Goal: Task Accomplishment & Management: Complete application form

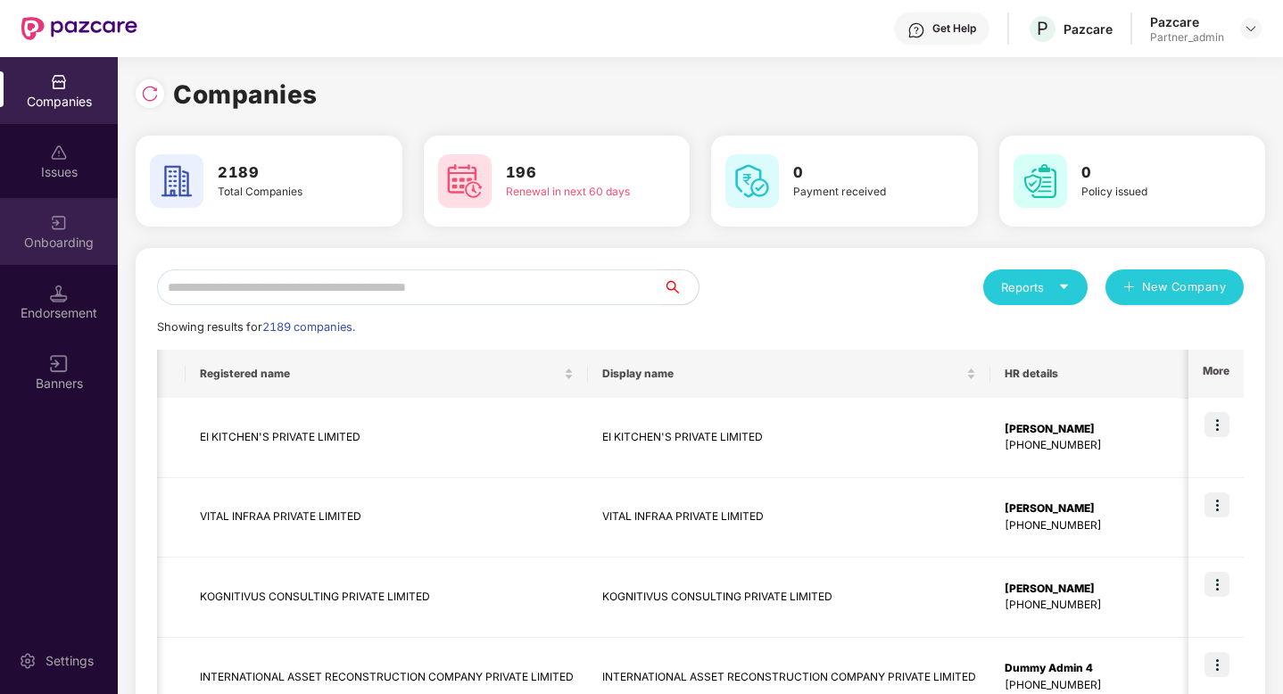
scroll to position [0, 235]
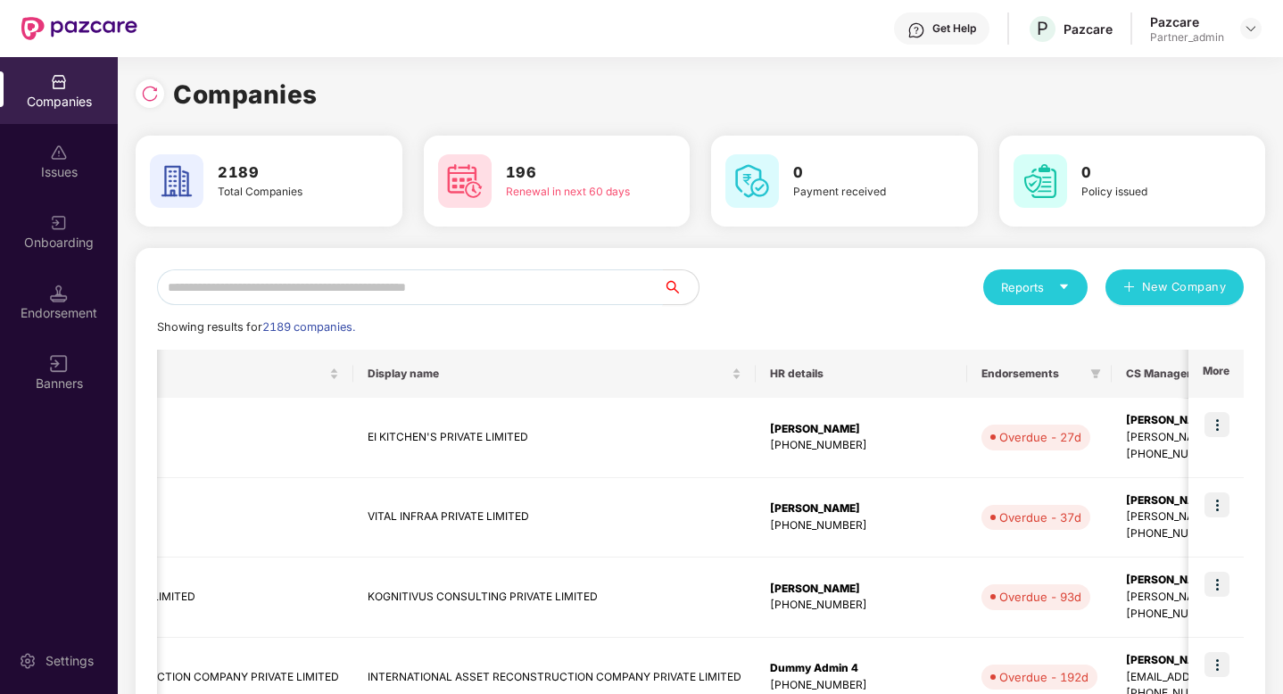
click at [285, 297] on input "text" at bounding box center [410, 287] width 506 height 36
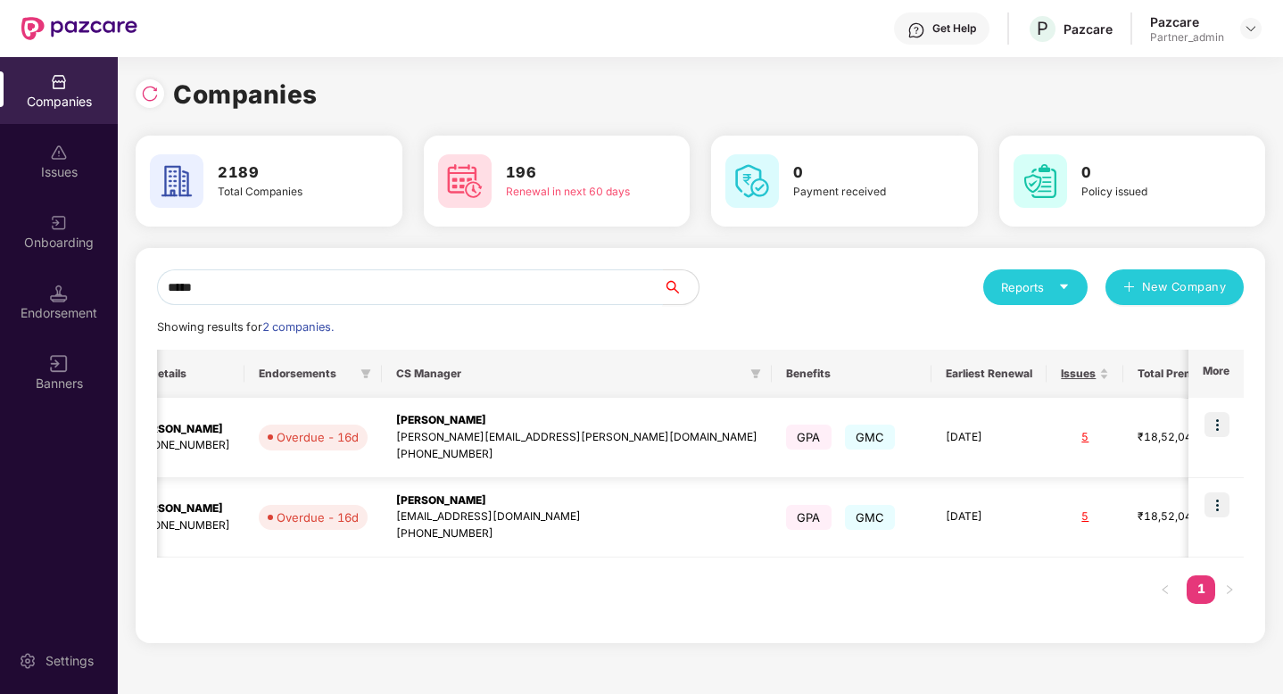
scroll to position [0, 0]
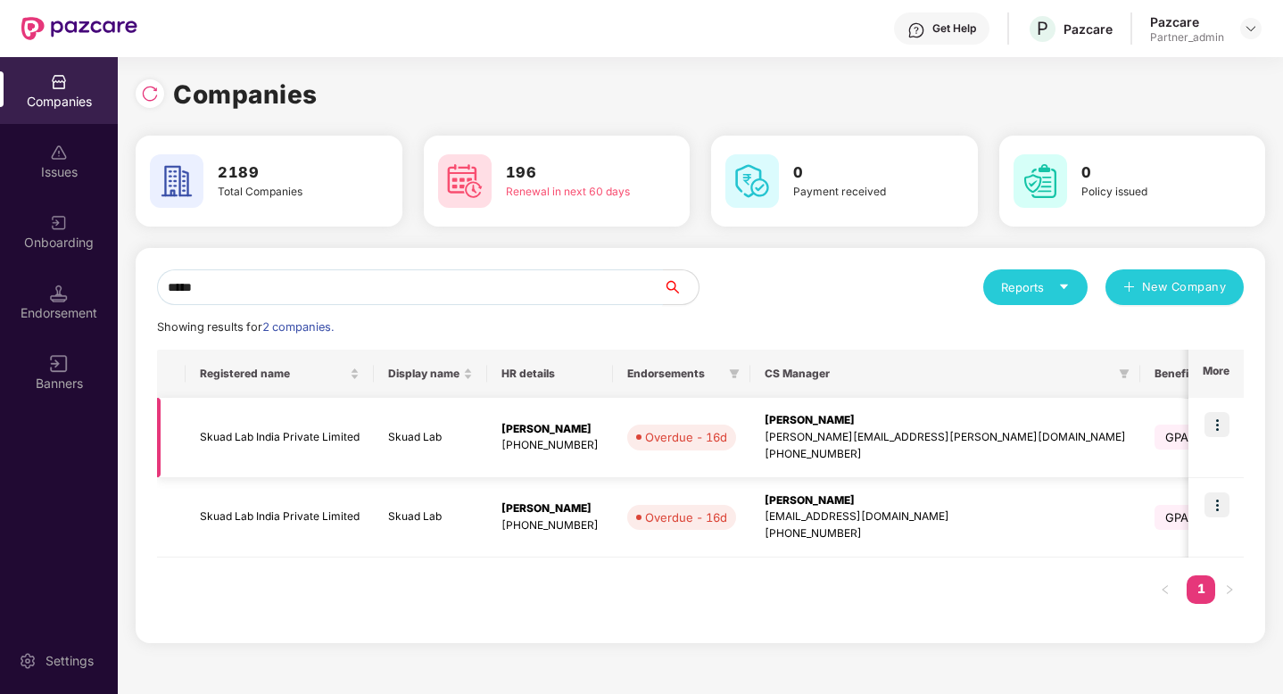
type input "*****"
click at [1212, 413] on img at bounding box center [1216, 424] width 25 height 25
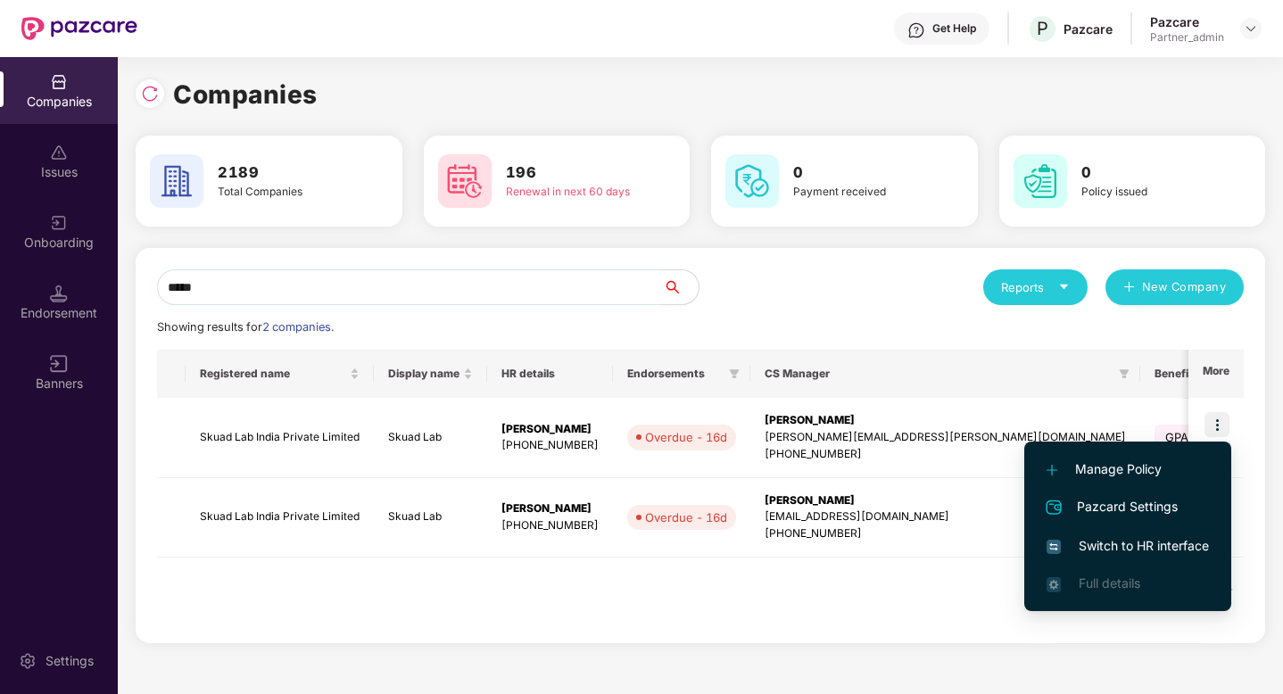
click at [1132, 540] on span "Switch to HR interface" at bounding box center [1127, 546] width 162 height 20
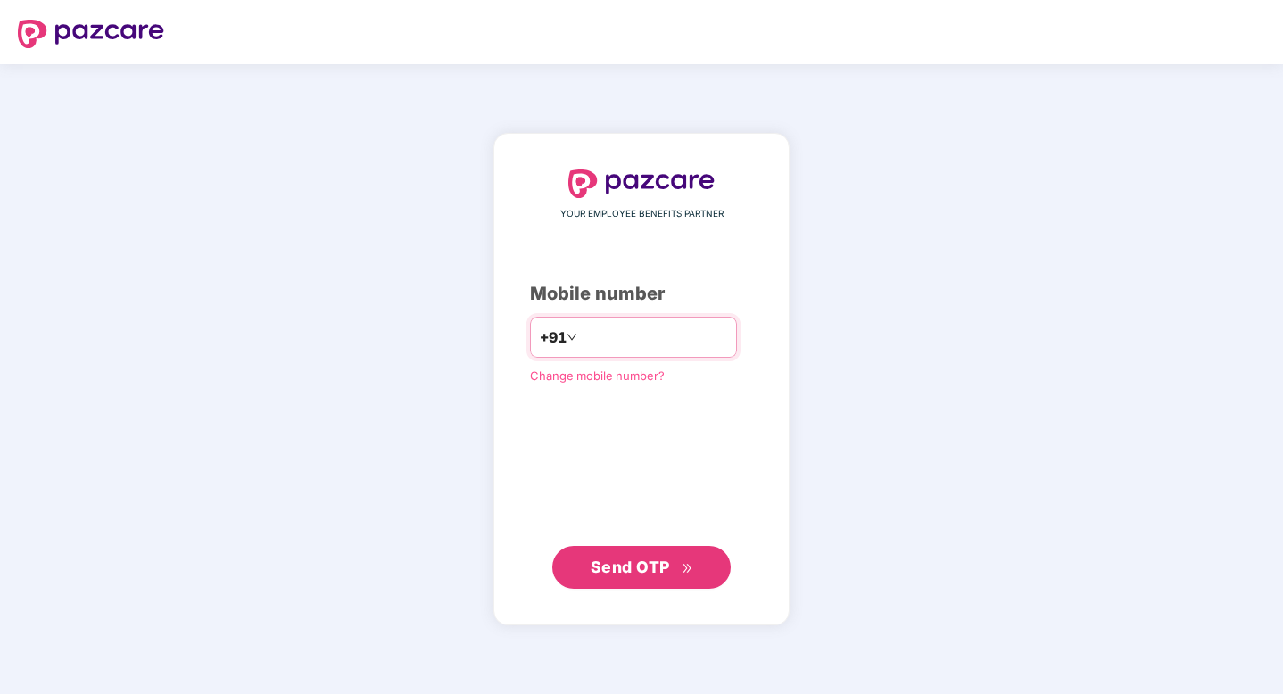
click at [705, 340] on input "number" at bounding box center [654, 337] width 146 height 29
type input "**********"
click at [675, 573] on span "Send OTP" at bounding box center [641, 567] width 103 height 25
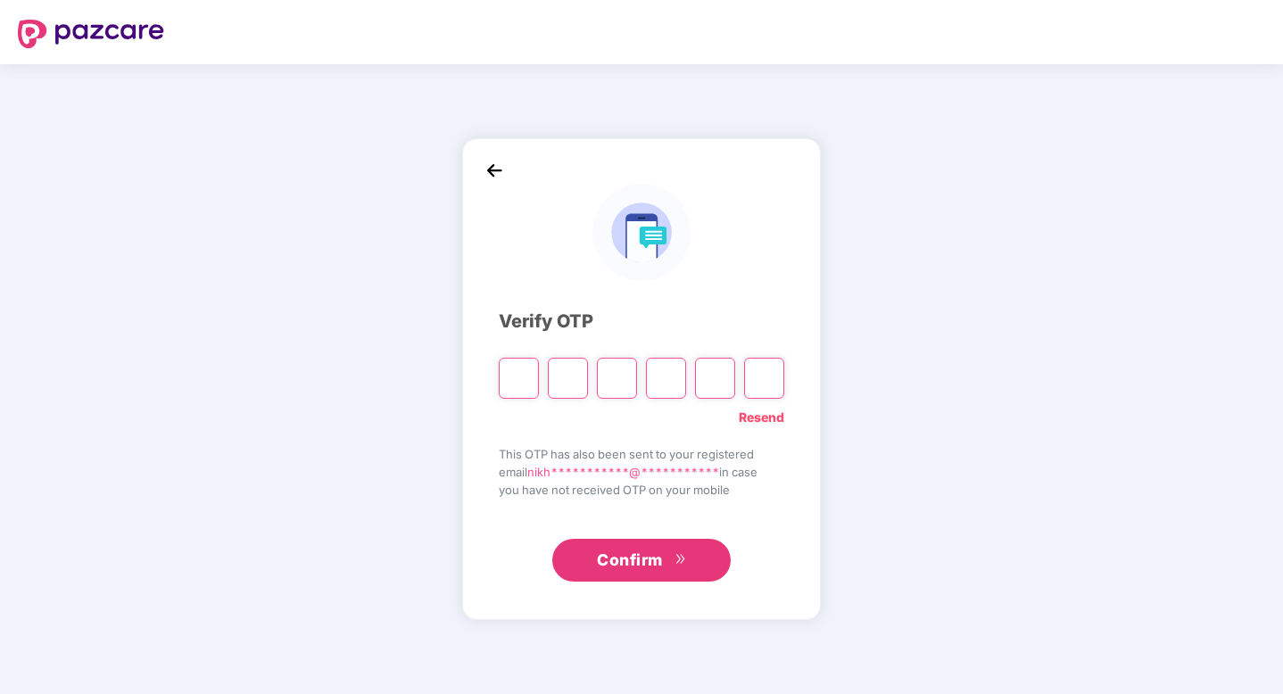
type input "*"
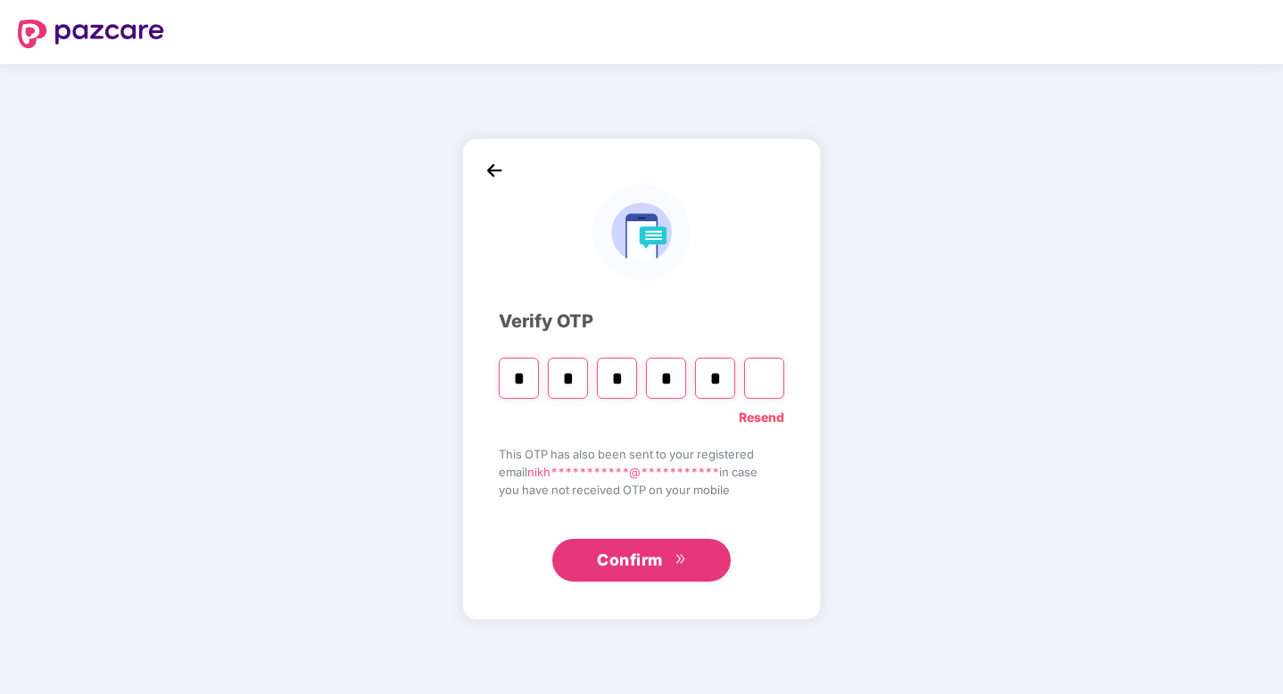
type input "*"
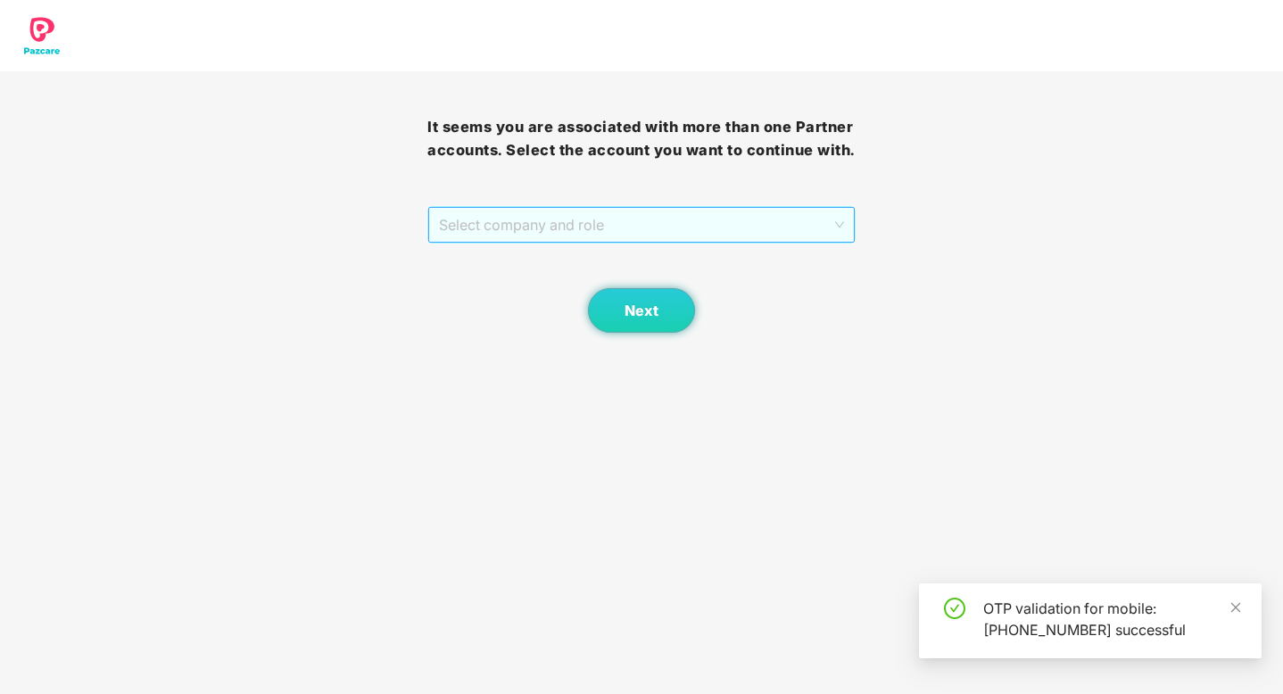
click at [687, 238] on span "Select company and role" at bounding box center [641, 225] width 404 height 34
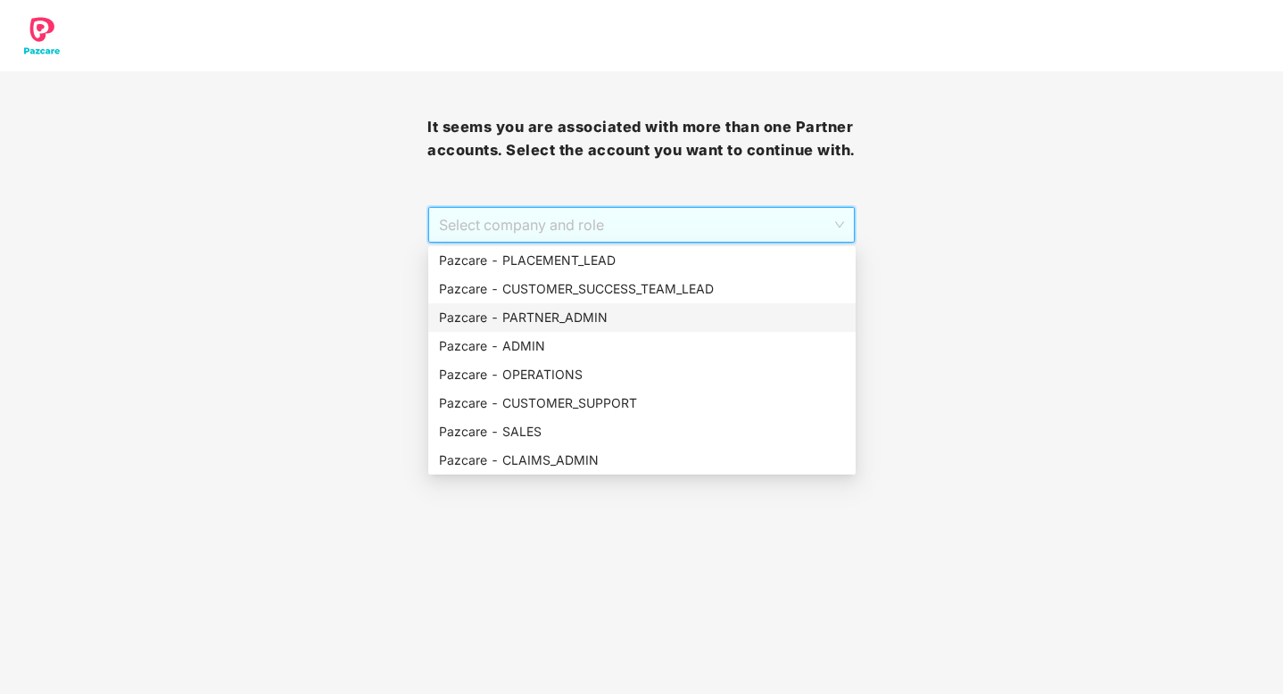
click at [570, 327] on div "Pazcare - PARTNER_ADMIN" at bounding box center [641, 317] width 427 height 29
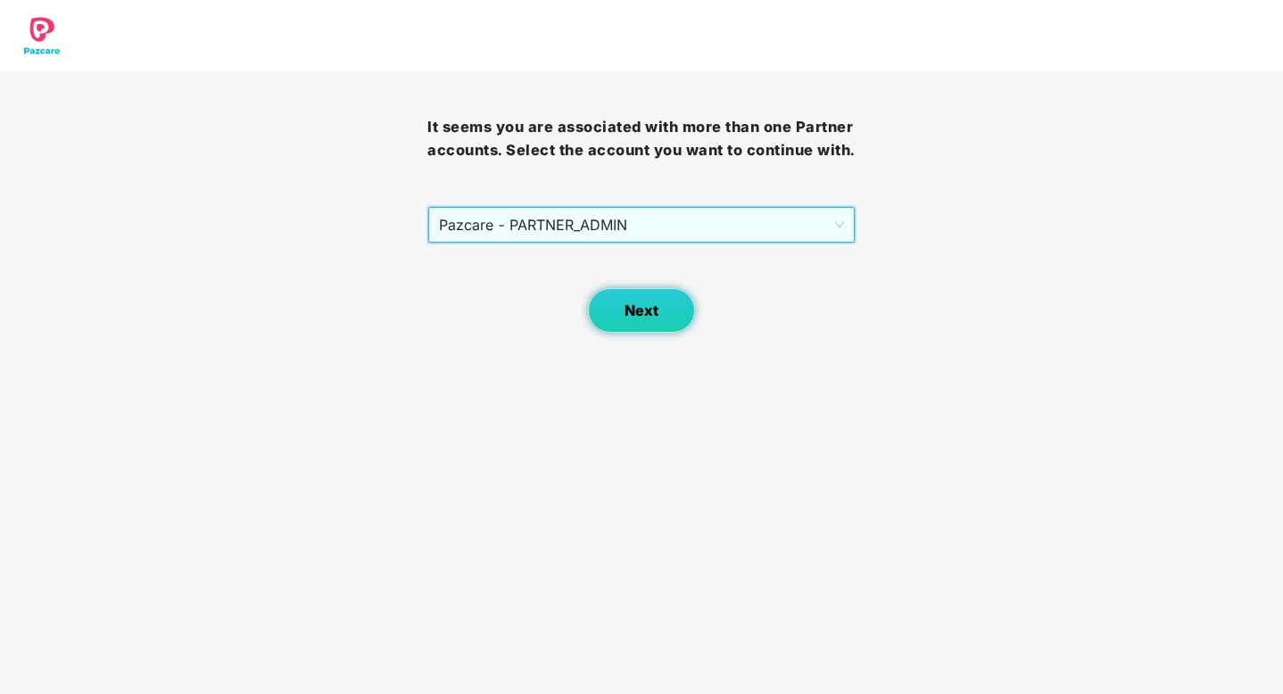
click at [649, 321] on button "Next" at bounding box center [641, 310] width 107 height 45
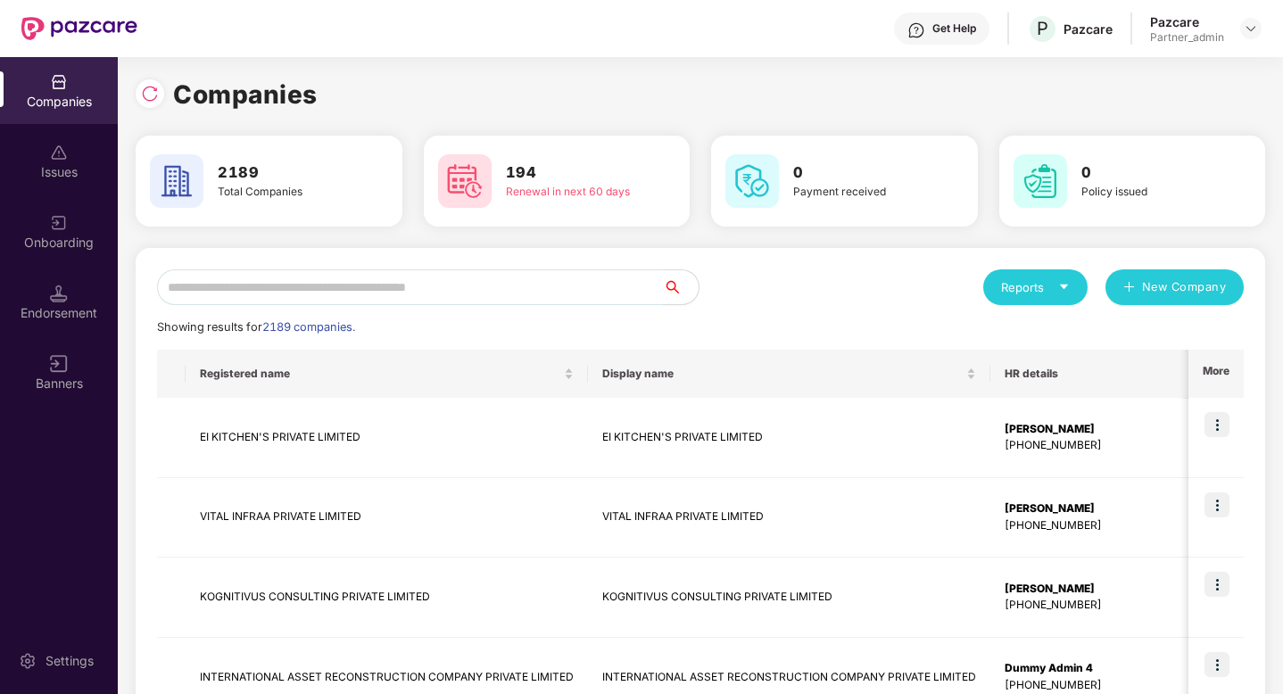
click at [237, 290] on input "text" at bounding box center [410, 287] width 506 height 36
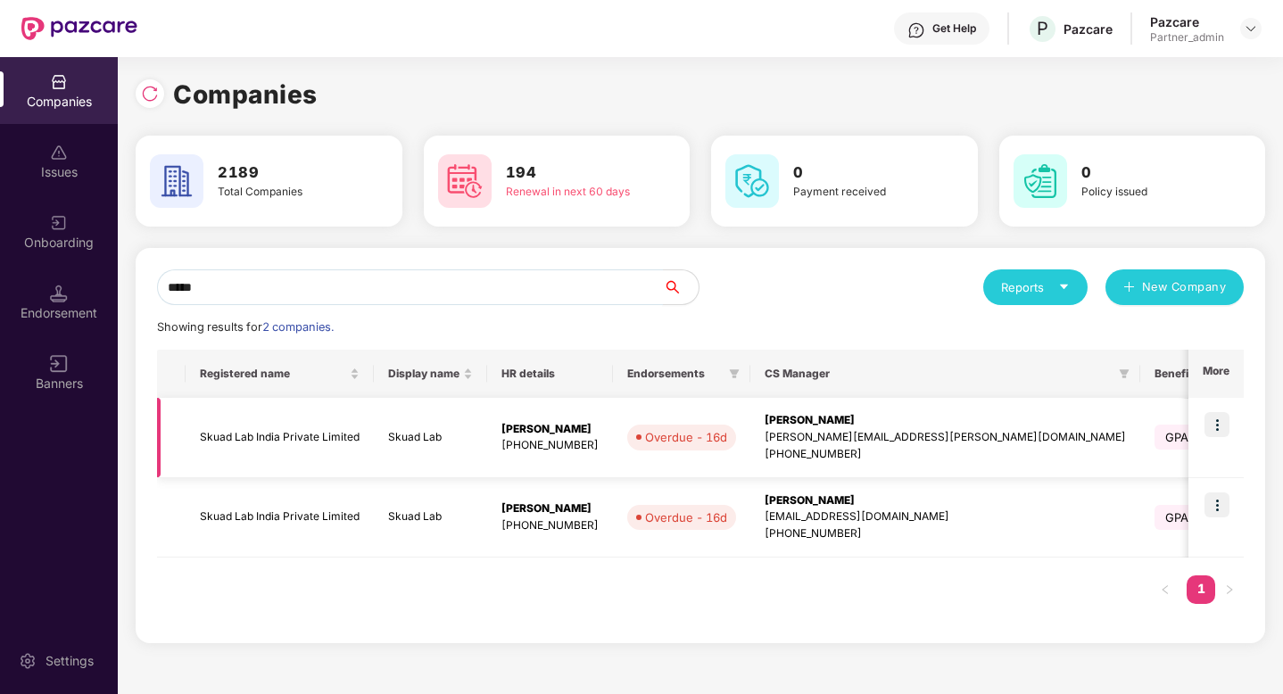
type input "*****"
click at [1213, 426] on img at bounding box center [1216, 424] width 25 height 25
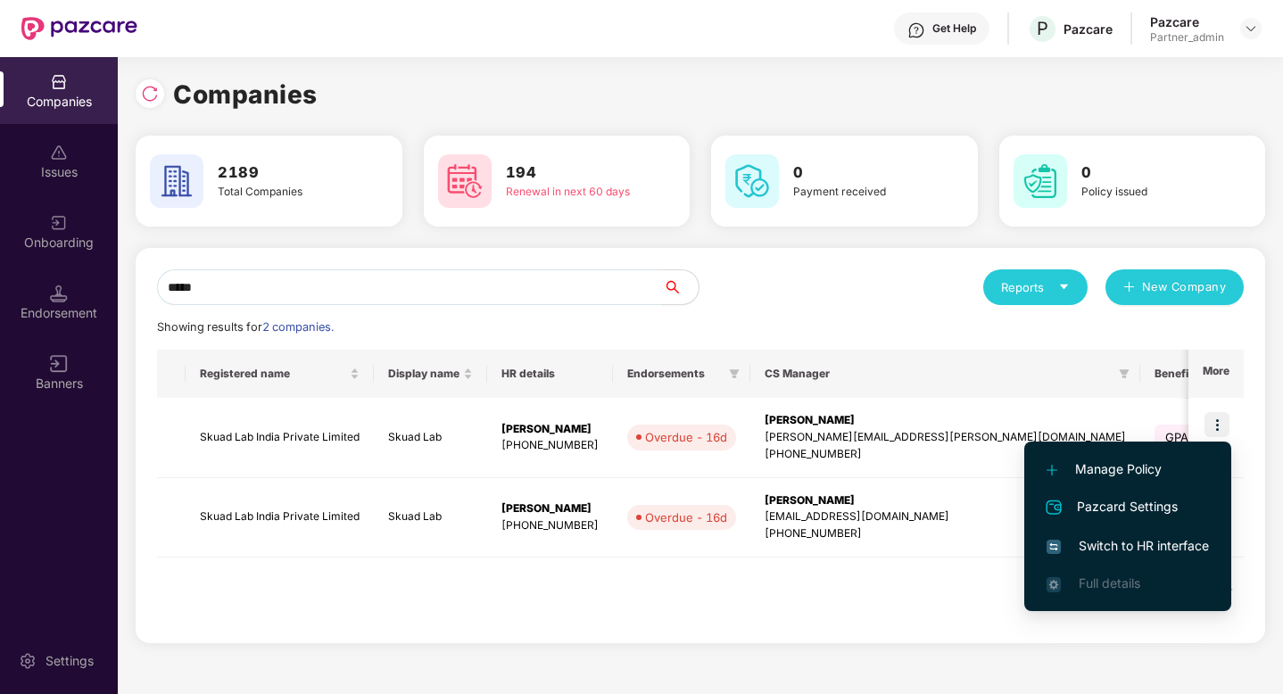
click at [1160, 540] on span "Switch to HR interface" at bounding box center [1127, 546] width 162 height 20
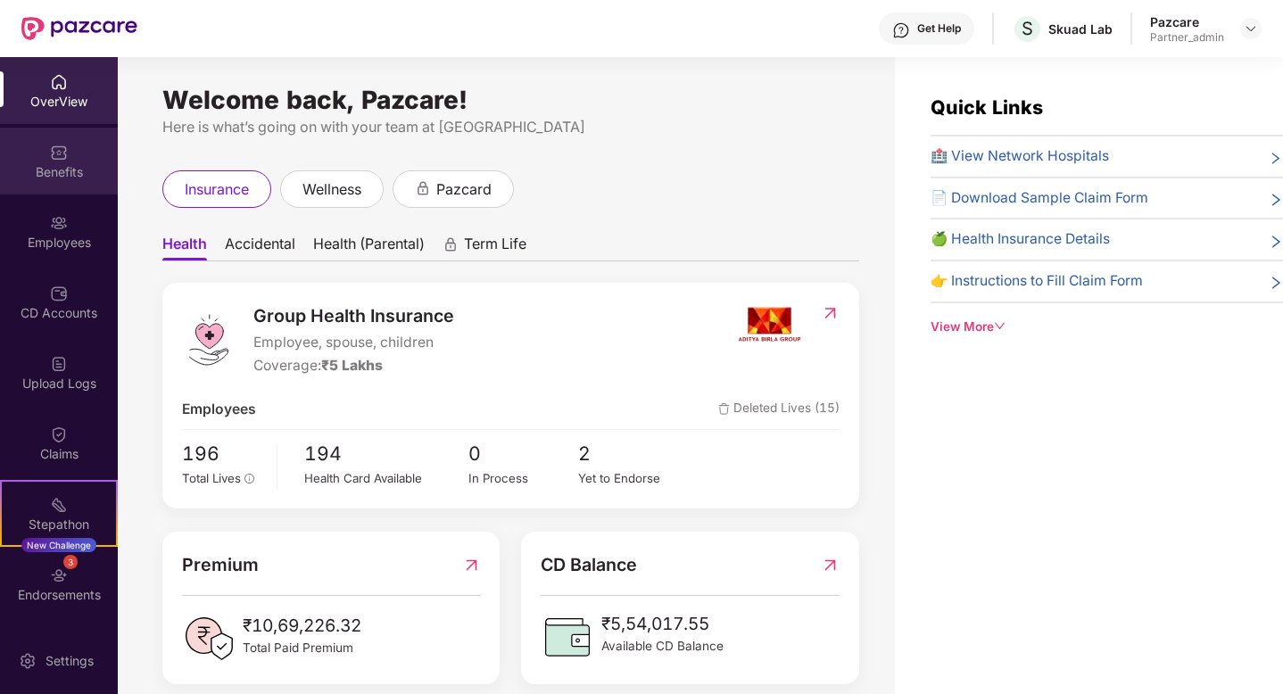
click at [51, 171] on div "Benefits" at bounding box center [59, 172] width 118 height 18
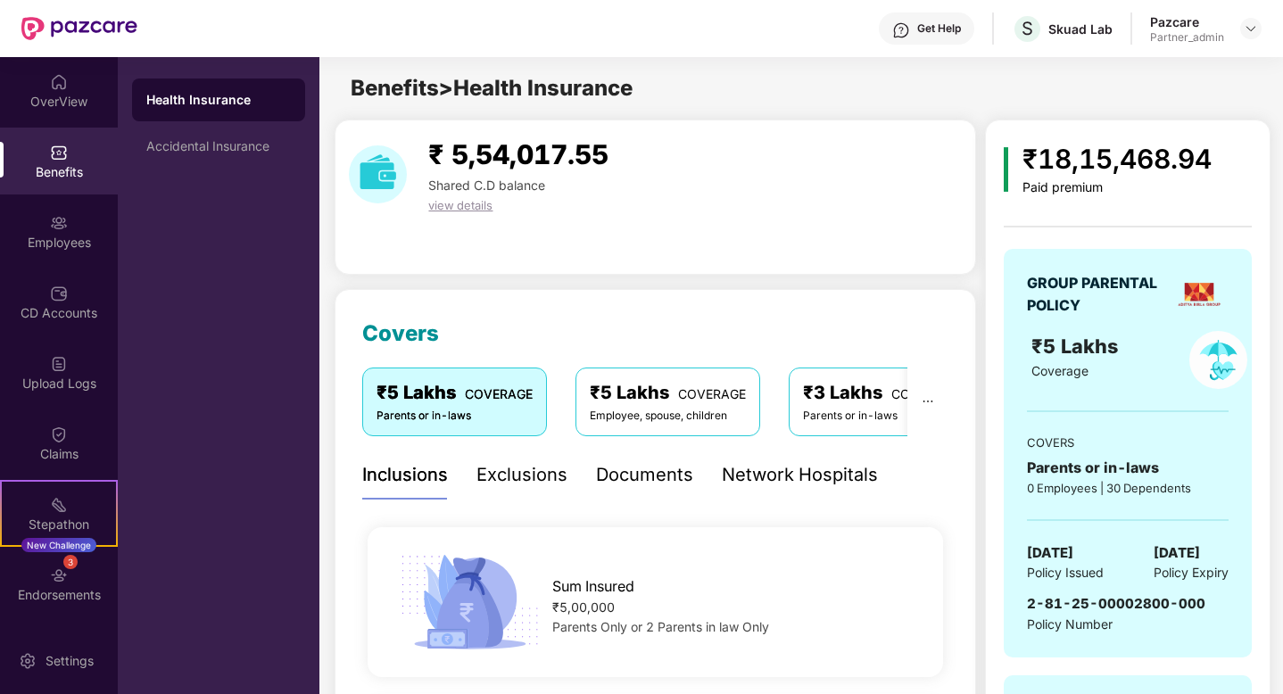
scroll to position [67, 0]
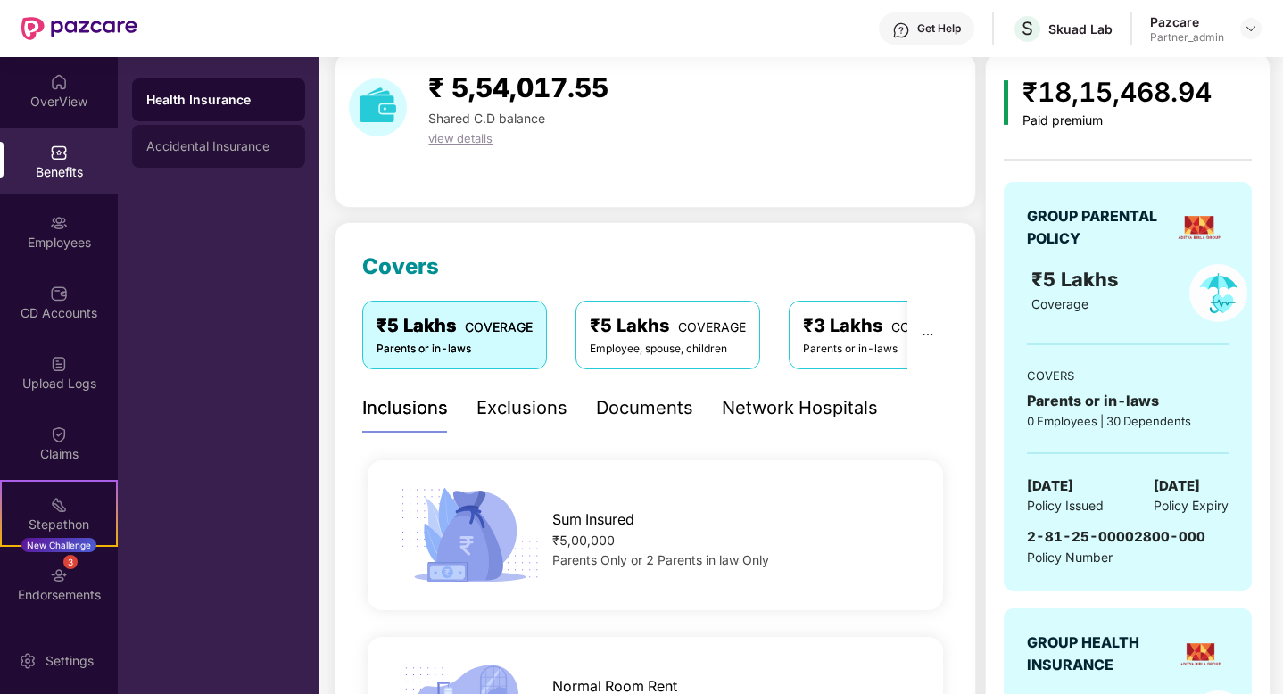
click at [208, 151] on div "Accidental Insurance" at bounding box center [218, 146] width 144 height 14
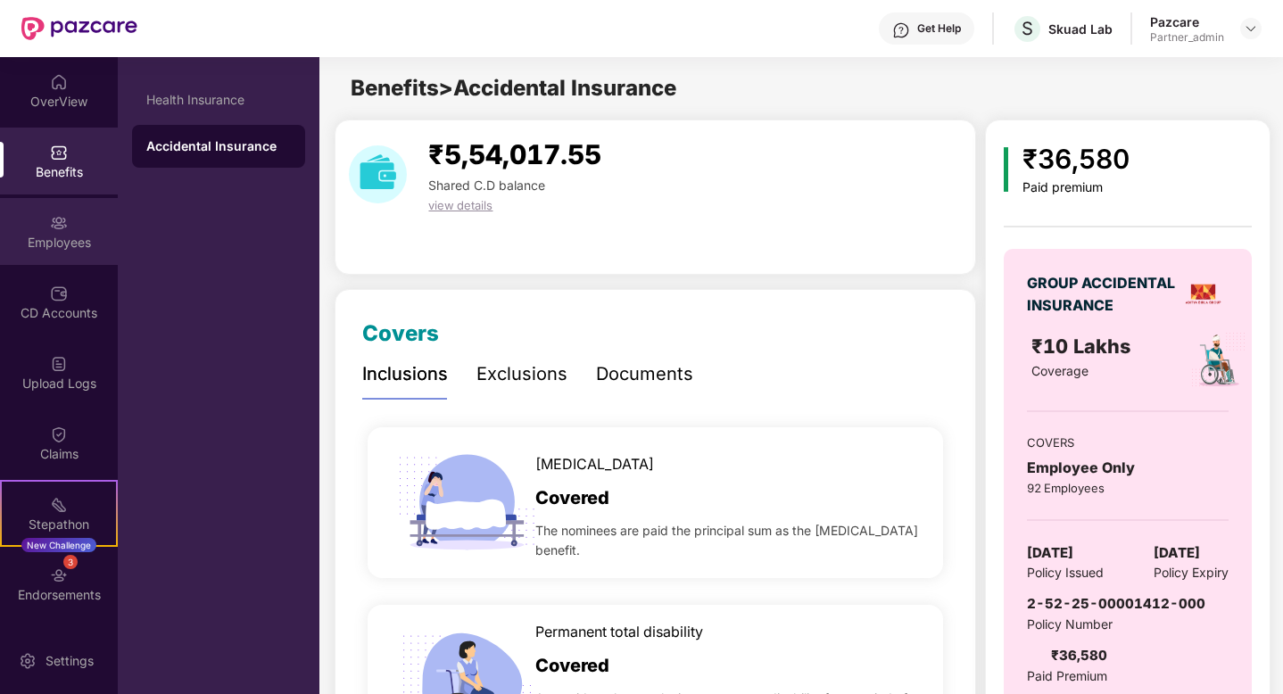
click at [59, 240] on div "Employees" at bounding box center [59, 243] width 118 height 18
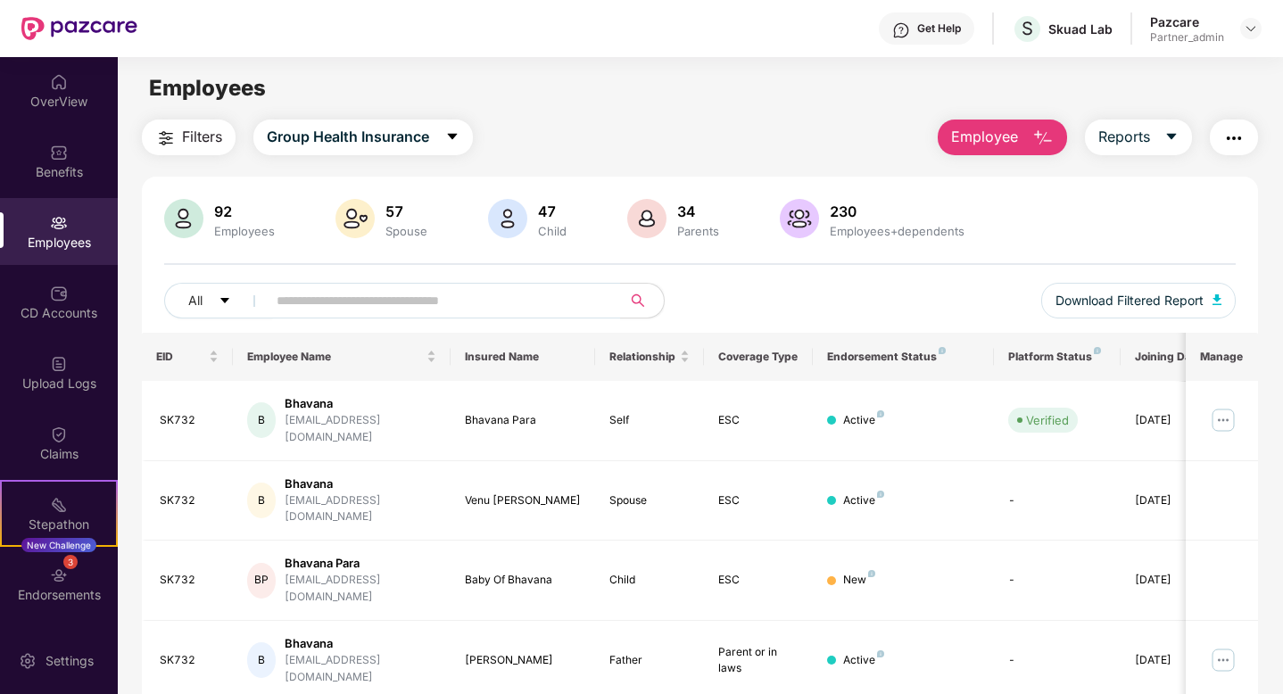
click at [177, 138] on button "Filters" at bounding box center [189, 138] width 94 height 36
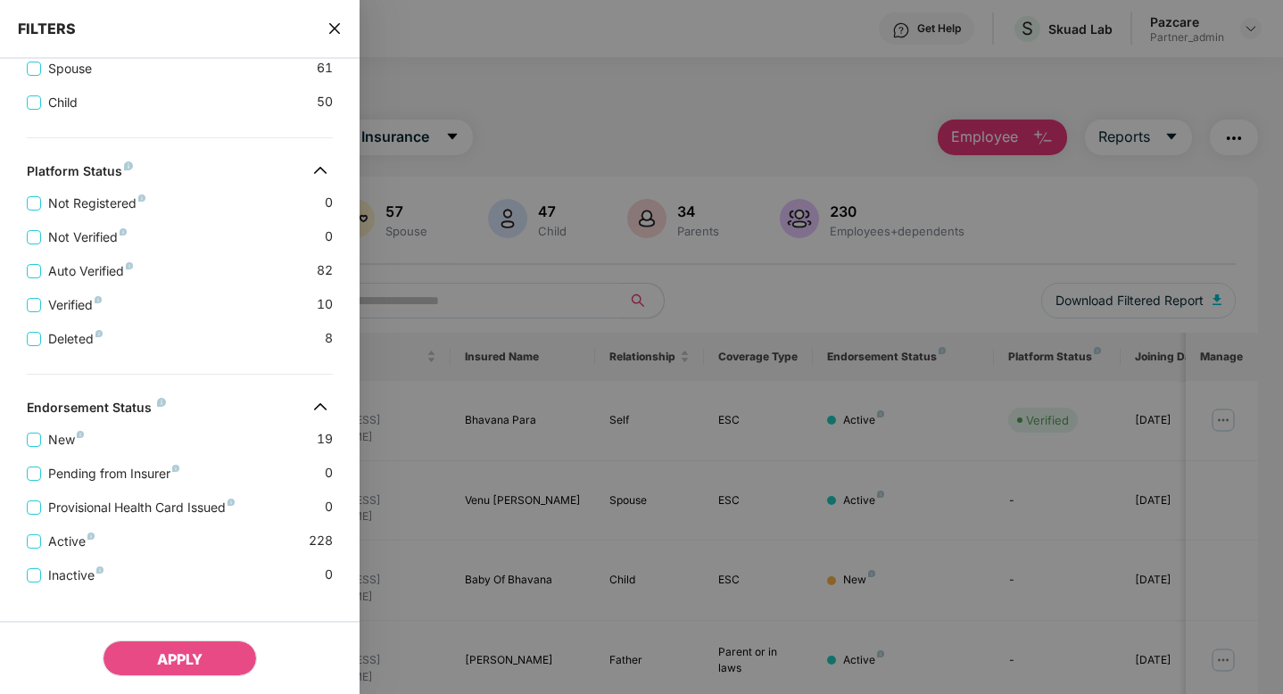
scroll to position [598, 0]
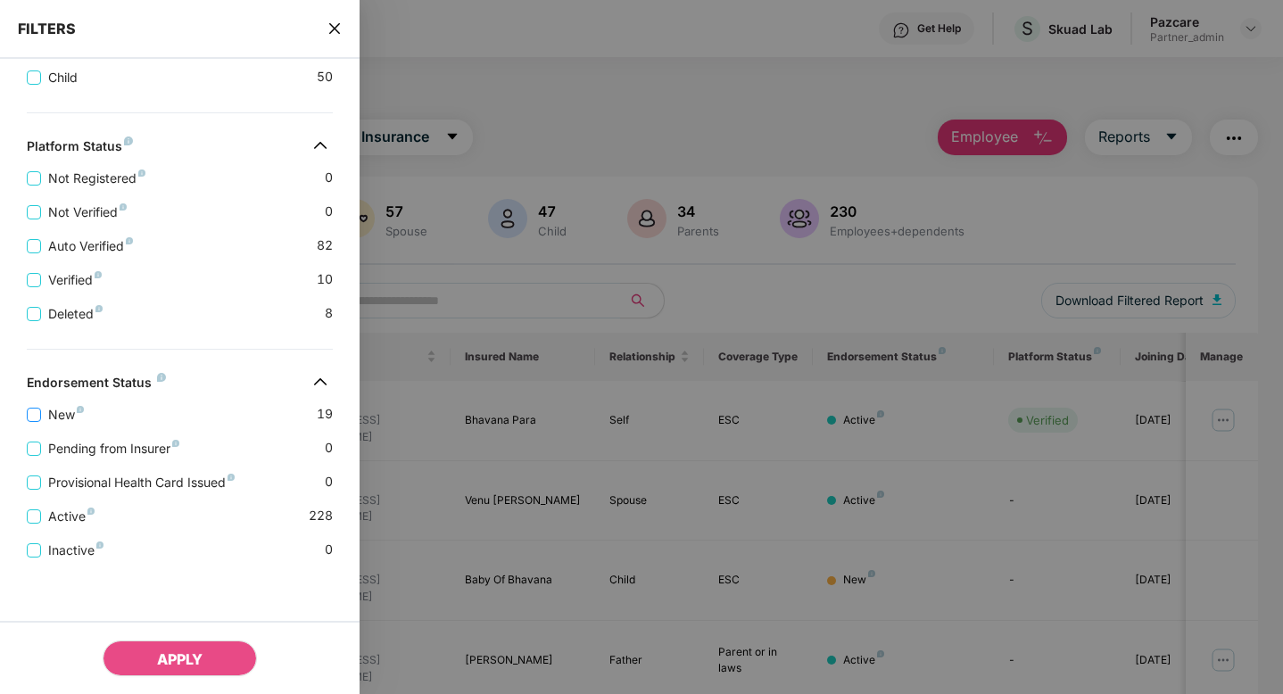
click at [42, 417] on span "New" at bounding box center [66, 415] width 50 height 20
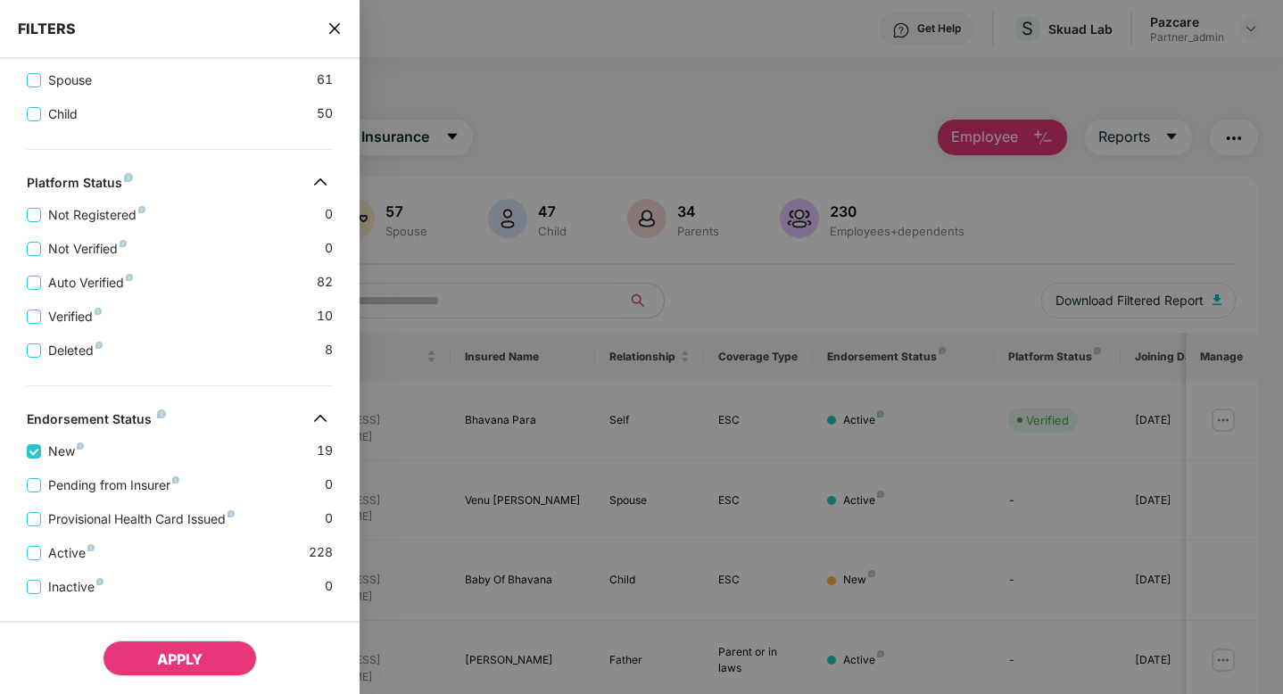
click at [225, 658] on button "APPLY" at bounding box center [180, 658] width 154 height 36
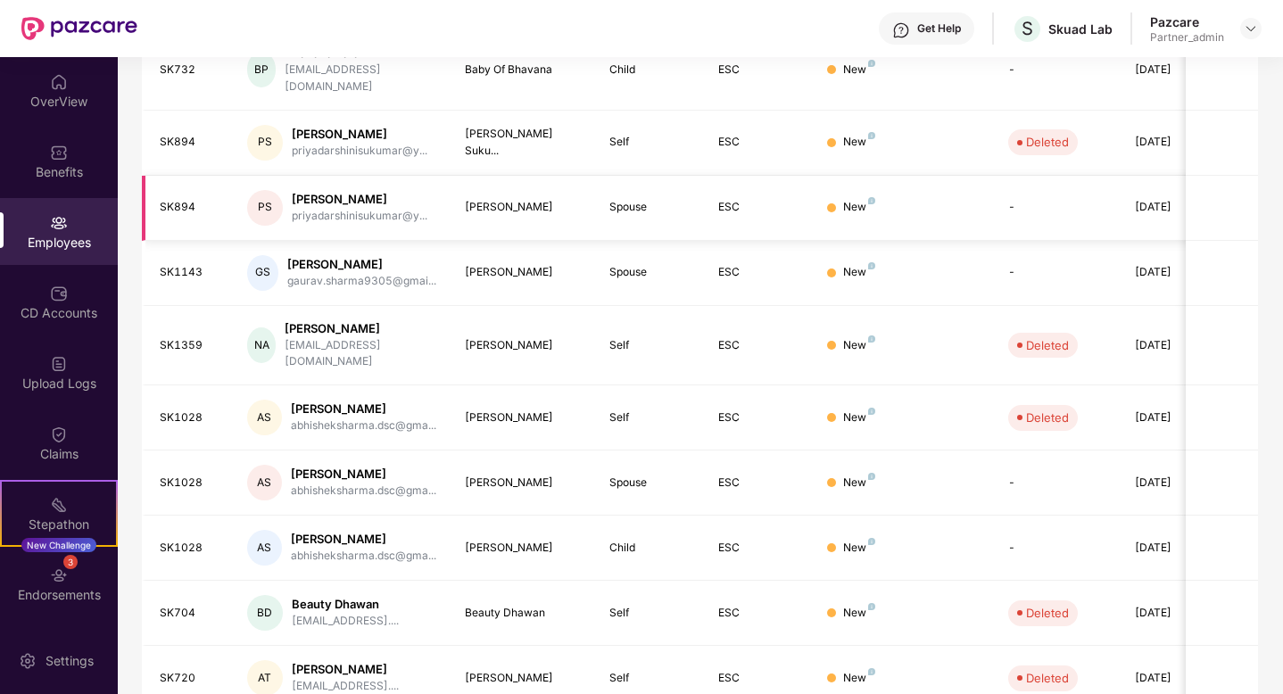
scroll to position [402, 0]
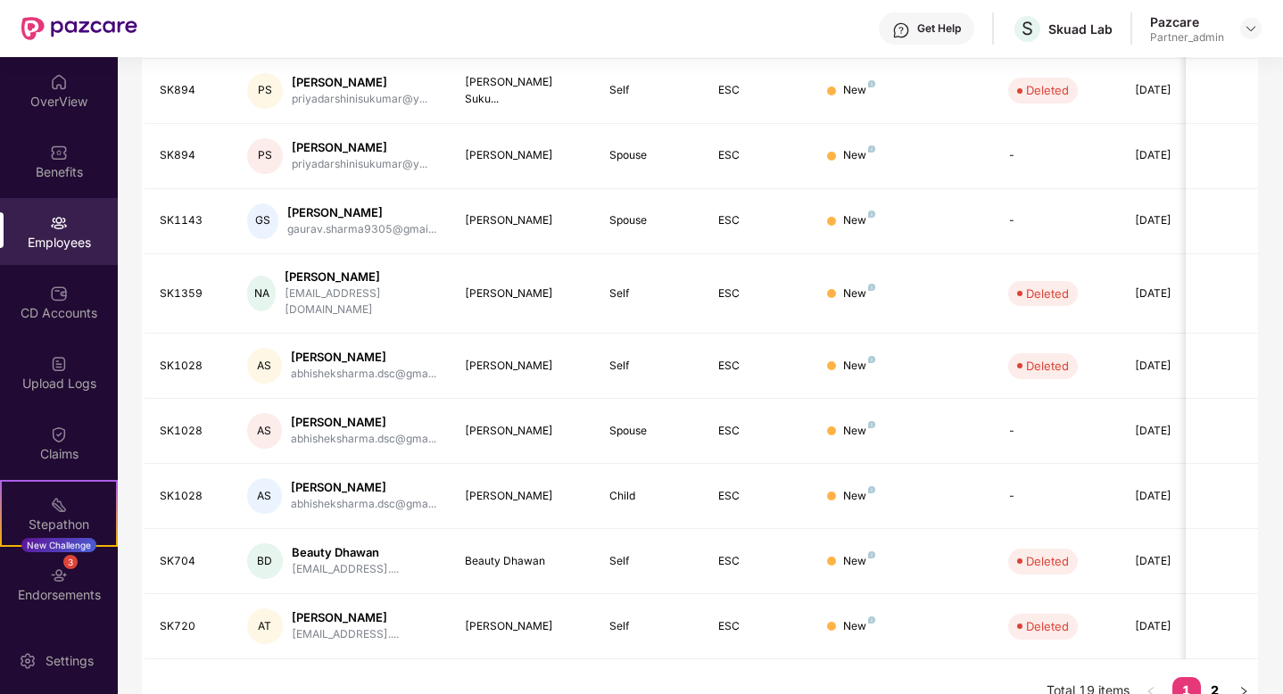
click at [1213, 677] on link "2" at bounding box center [1214, 690] width 29 height 27
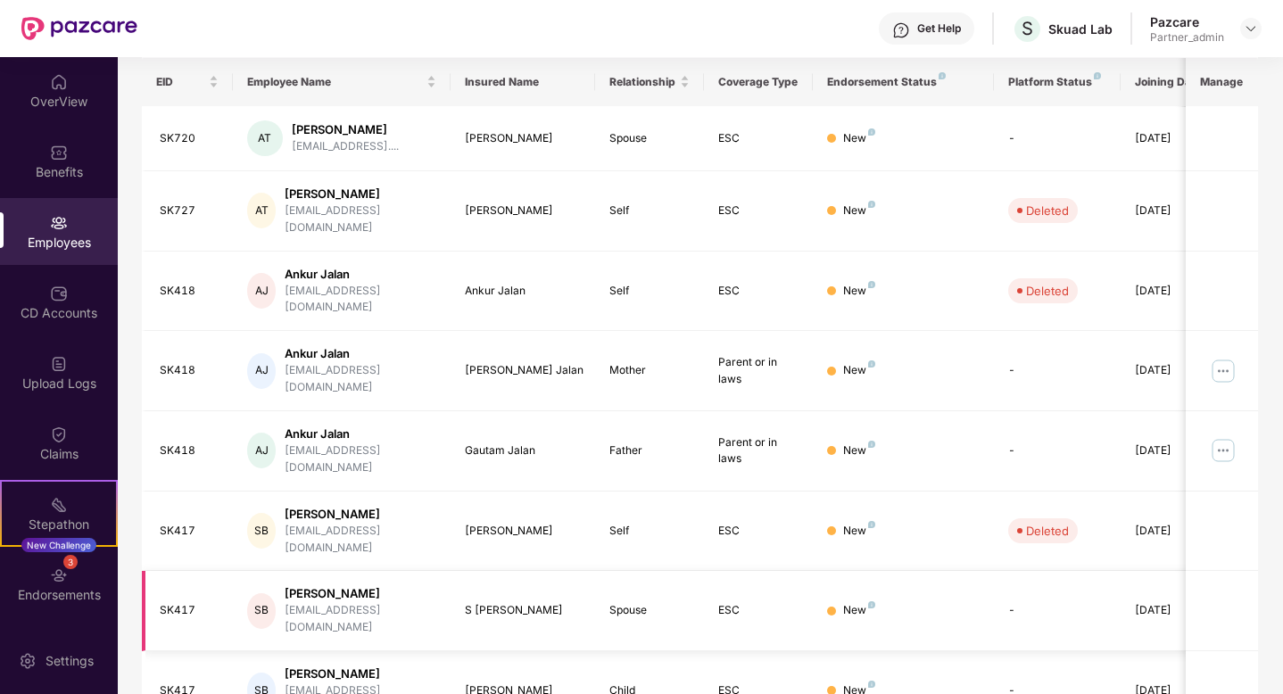
scroll to position [337, 0]
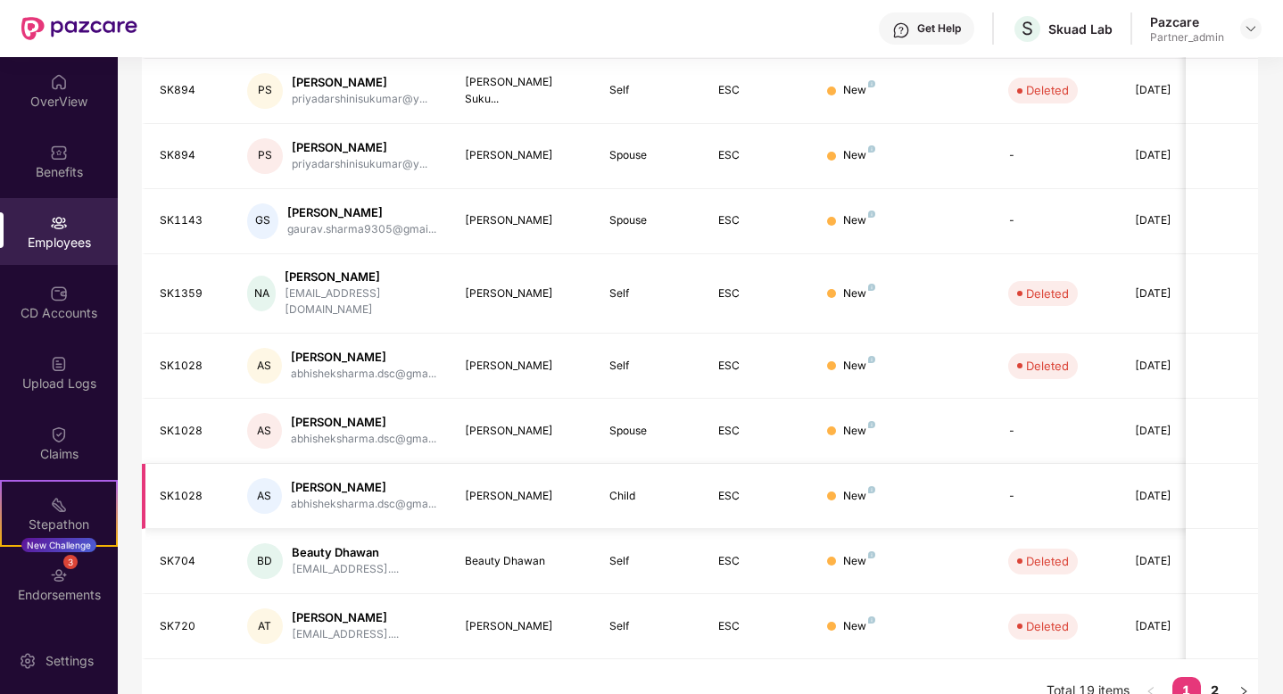
scroll to position [0, 0]
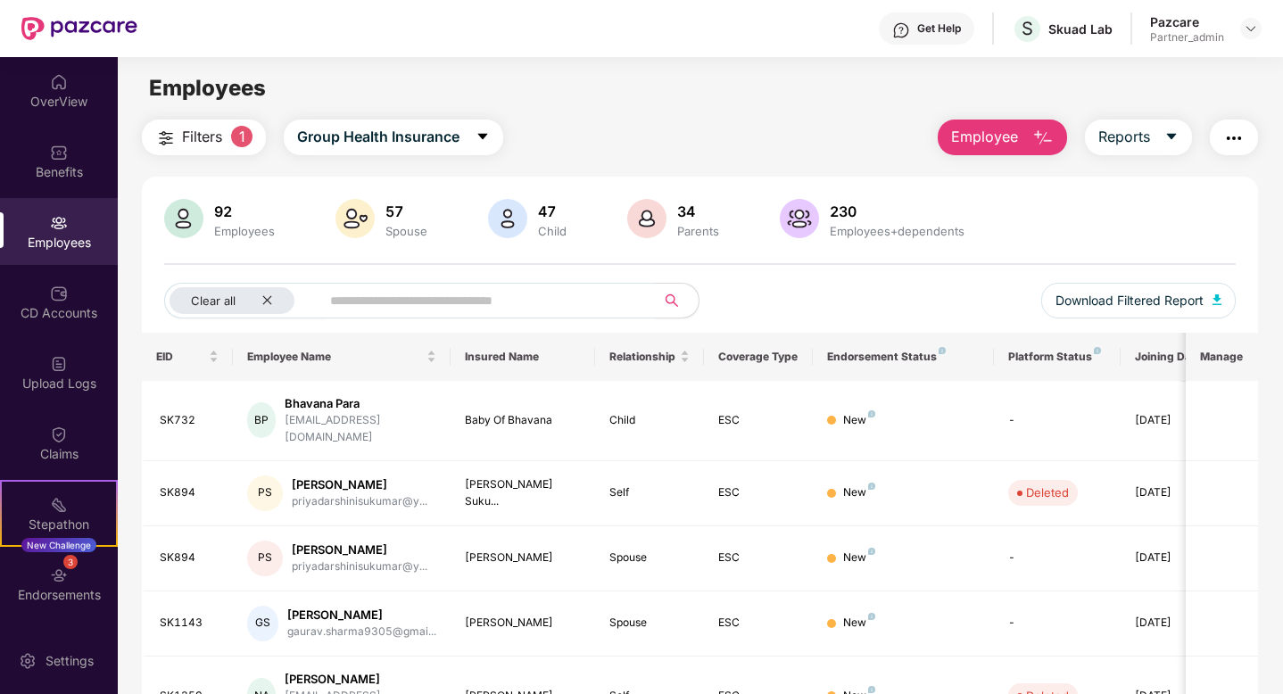
click at [203, 128] on span "Filters" at bounding box center [202, 137] width 40 height 22
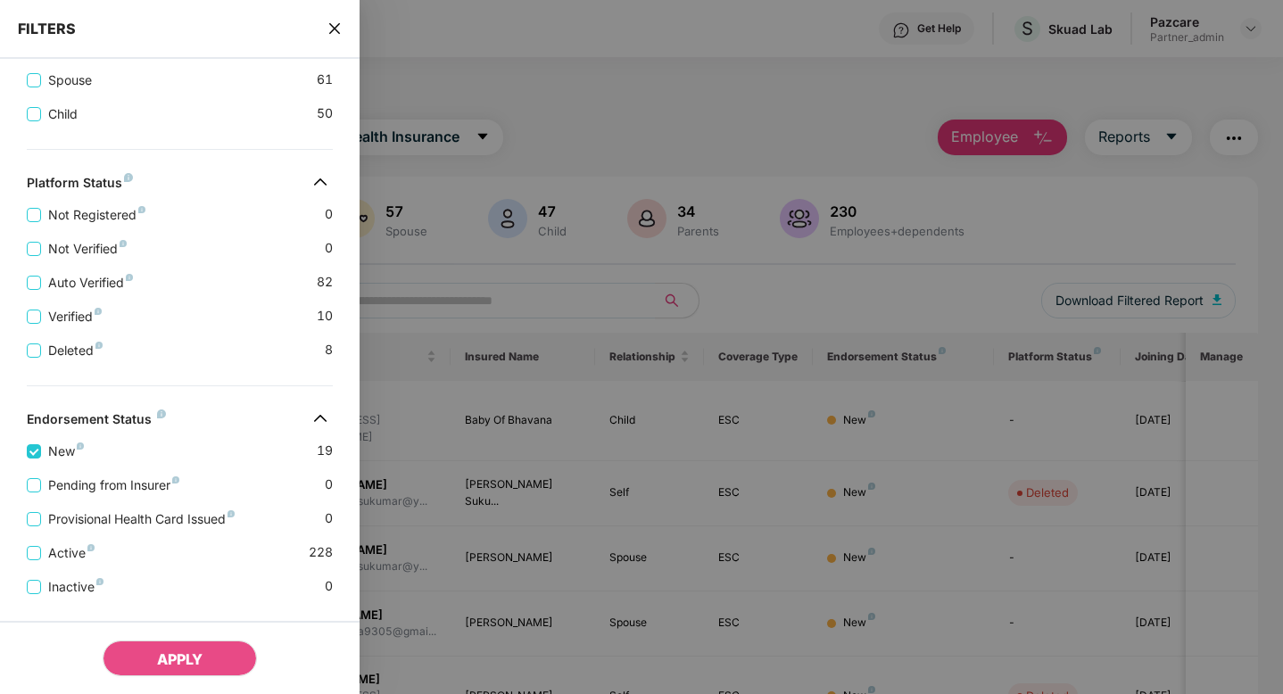
scroll to position [634, 0]
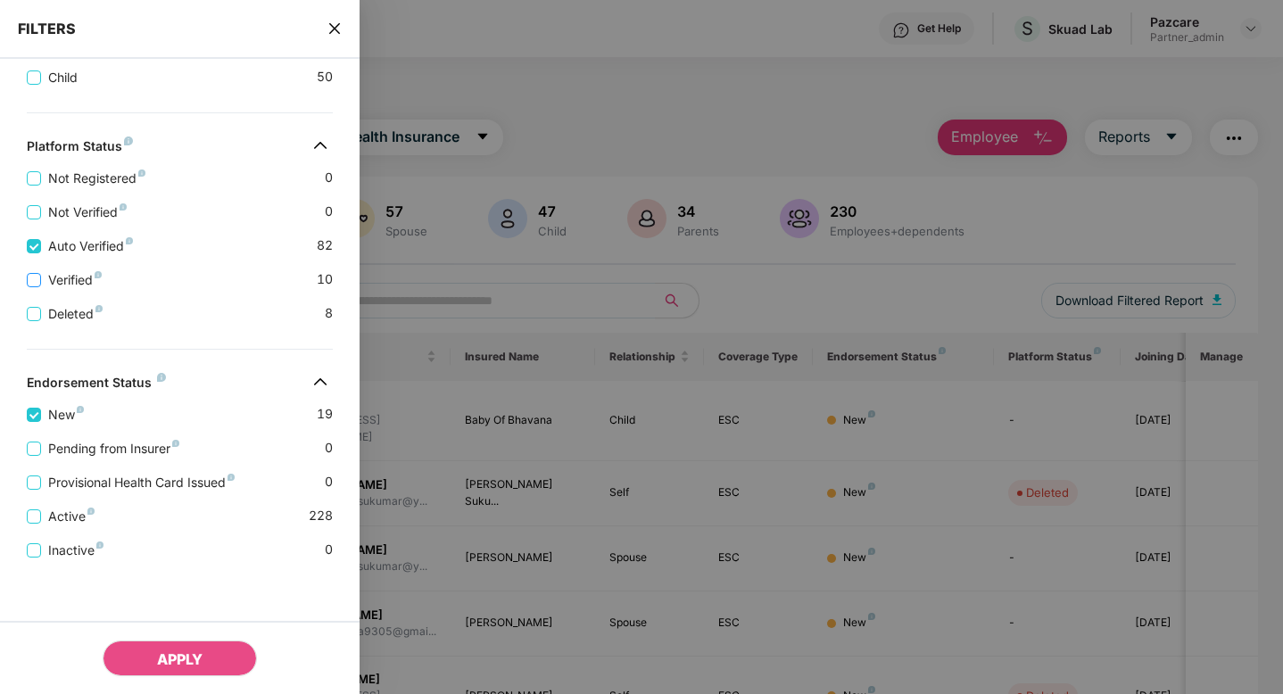
click at [32, 271] on label "Verified" at bounding box center [68, 280] width 82 height 20
click at [203, 668] on button "APPLY" at bounding box center [180, 658] width 154 height 36
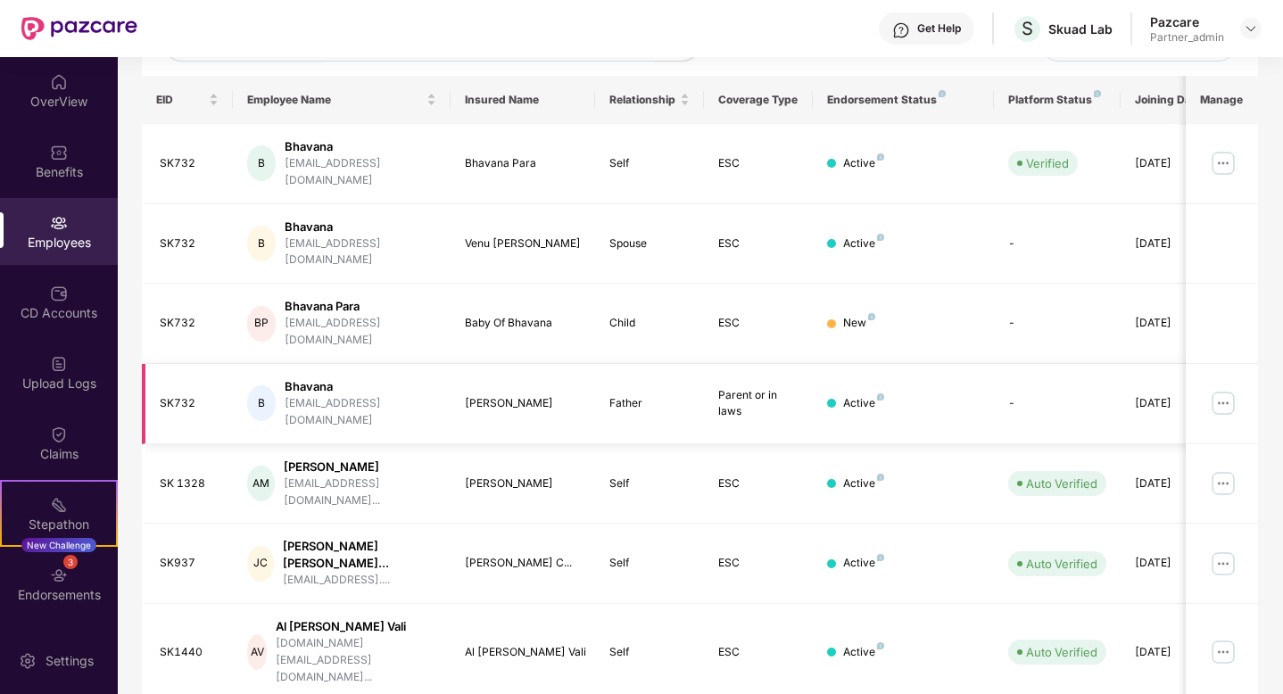
scroll to position [214, 0]
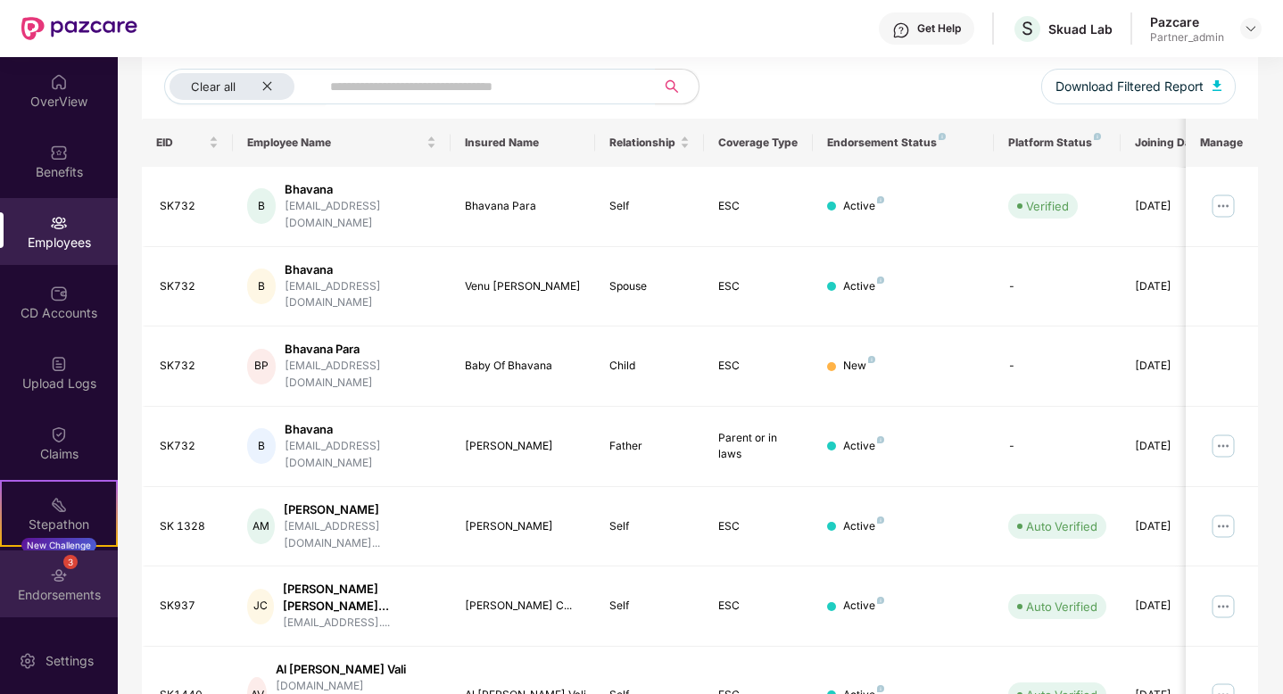
click at [68, 593] on div "Endorsements" at bounding box center [59, 595] width 118 height 18
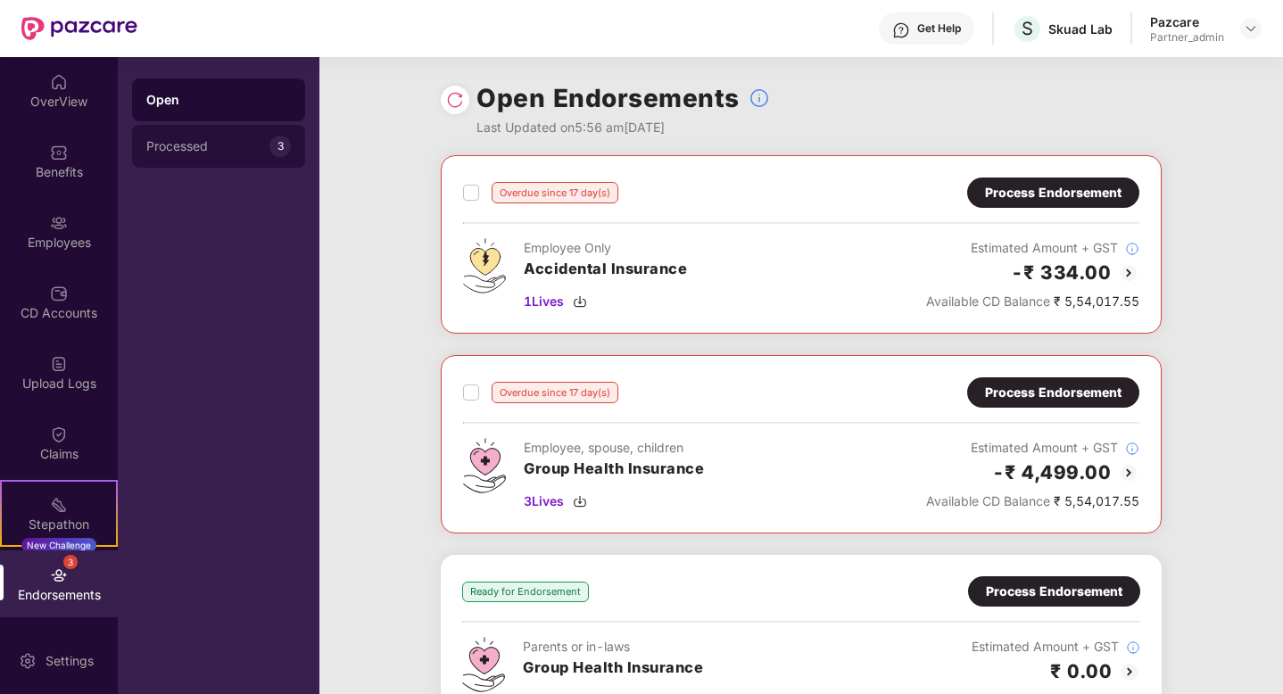
click at [215, 153] on div "Processed 3" at bounding box center [218, 146] width 173 height 43
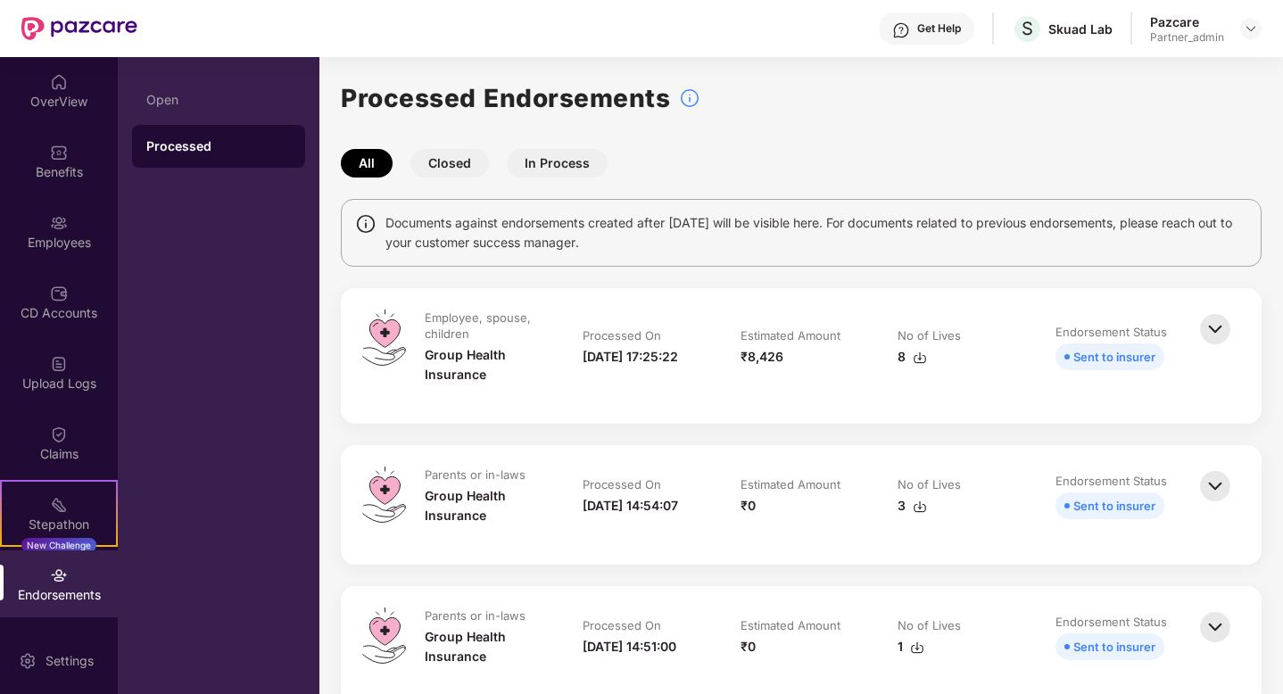
click at [186, 101] on div "Open" at bounding box center [218, 100] width 144 height 14
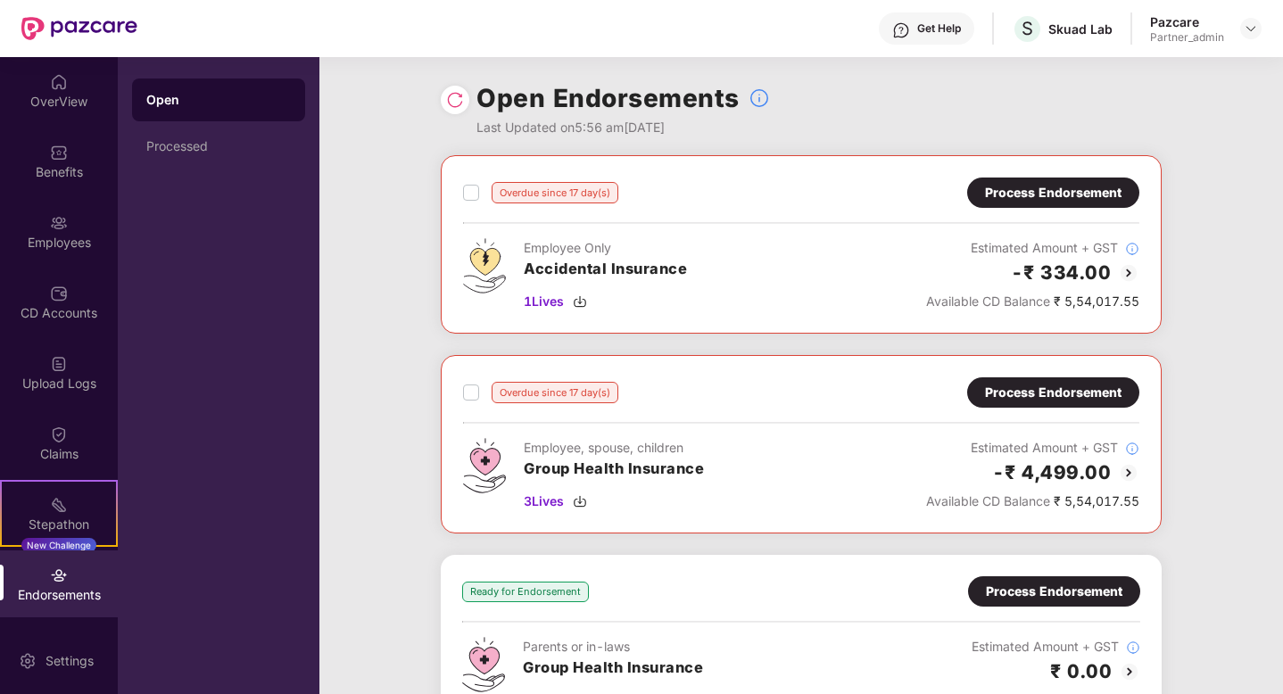
click at [449, 95] on img at bounding box center [455, 100] width 18 height 18
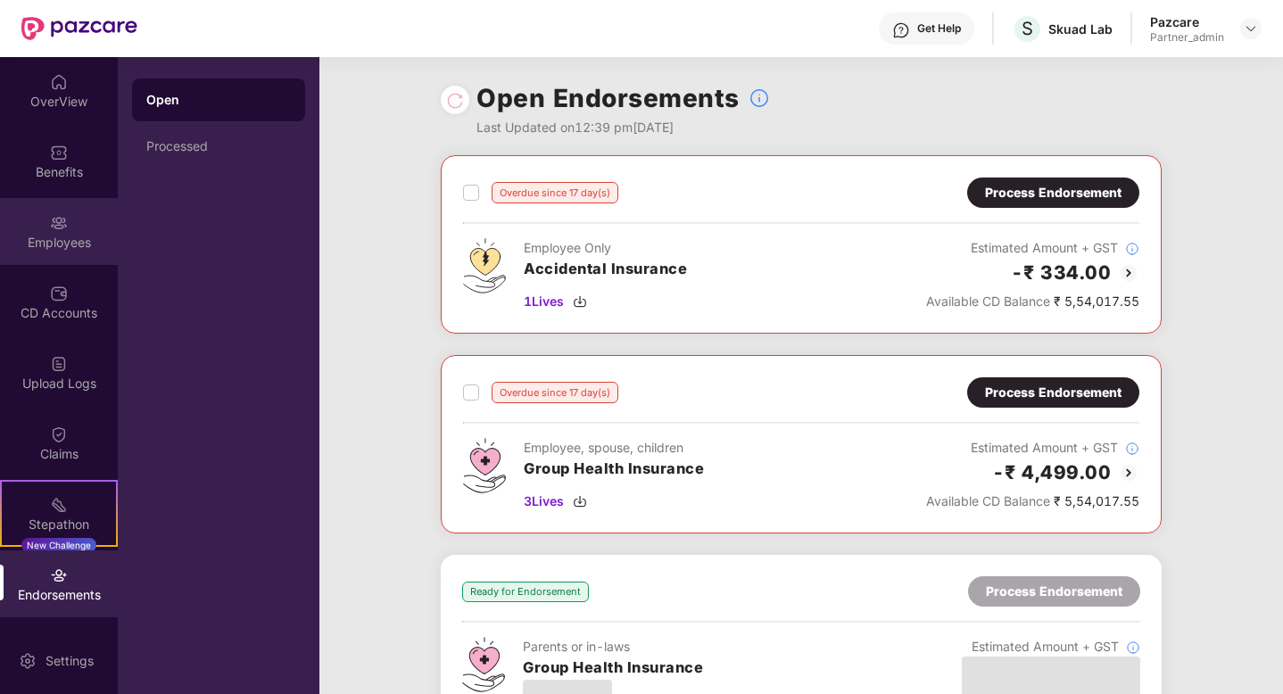
click at [45, 234] on div "Employees" at bounding box center [59, 243] width 118 height 18
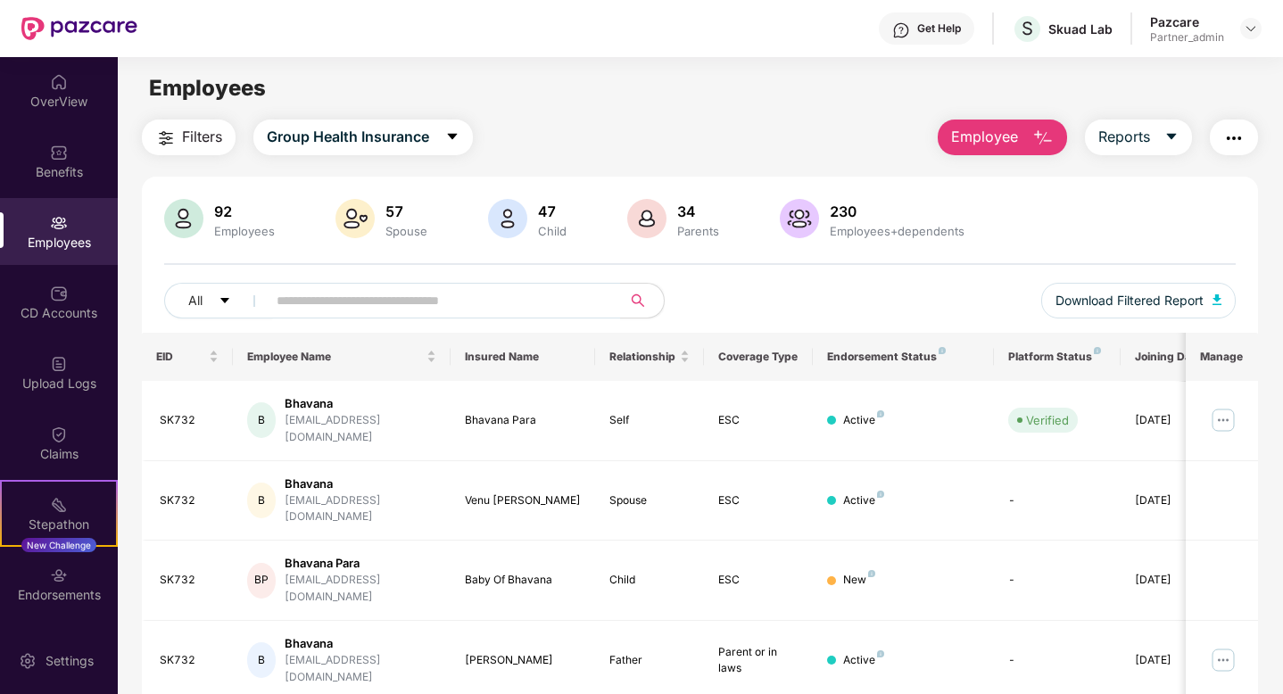
click at [1225, 144] on img "button" at bounding box center [1233, 138] width 21 height 21
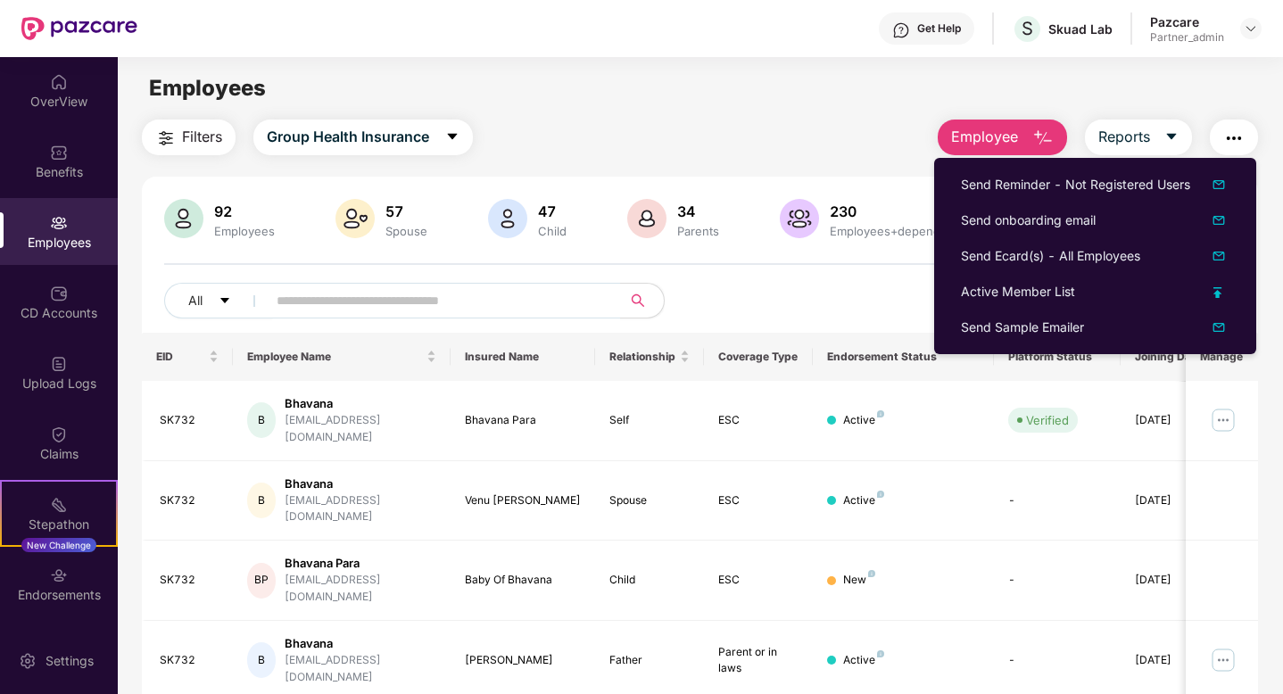
click at [1158, 78] on div "Employees" at bounding box center [700, 88] width 1164 height 34
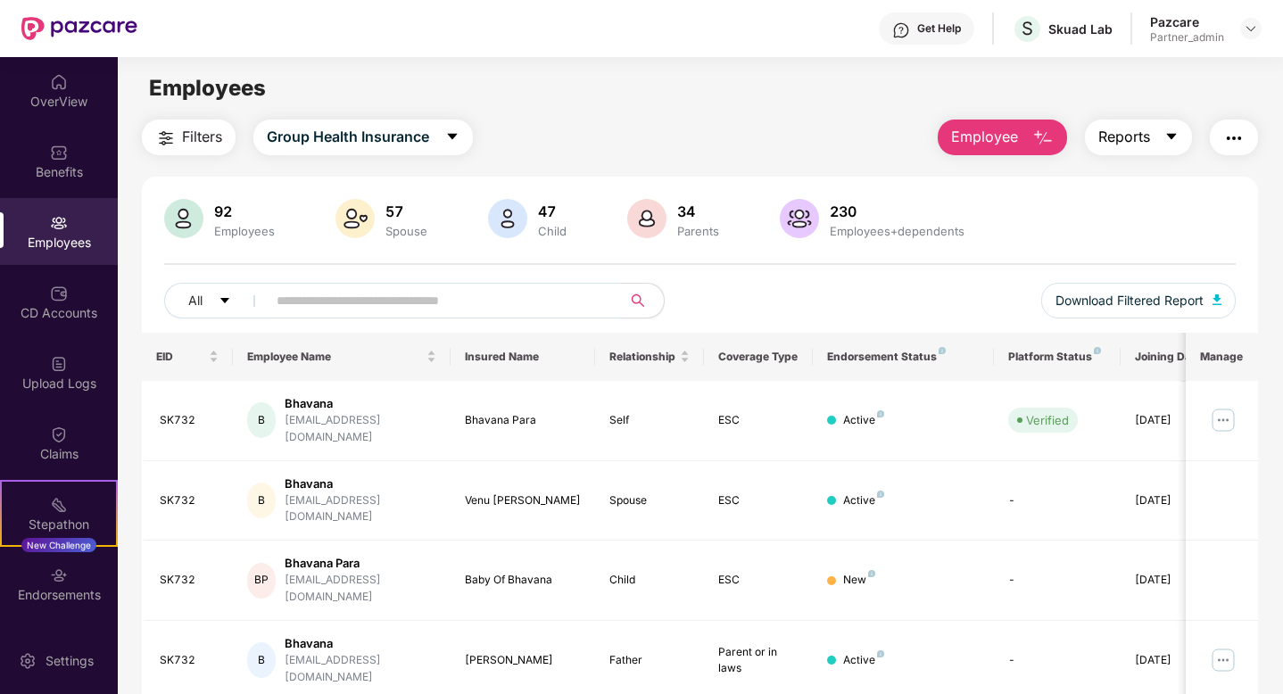
click at [1169, 128] on button "Reports" at bounding box center [1138, 138] width 107 height 36
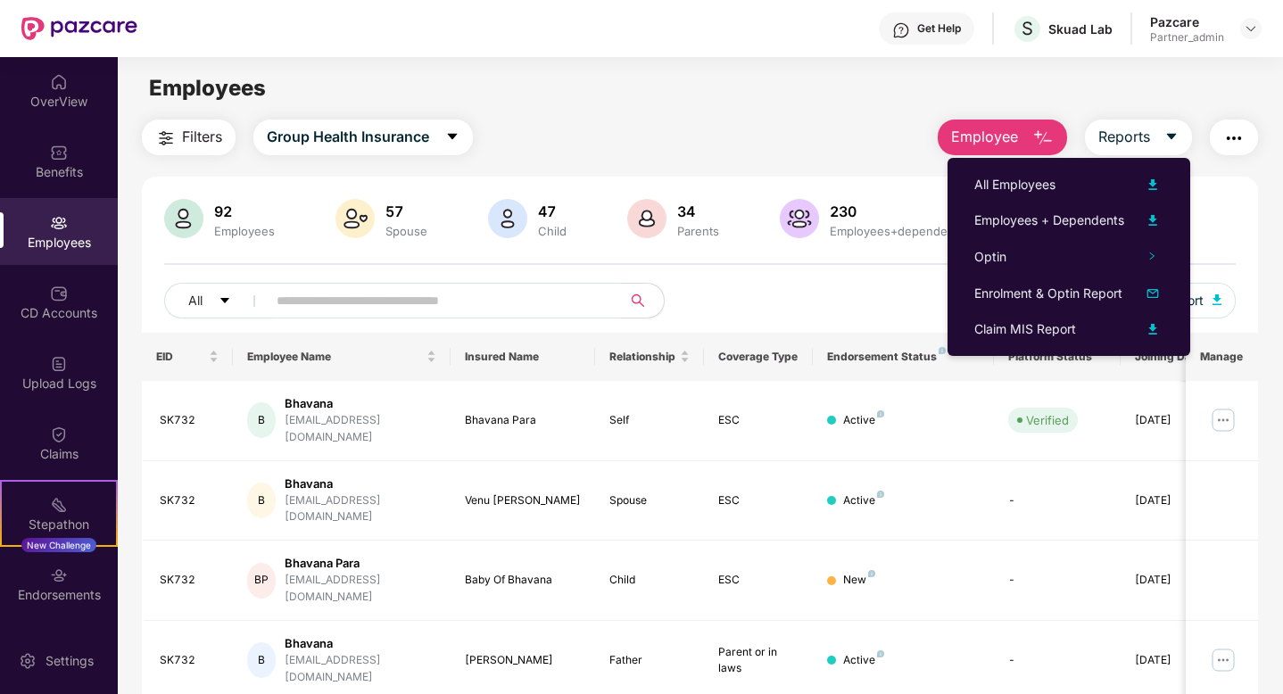
click at [1181, 84] on div "Employees" at bounding box center [700, 88] width 1164 height 34
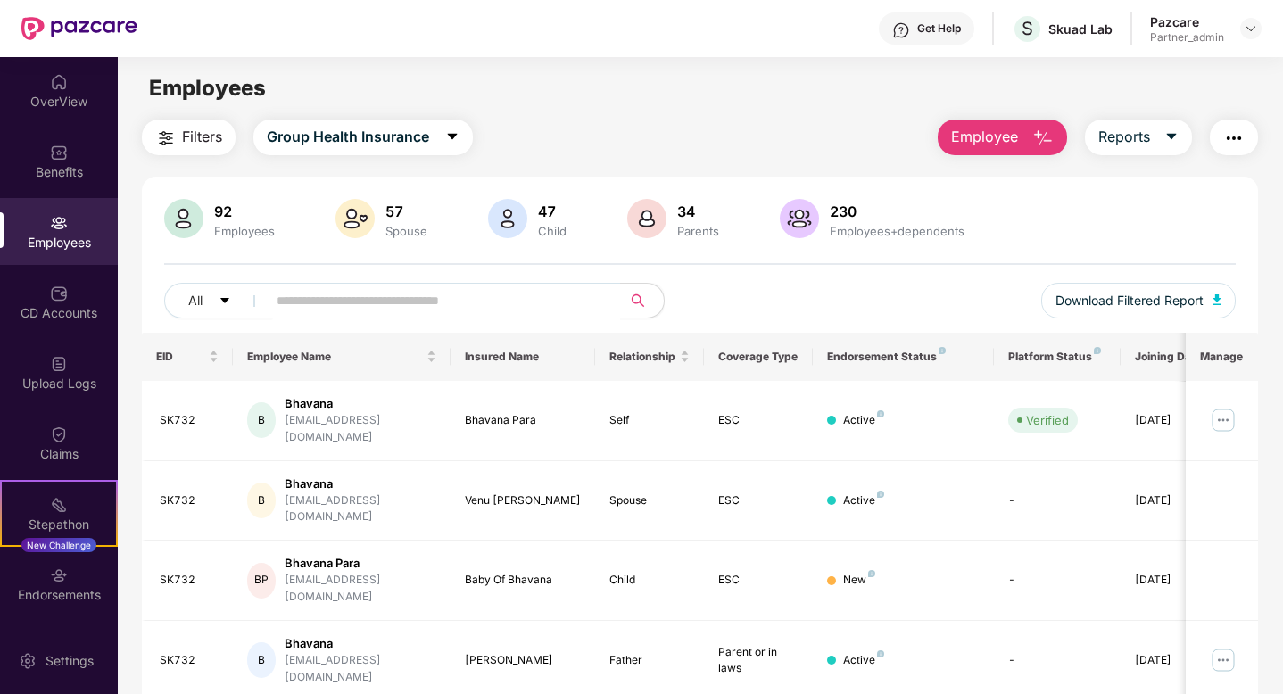
click at [1233, 143] on img "button" at bounding box center [1233, 138] width 21 height 21
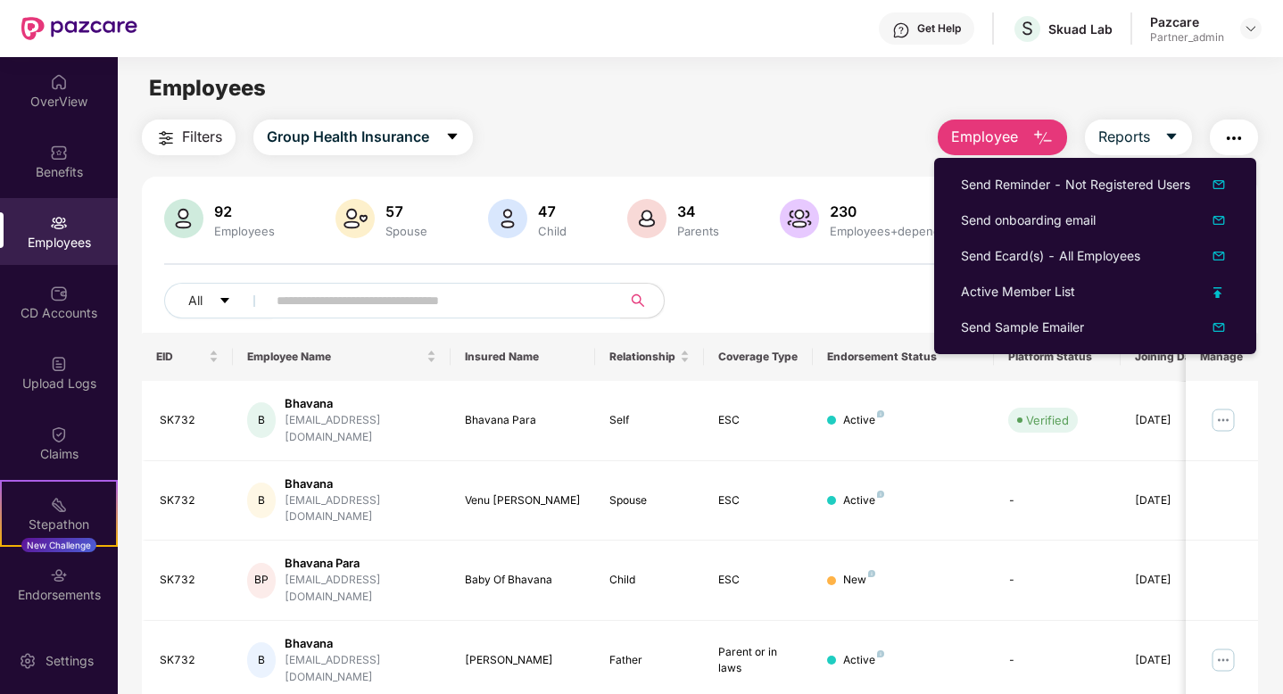
click at [726, 102] on div "Employees" at bounding box center [700, 88] width 1164 height 34
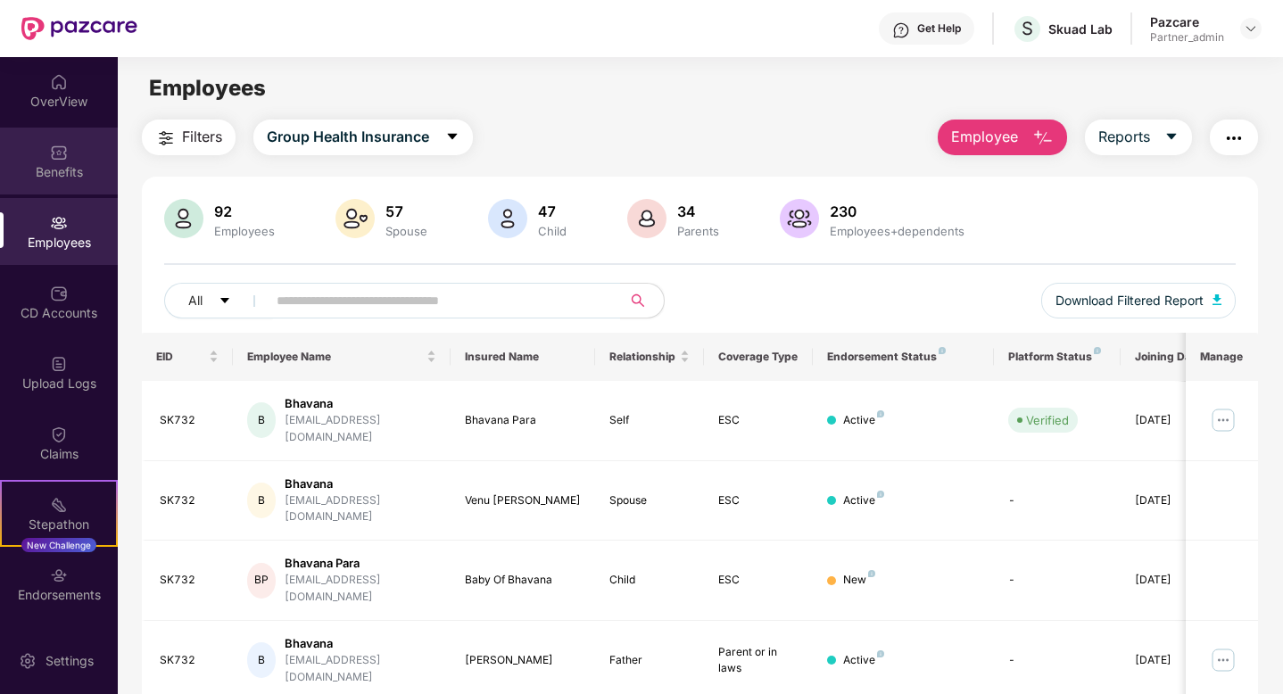
click at [46, 163] on div "Benefits" at bounding box center [59, 172] width 118 height 18
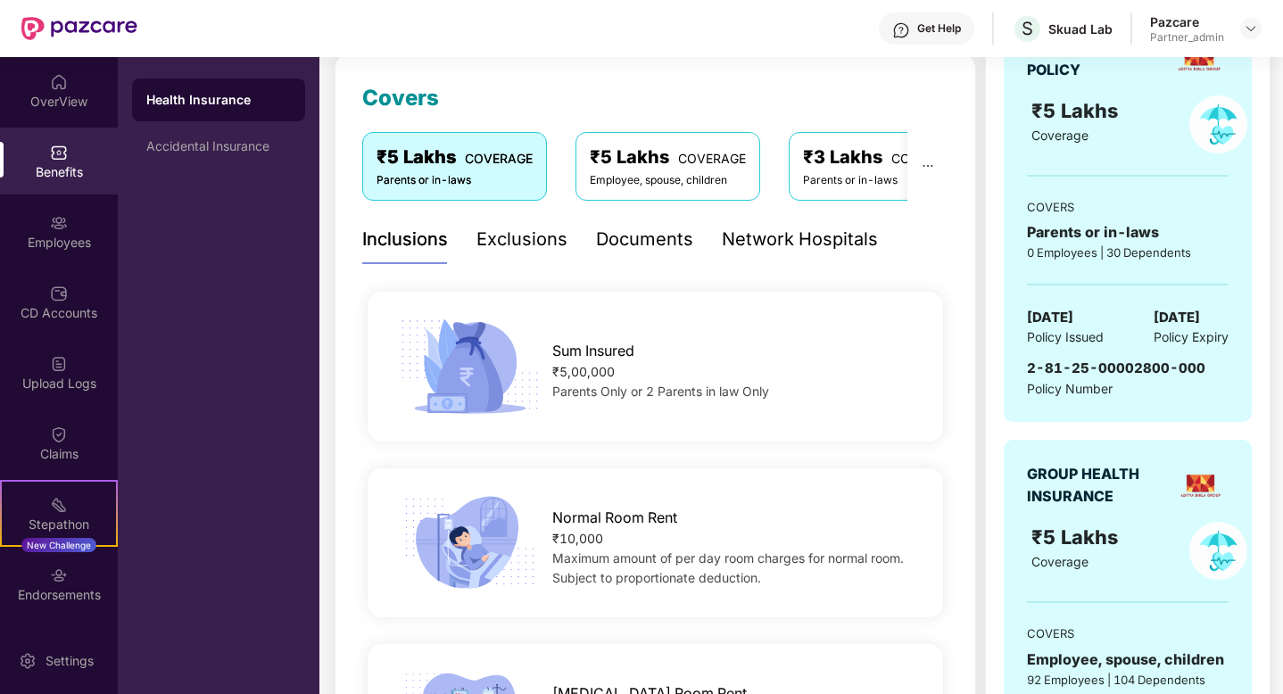
scroll to position [240, 0]
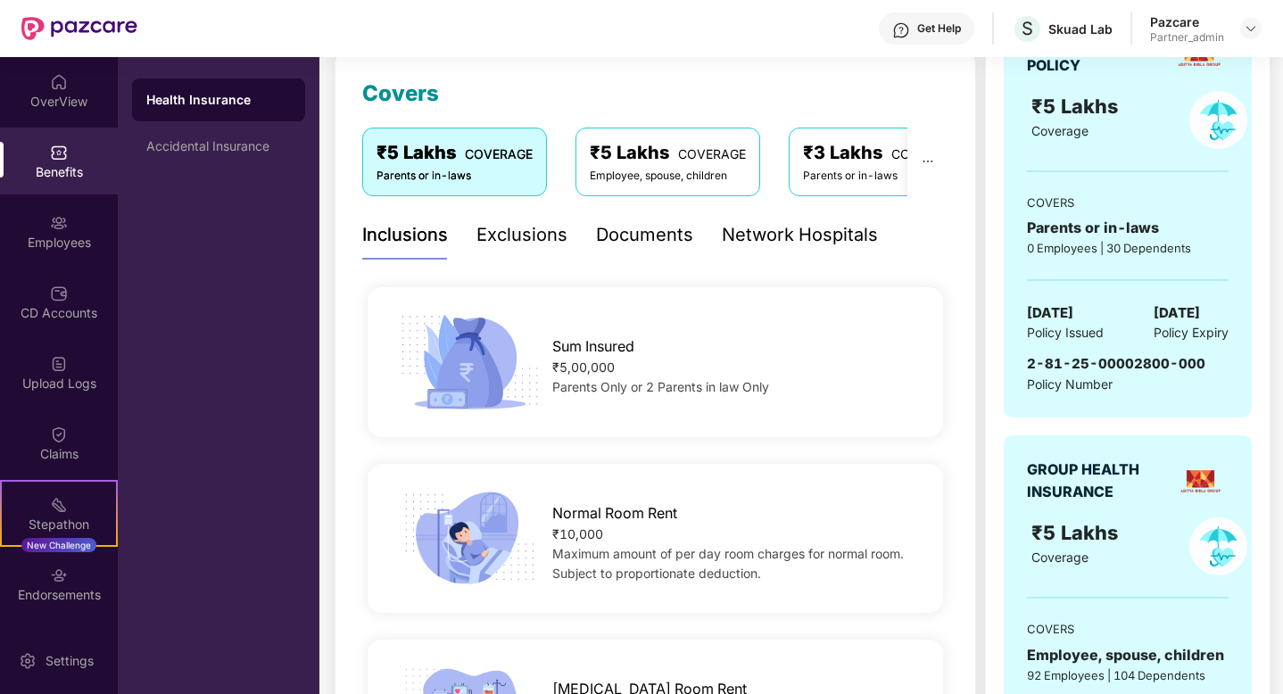
click at [280, 326] on div "Health Insurance Accidental Insurance" at bounding box center [219, 375] width 202 height 637
click at [1247, 21] on img at bounding box center [1250, 28] width 14 height 14
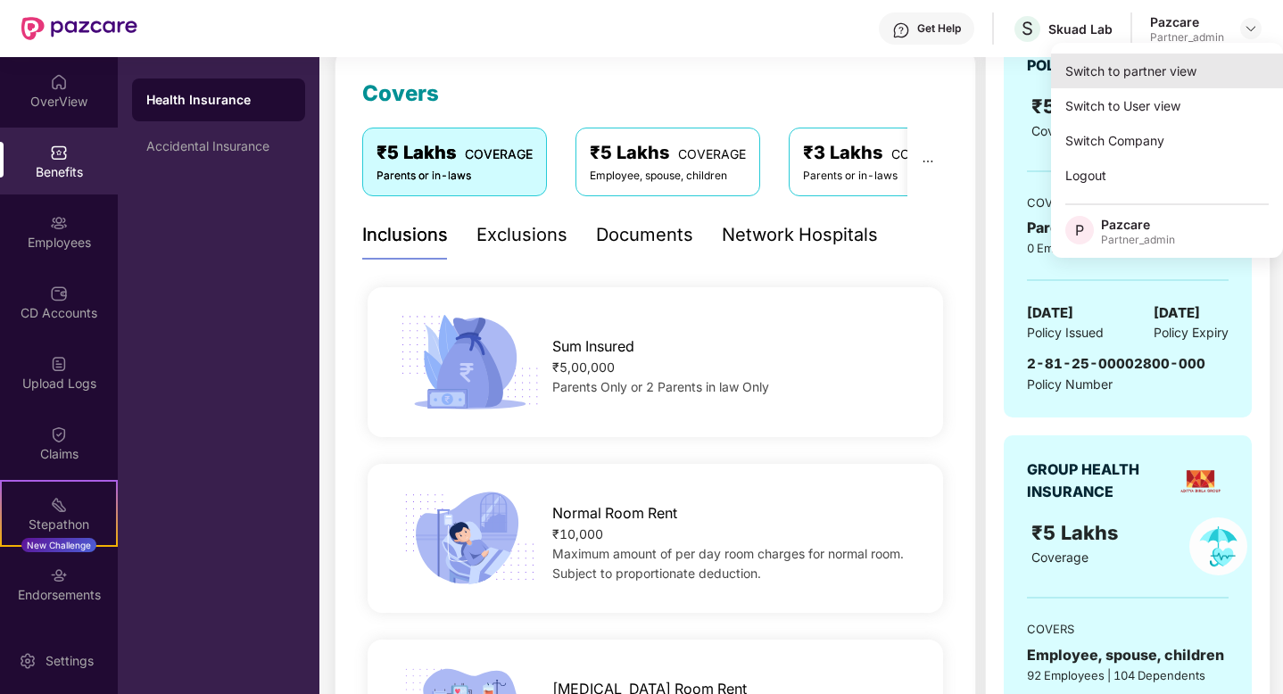
click at [1180, 70] on div "Switch to partner view" at bounding box center [1167, 71] width 232 height 35
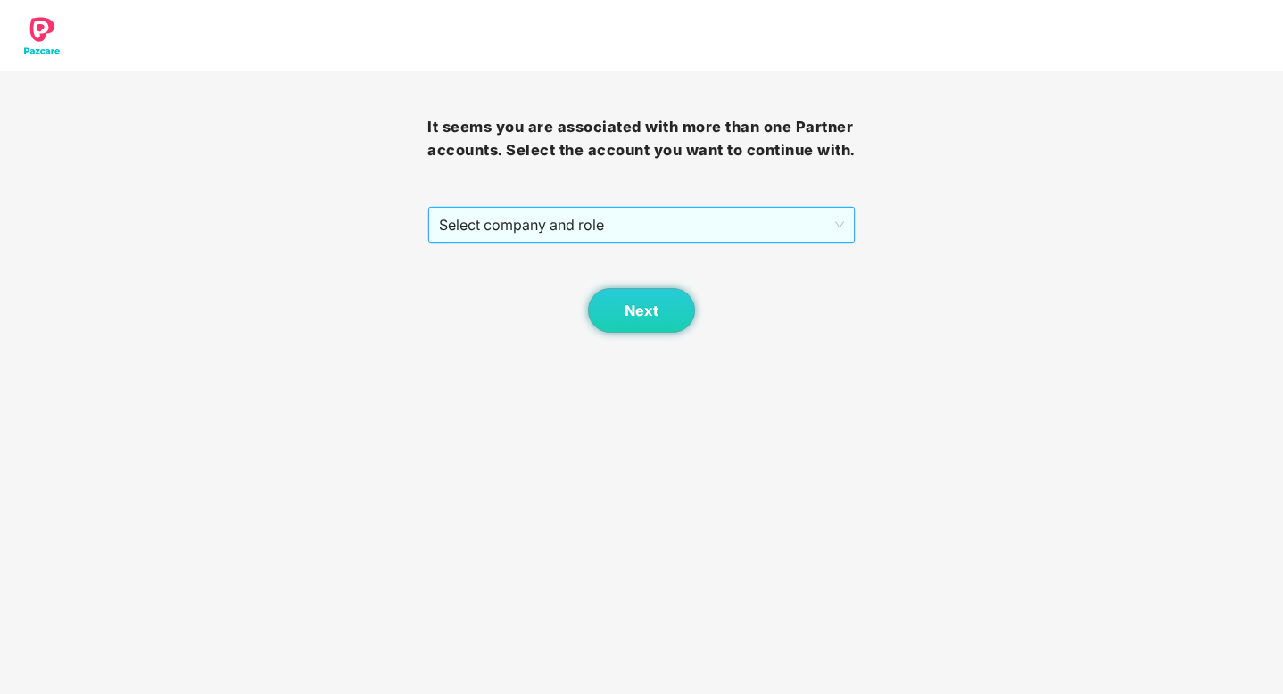
click at [721, 224] on span "Select company and role" at bounding box center [641, 225] width 404 height 34
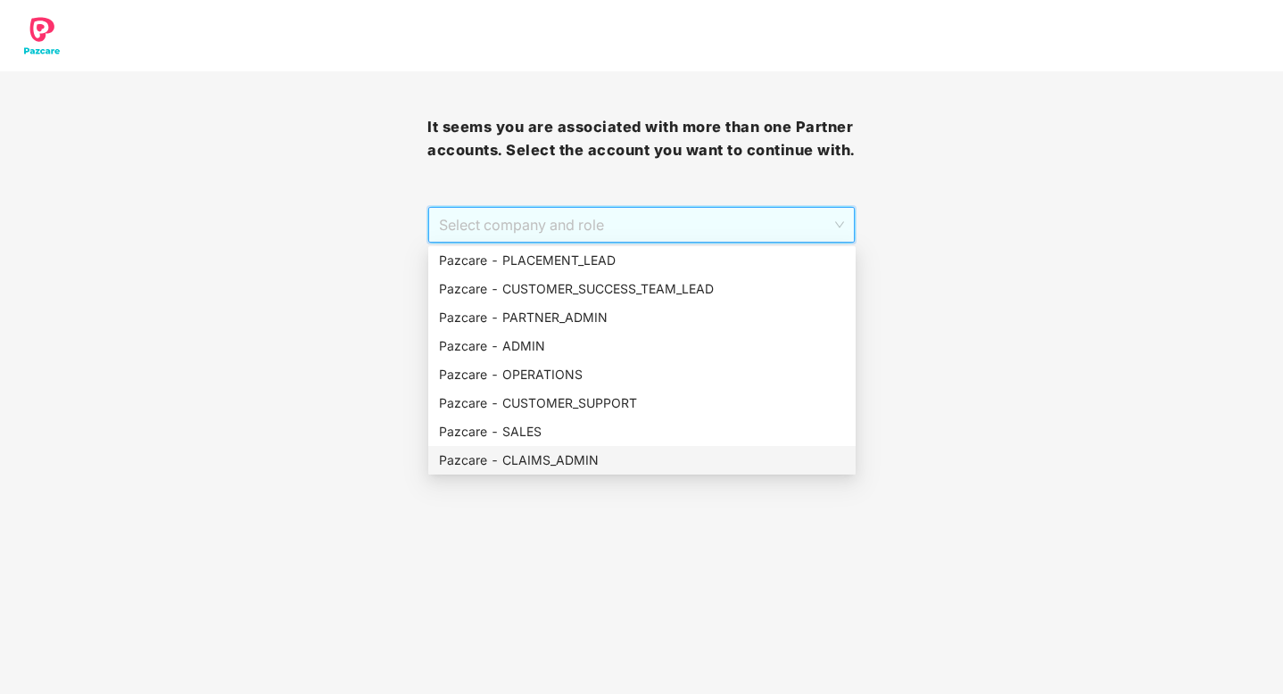
click at [548, 458] on div "Pazcare - CLAIMS_ADMIN" at bounding box center [642, 460] width 406 height 20
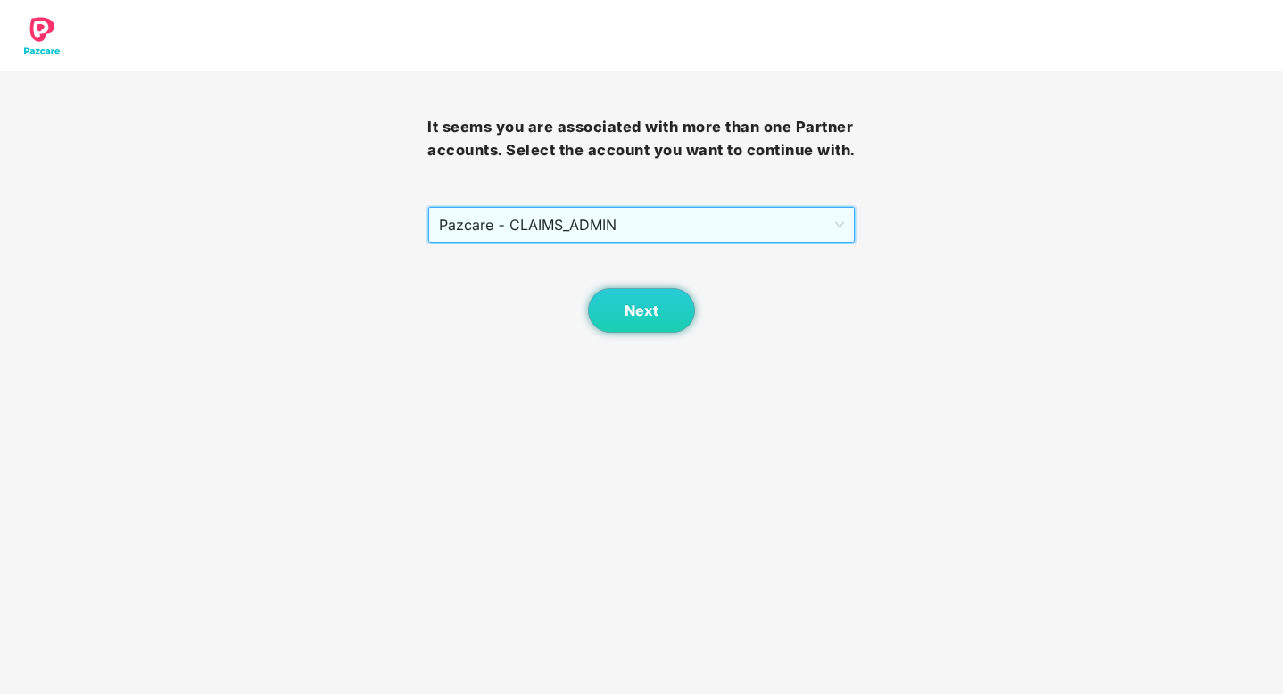
click at [705, 217] on span "Pazcare - CLAIMS_ADMIN" at bounding box center [641, 225] width 404 height 34
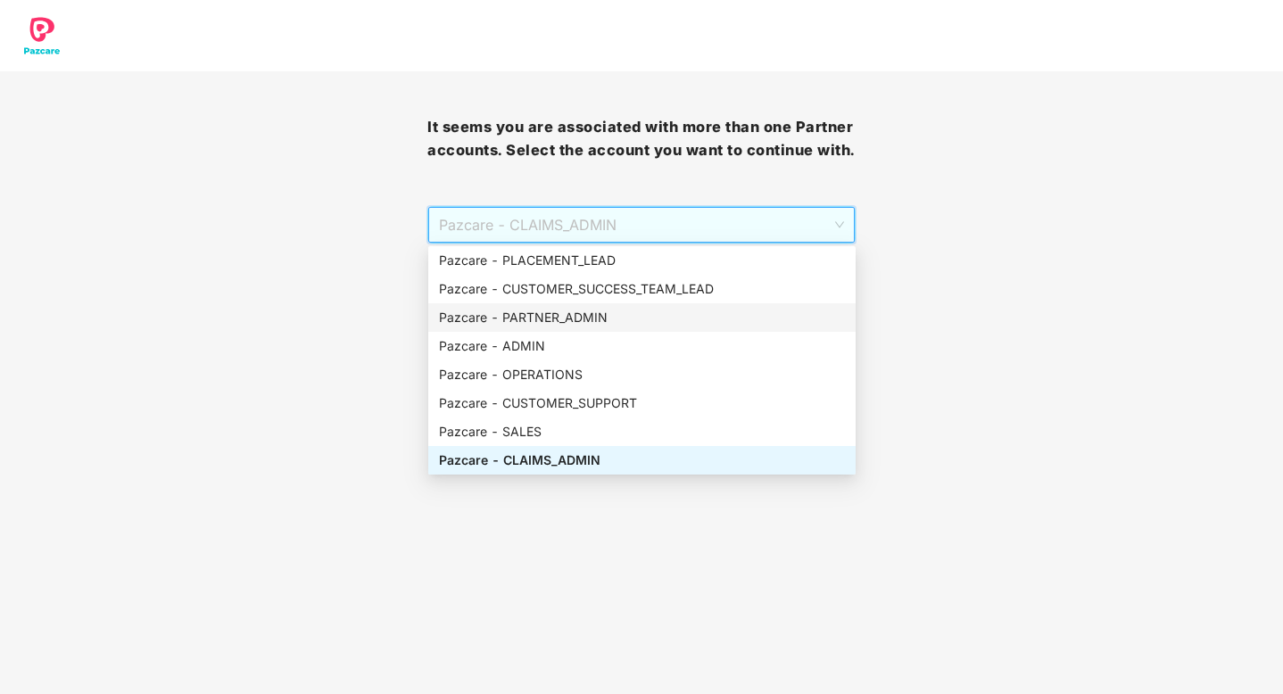
click at [553, 321] on div "Pazcare - PARTNER_ADMIN" at bounding box center [642, 318] width 406 height 20
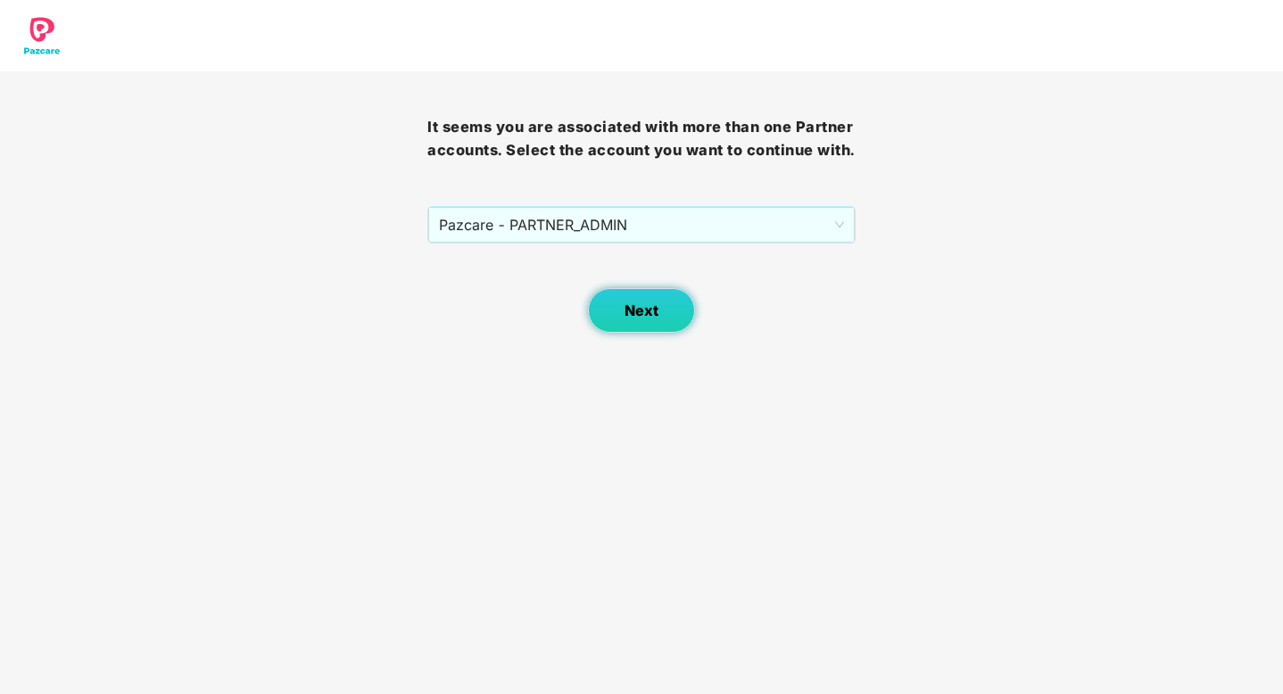
click at [653, 309] on span "Next" at bounding box center [641, 310] width 34 height 17
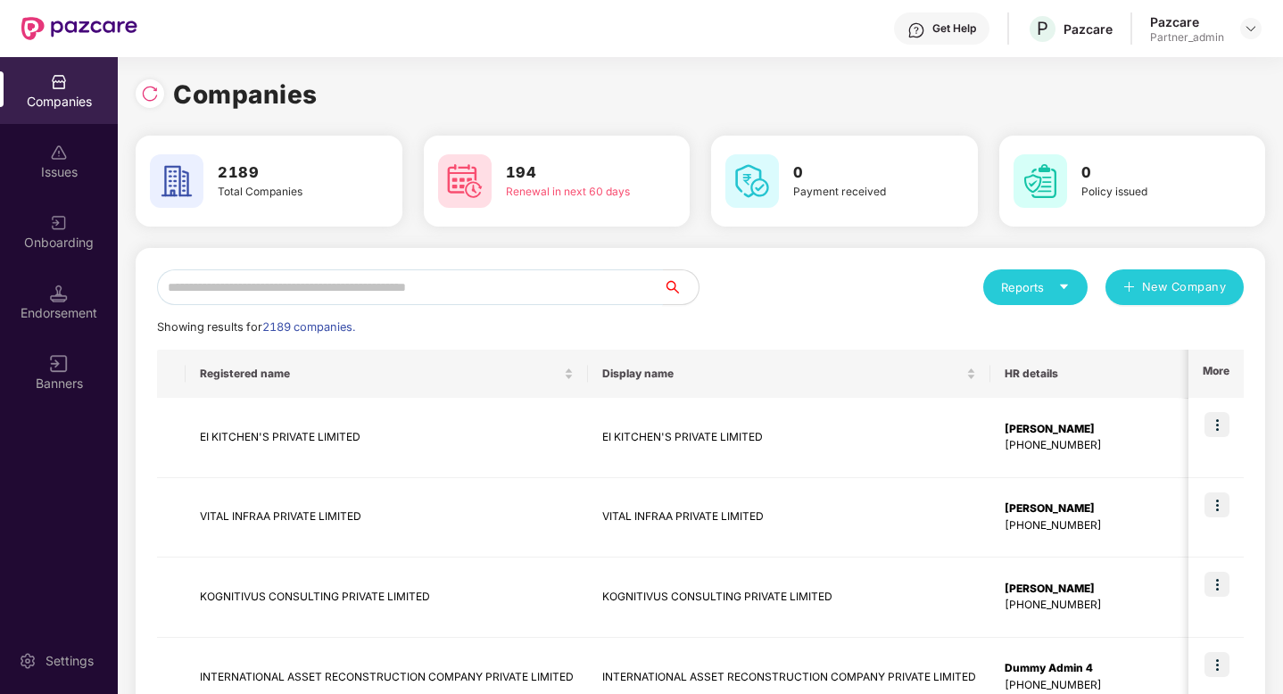
click at [486, 297] on input "text" at bounding box center [410, 287] width 506 height 36
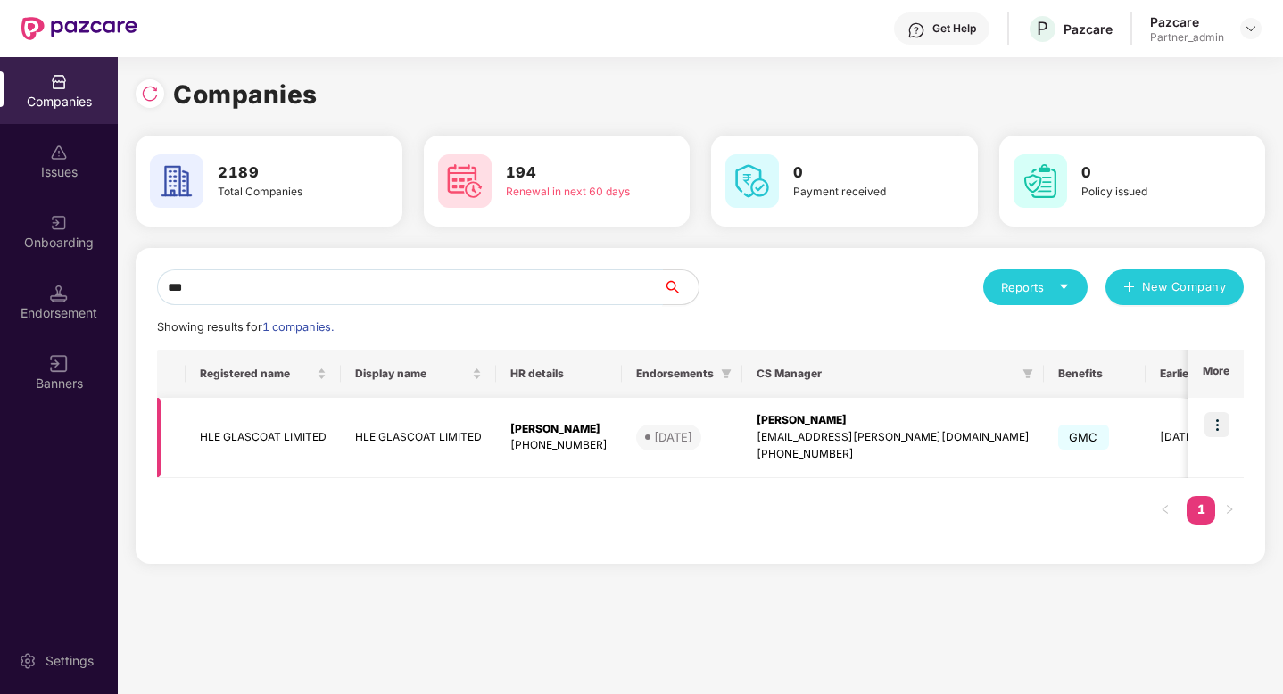
scroll to position [0, 268]
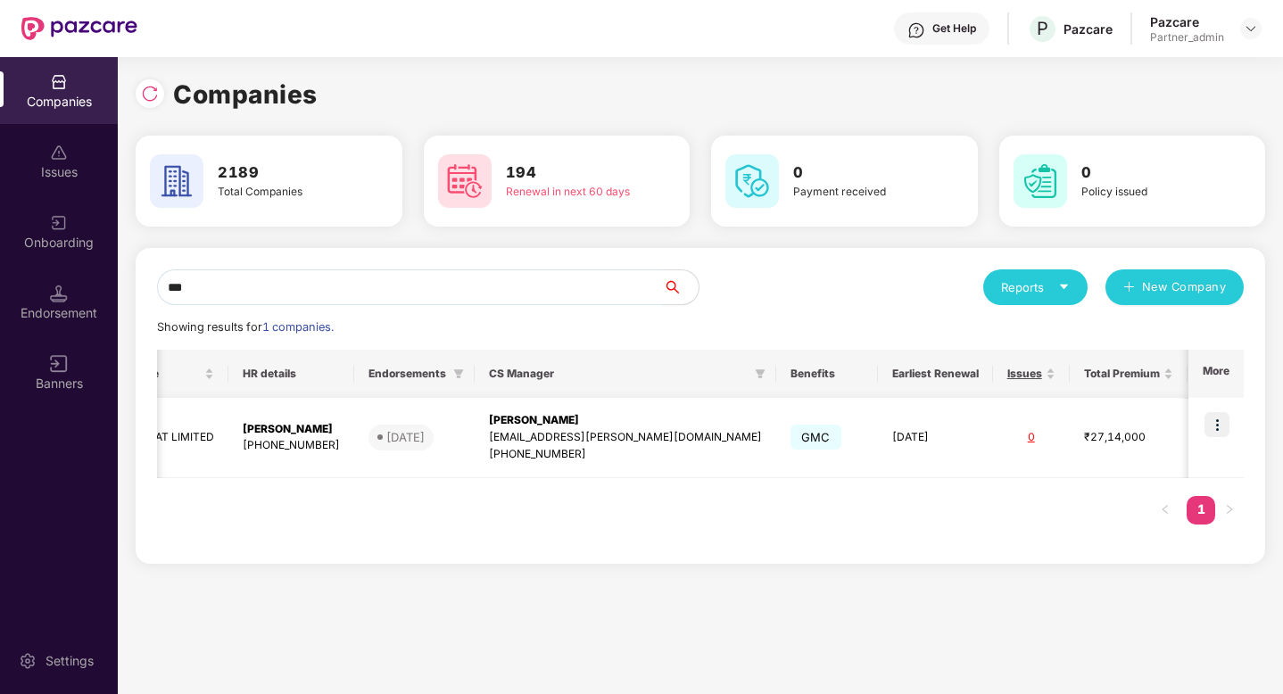
type input "***"
click at [1231, 428] on td at bounding box center [1215, 438] width 55 height 80
click at [1225, 430] on img at bounding box center [1216, 424] width 25 height 25
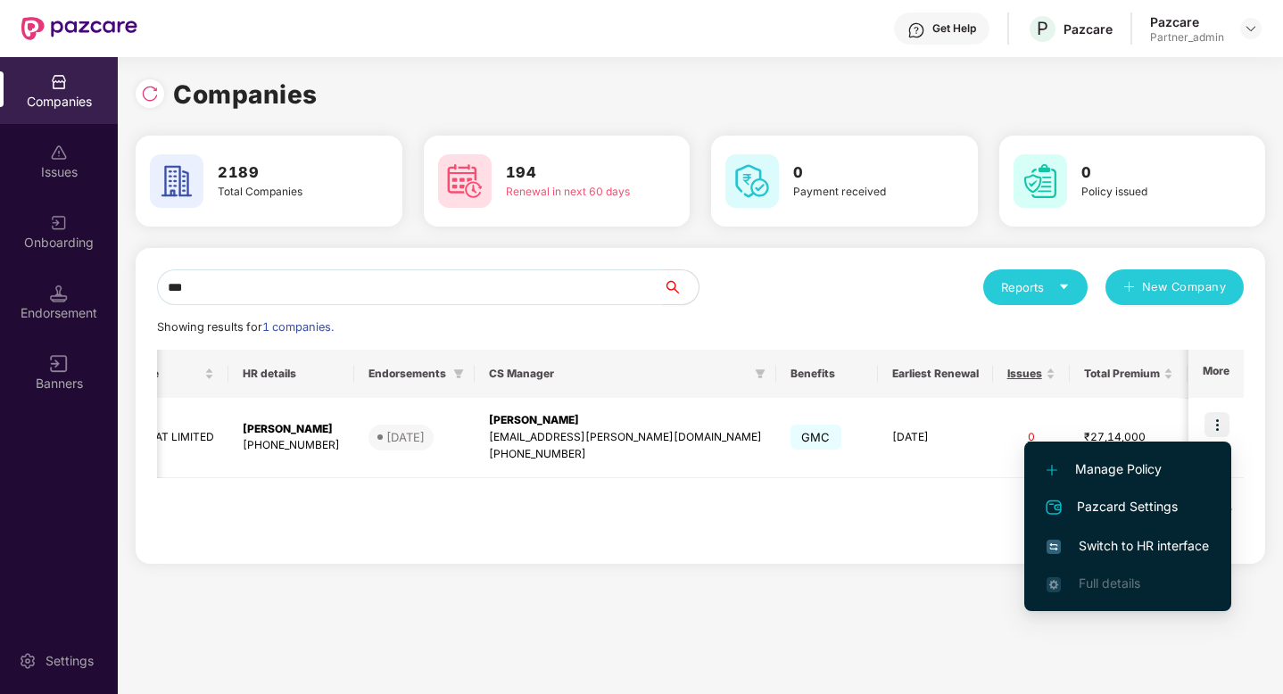
click at [1120, 549] on span "Switch to HR interface" at bounding box center [1127, 546] width 162 height 20
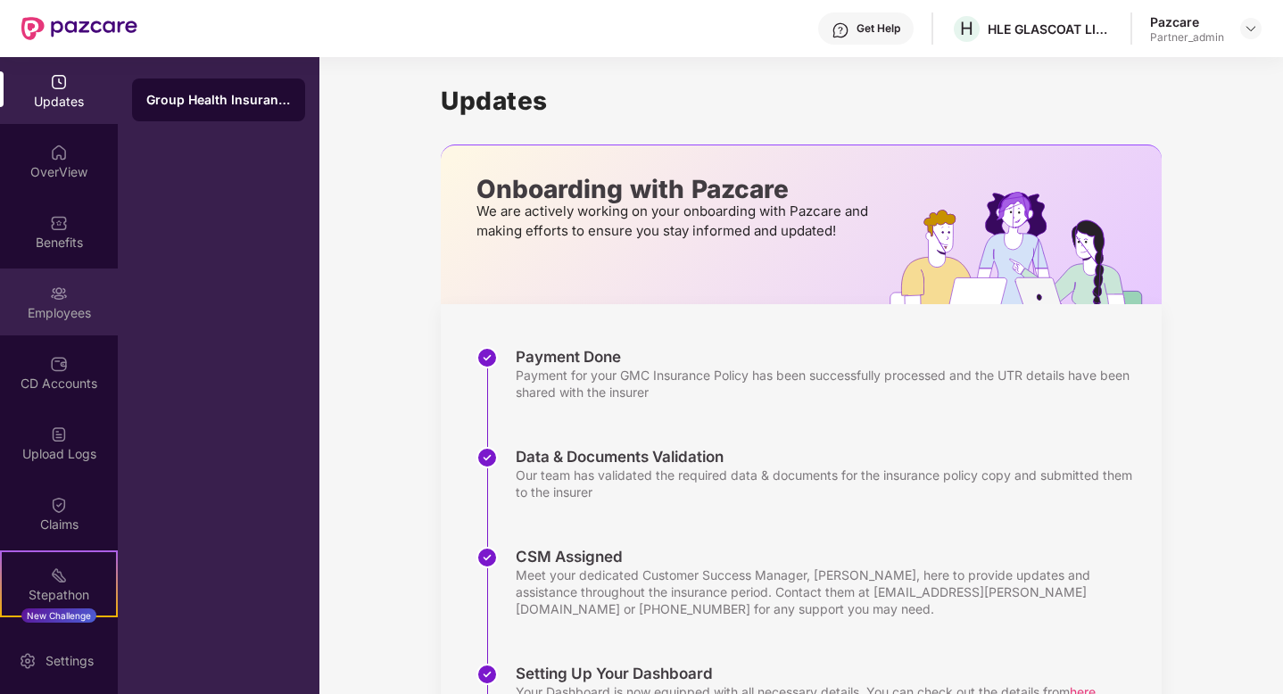
click at [54, 318] on div "Employees" at bounding box center [59, 313] width 118 height 18
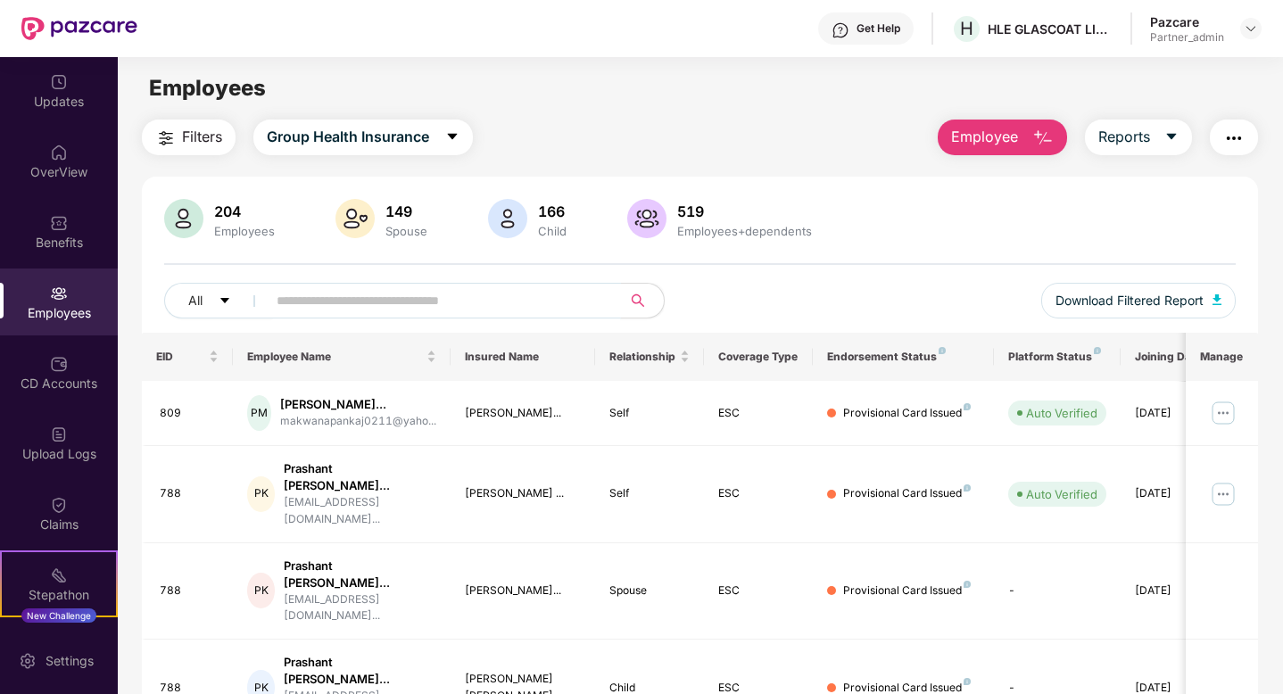
click at [442, 310] on input "text" at bounding box center [436, 300] width 320 height 27
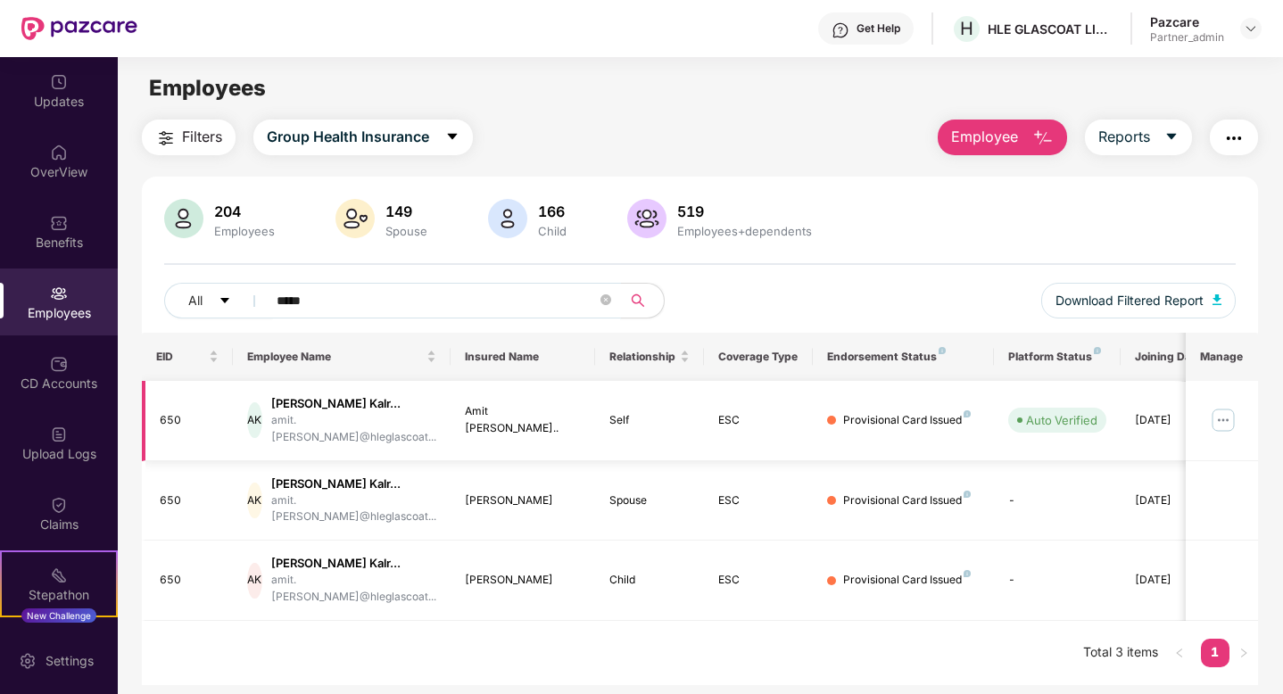
type input "****"
click at [1225, 410] on img at bounding box center [1223, 420] width 29 height 29
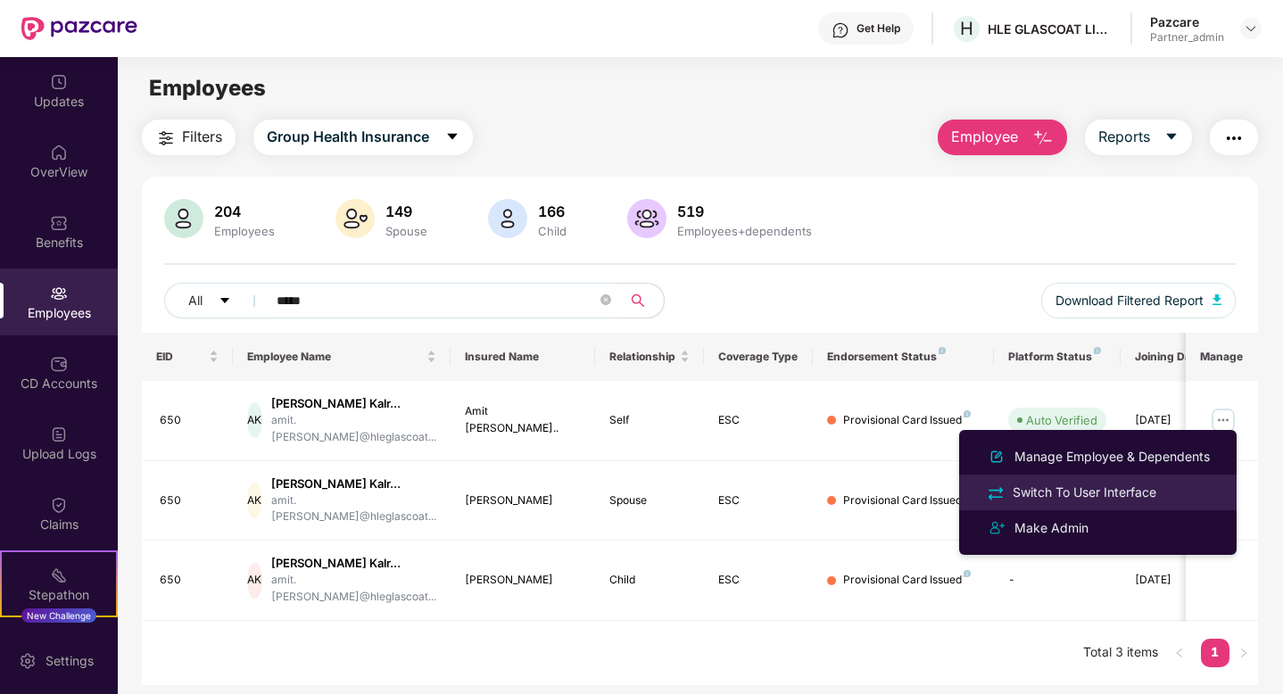
click at [1100, 491] on div "Switch To User Interface" at bounding box center [1084, 493] width 151 height 20
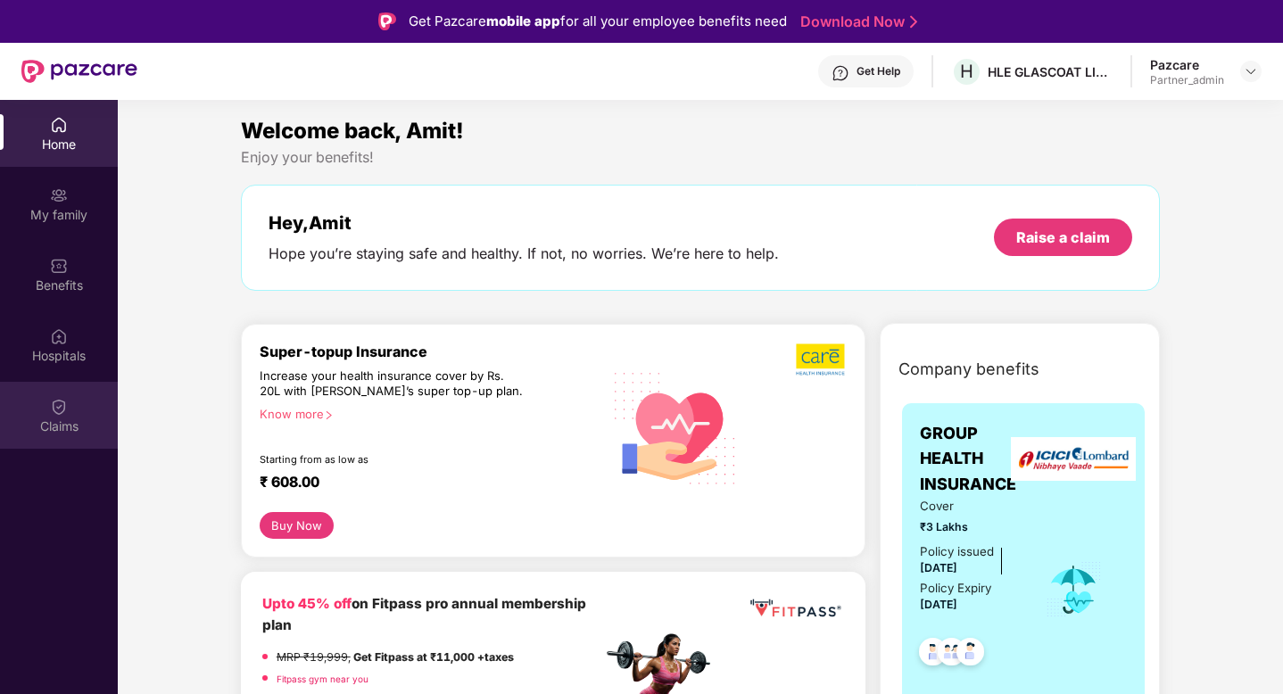
click at [55, 400] on img at bounding box center [59, 407] width 18 height 18
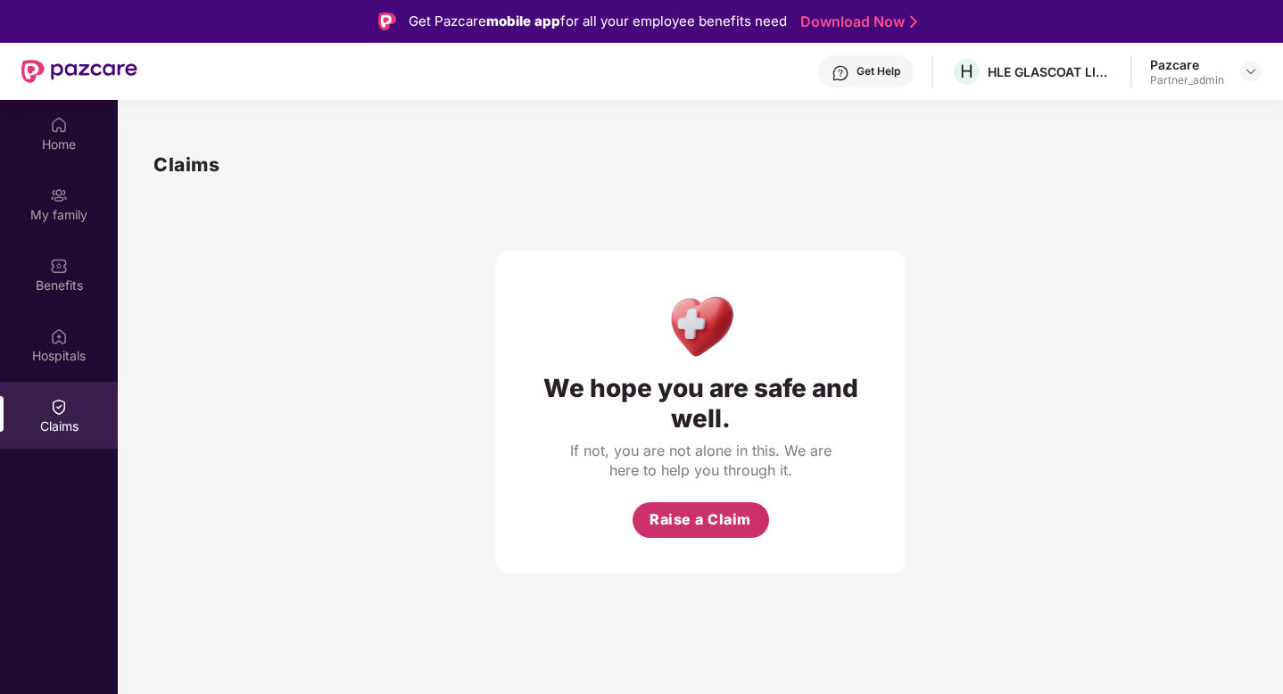
click at [725, 524] on span "Raise a Claim" at bounding box center [700, 519] width 102 height 22
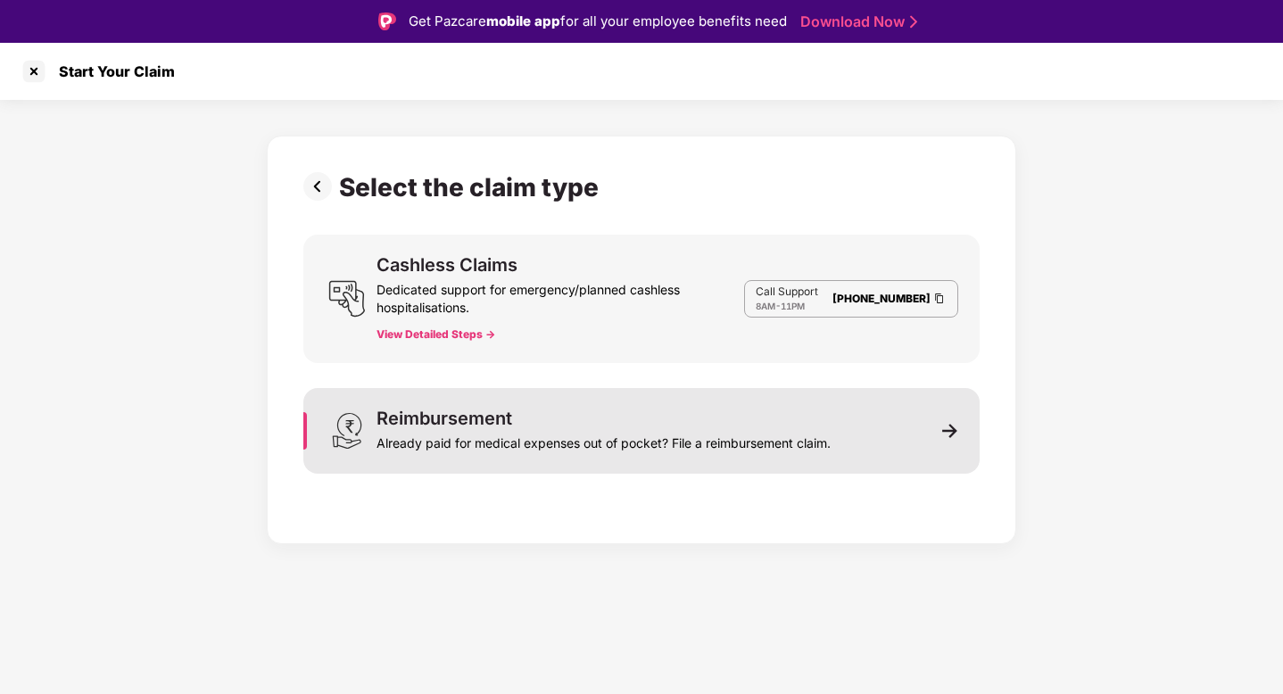
click at [498, 436] on div "Already paid for medical expenses out of pocket? File a reimbursement claim." at bounding box center [603, 439] width 454 height 25
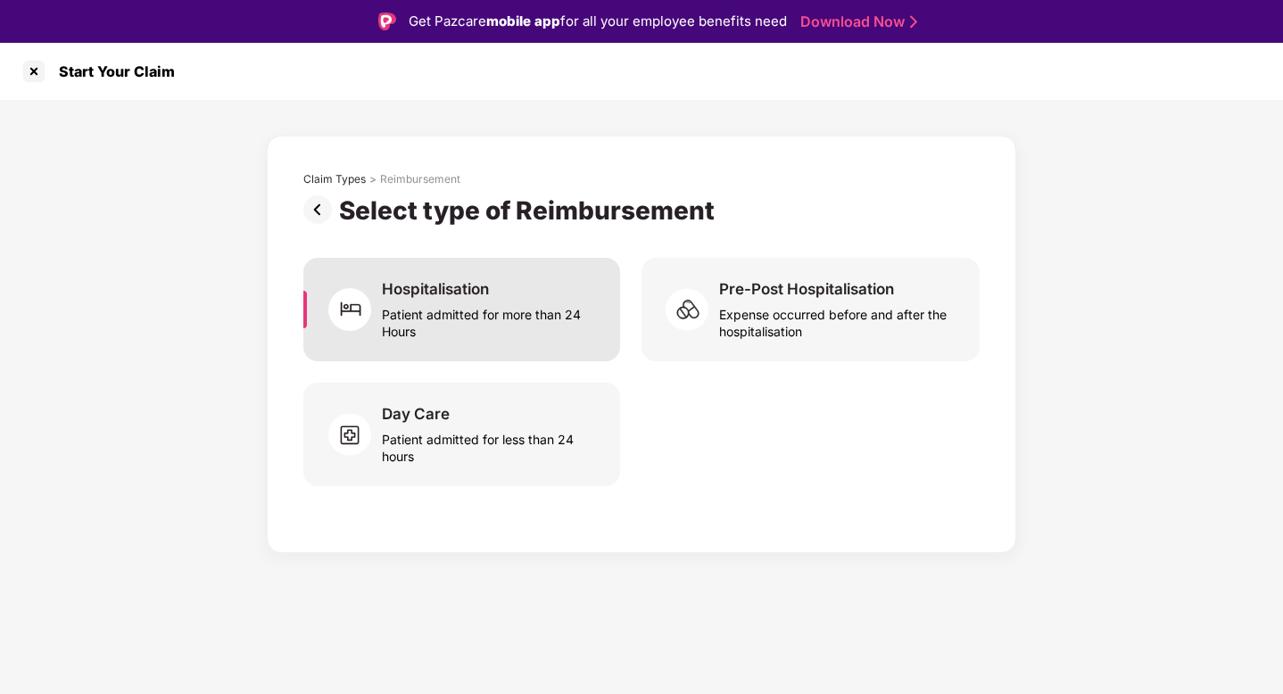
click at [499, 308] on div "Patient admitted for more than 24 Hours" at bounding box center [490, 319] width 217 height 41
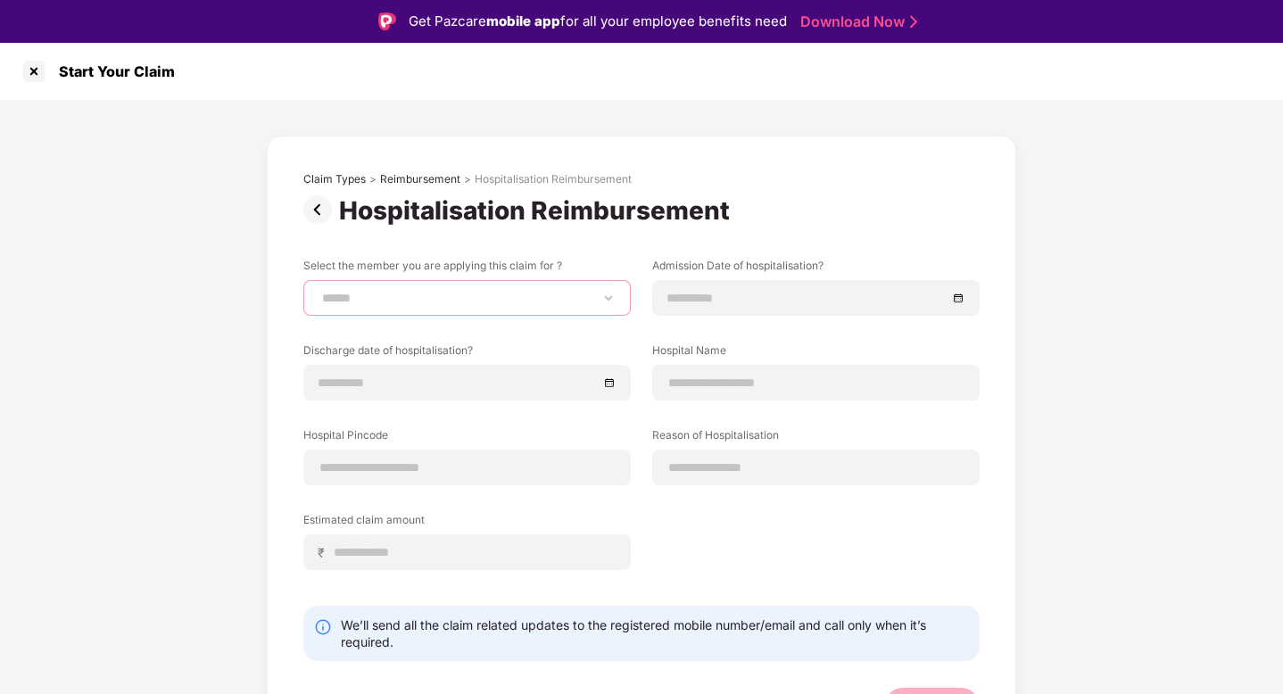
click at [599, 303] on select "**********" at bounding box center [466, 298] width 297 height 14
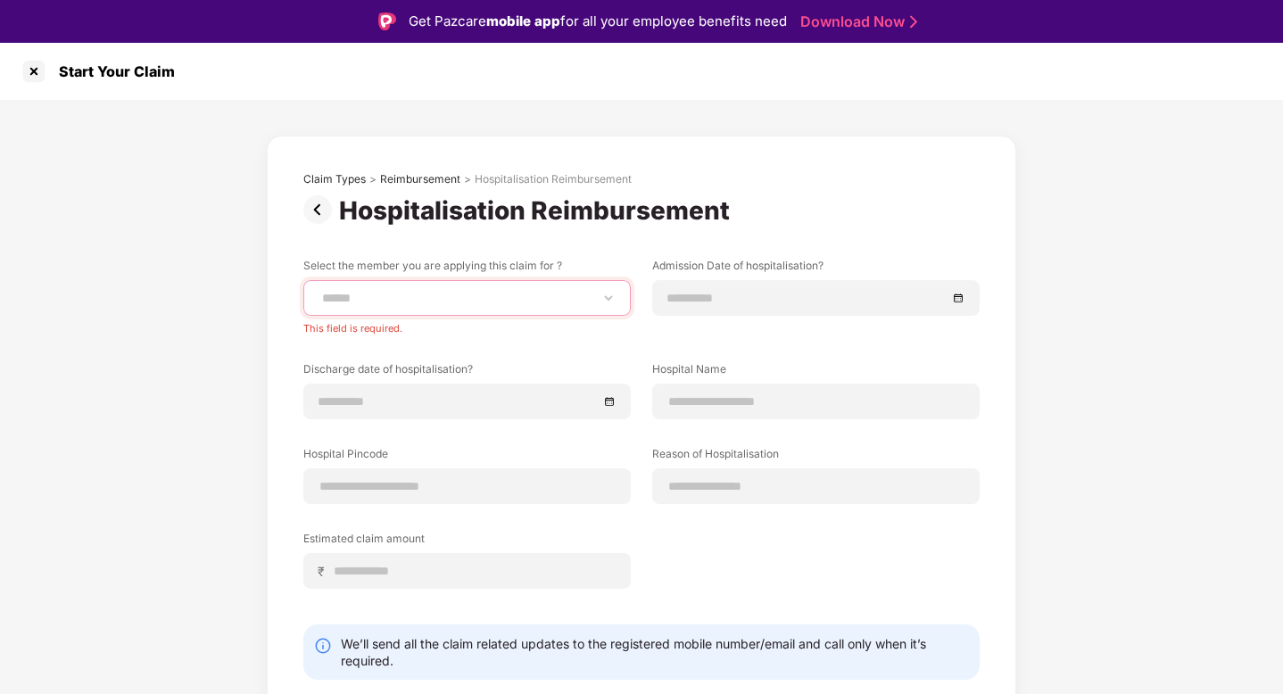
click at [573, 298] on select "**********" at bounding box center [466, 298] width 297 height 14
select select "**********"
click at [318, 291] on select "**********" at bounding box center [466, 298] width 297 height 14
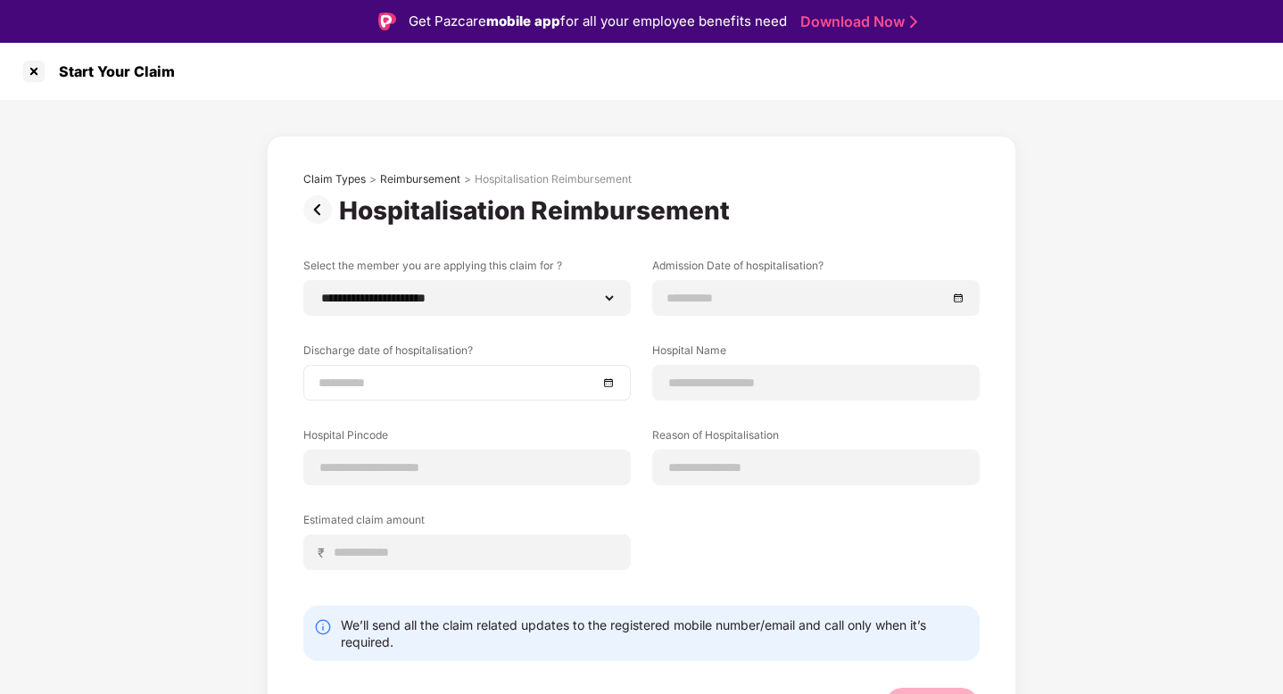
click at [581, 384] on input at bounding box center [457, 383] width 279 height 20
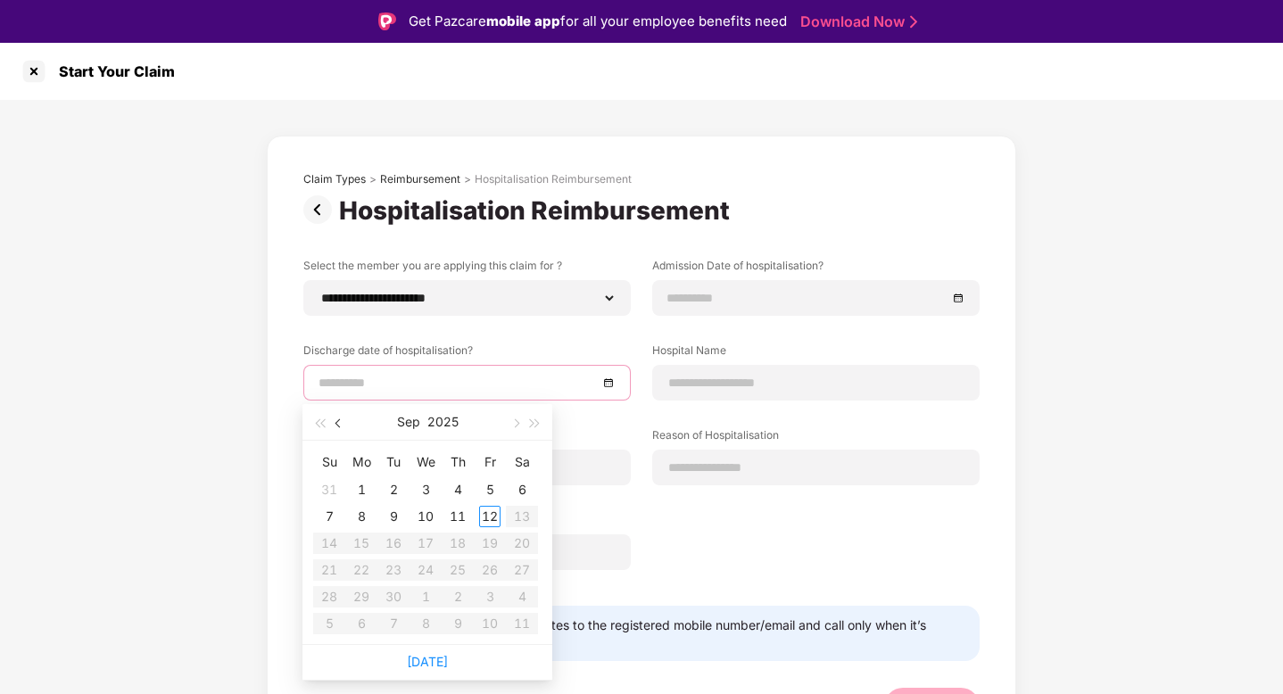
click at [340, 427] on button "button" at bounding box center [339, 422] width 20 height 36
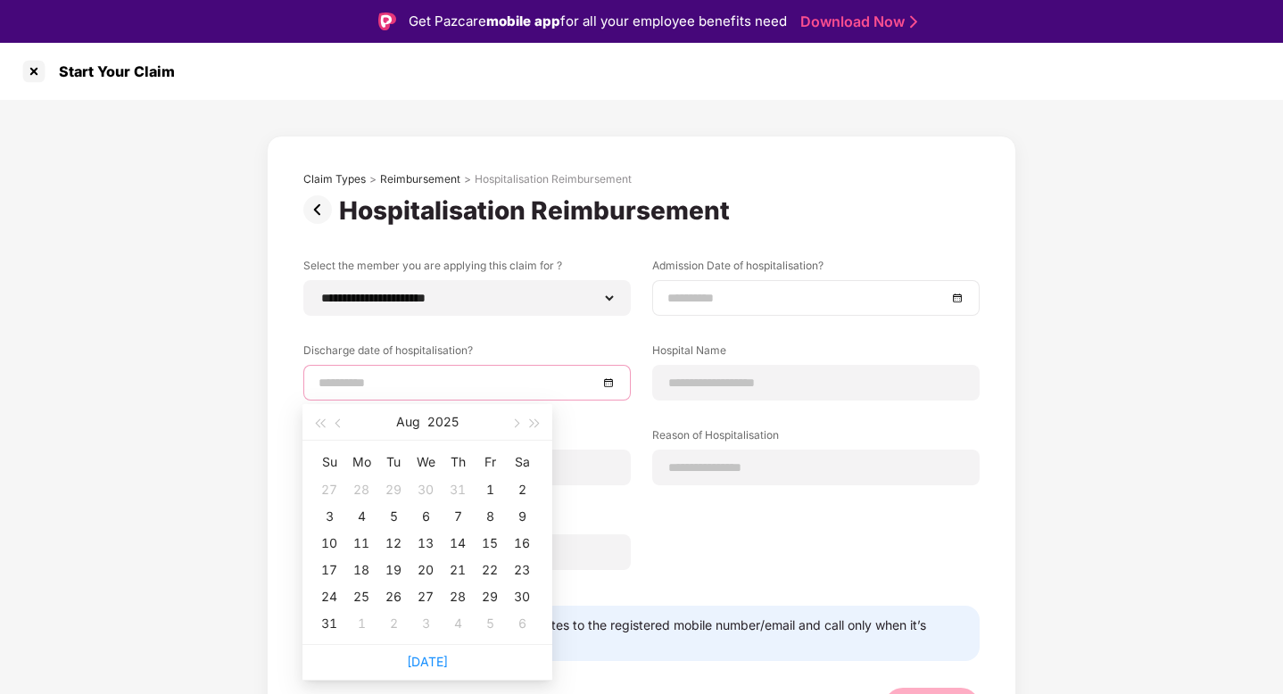
click at [951, 294] on div at bounding box center [815, 298] width 297 height 20
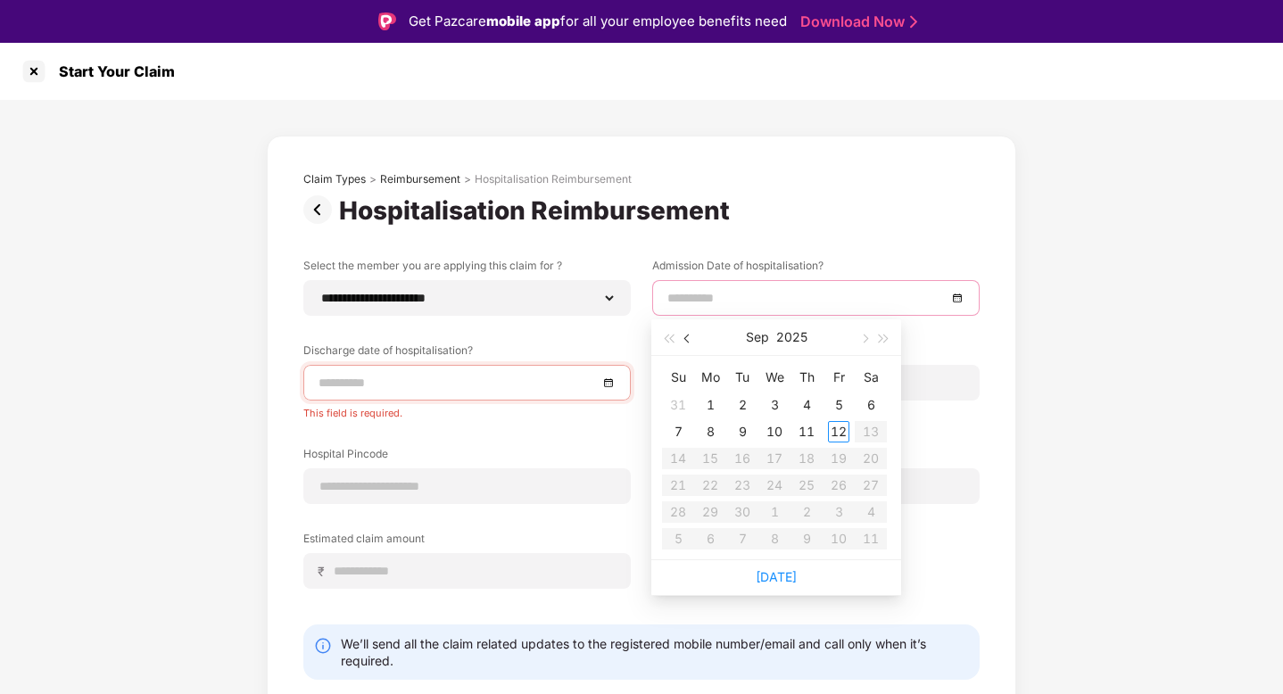
click at [684, 342] on button "button" at bounding box center [688, 337] width 20 height 36
type input "**********"
click at [796, 462] on div "14" at bounding box center [806, 458] width 21 height 21
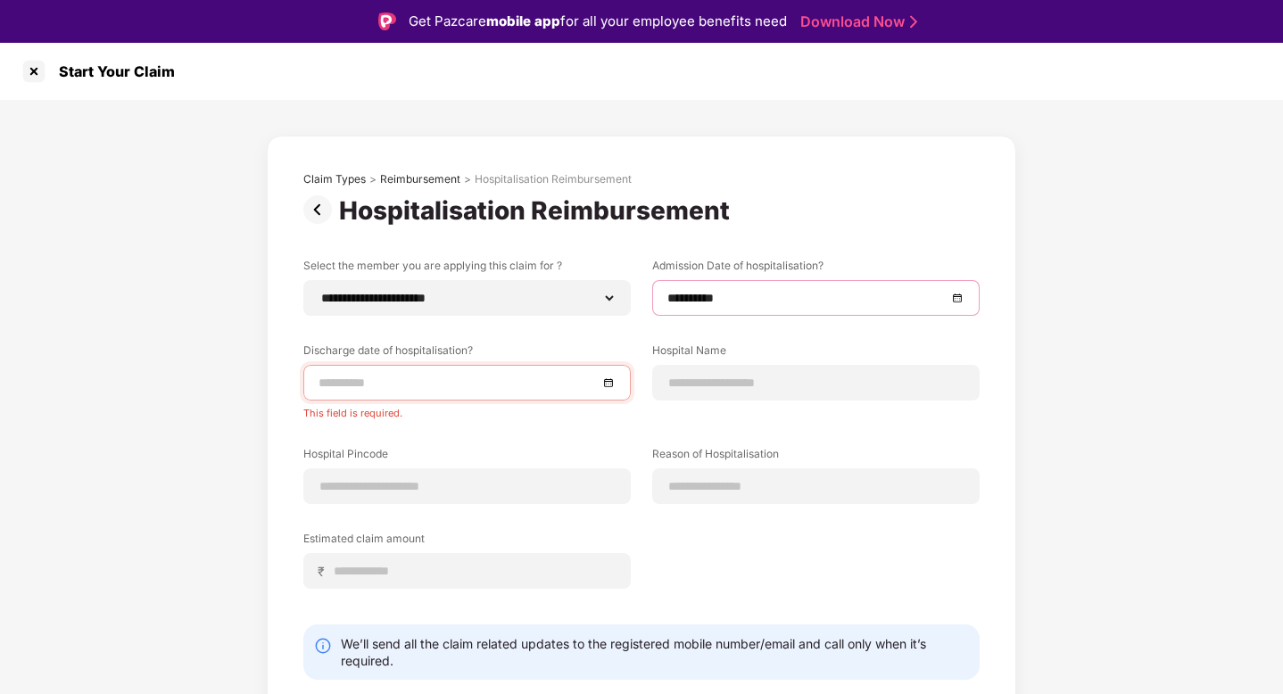
click at [603, 378] on div at bounding box center [466, 383] width 297 height 20
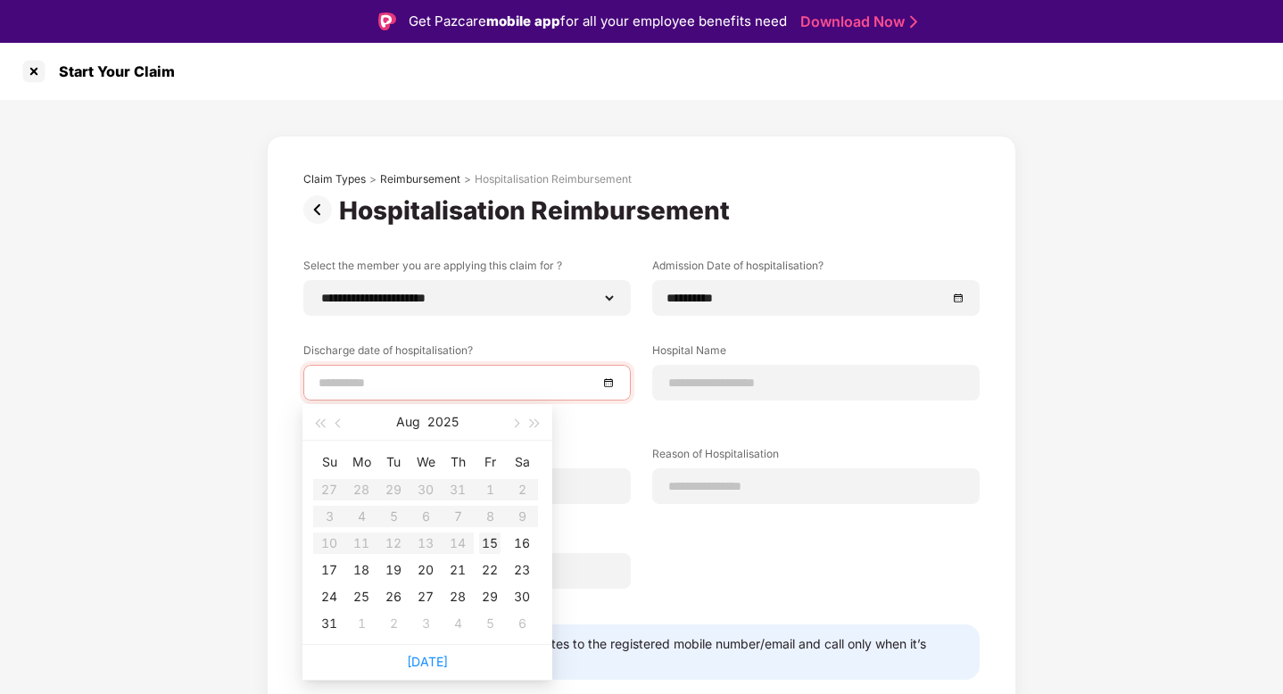
type input "**********"
click at [483, 542] on div "15" at bounding box center [489, 542] width 21 height 21
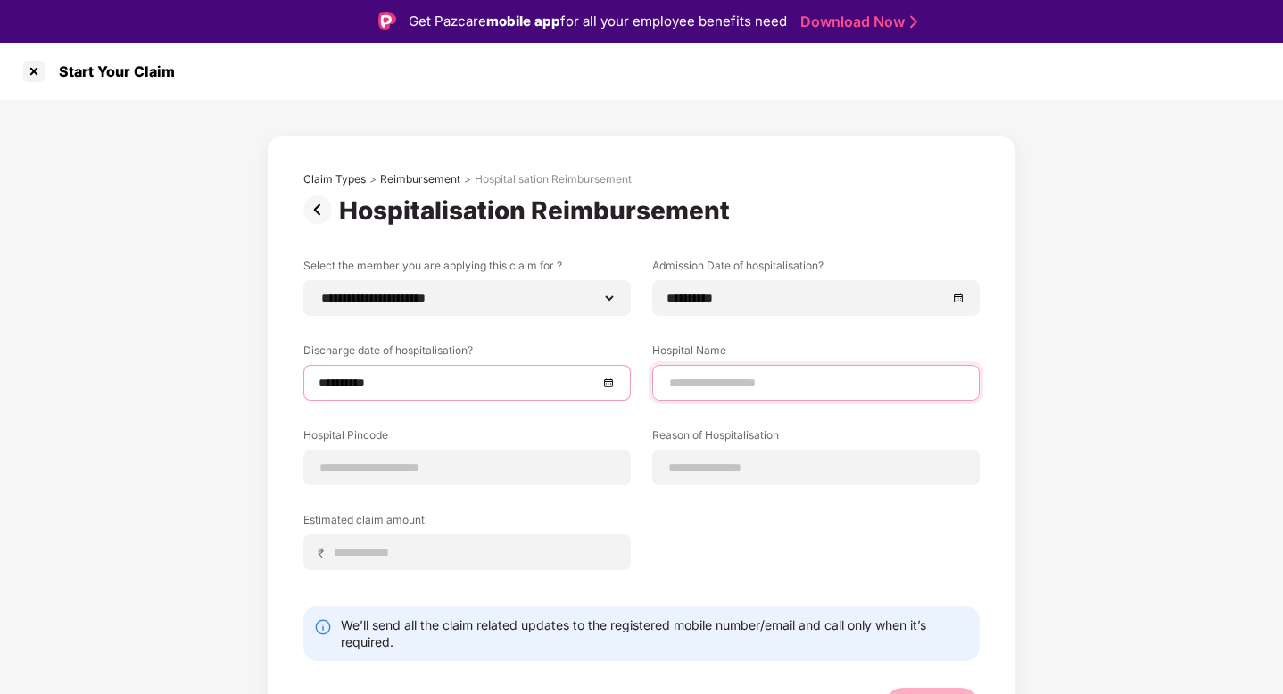
click at [715, 383] on input at bounding box center [815, 383] width 297 height 19
type input "*"
type input "**********"
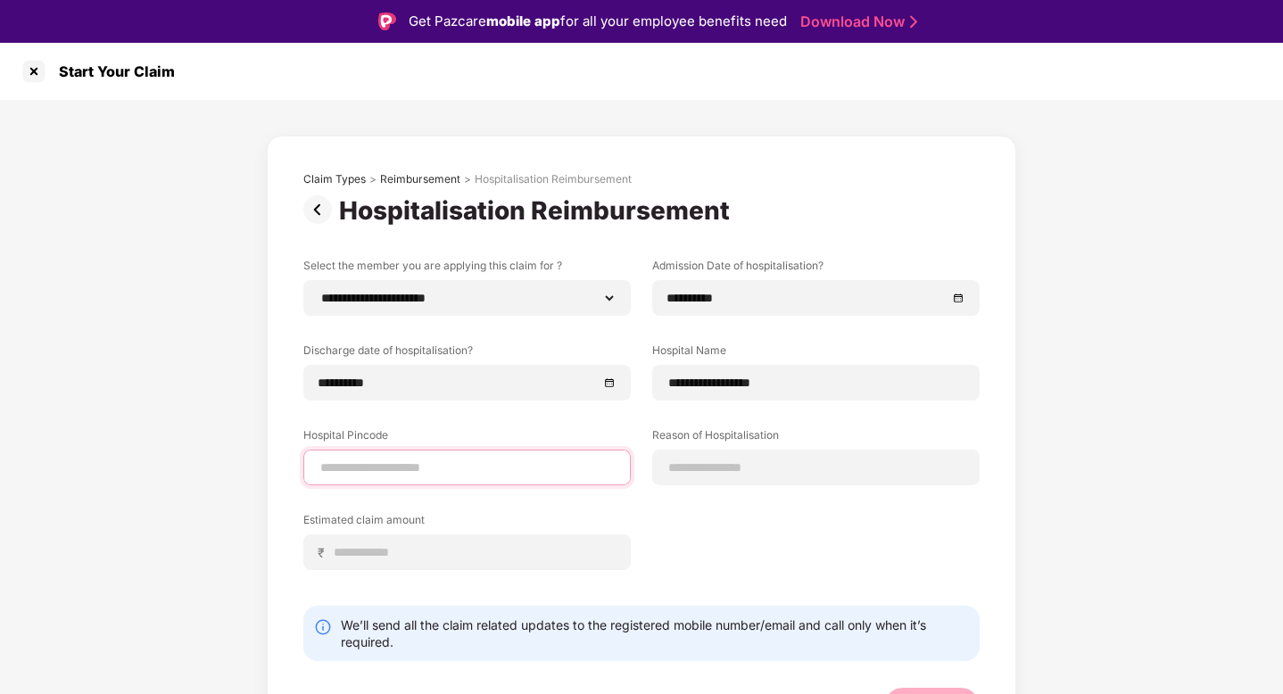
click at [564, 471] on input at bounding box center [466, 467] width 297 height 19
type input "******"
select select "*****"
select select "*******"
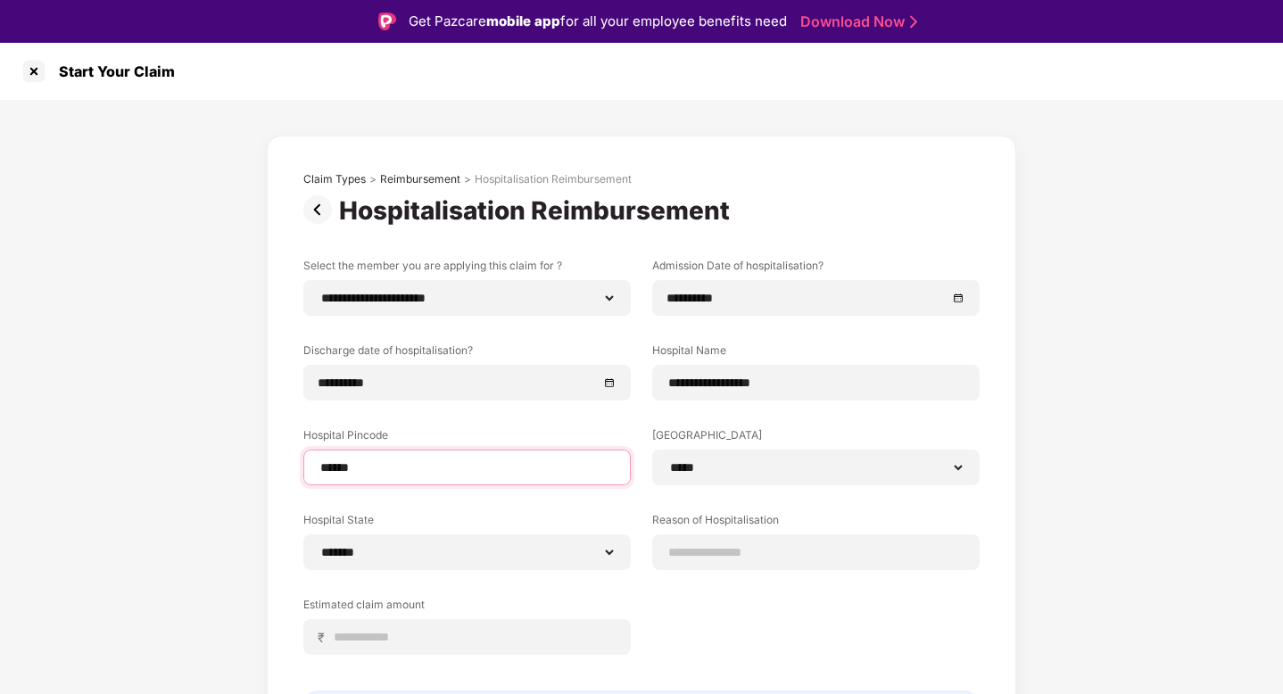
type input "******"
click at [786, 425] on div "**********" at bounding box center [641, 470] width 676 height 424
click at [854, 536] on div at bounding box center [815, 552] width 327 height 36
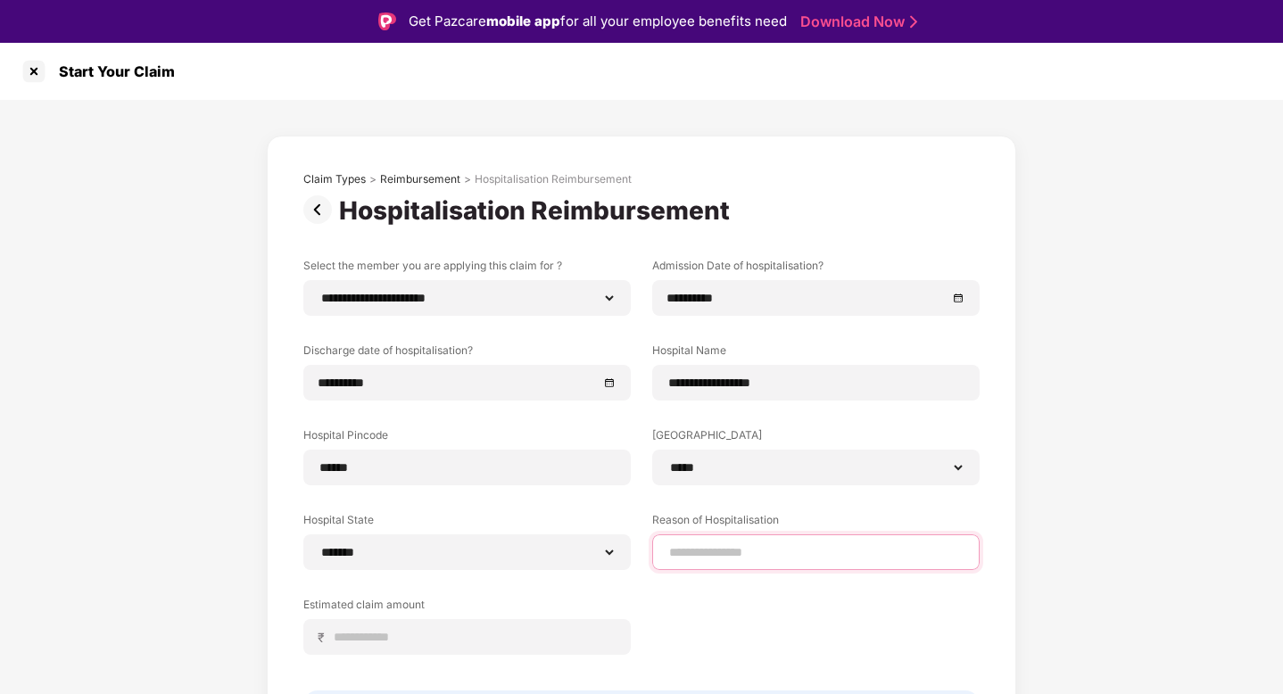
click at [804, 550] on input at bounding box center [815, 552] width 297 height 19
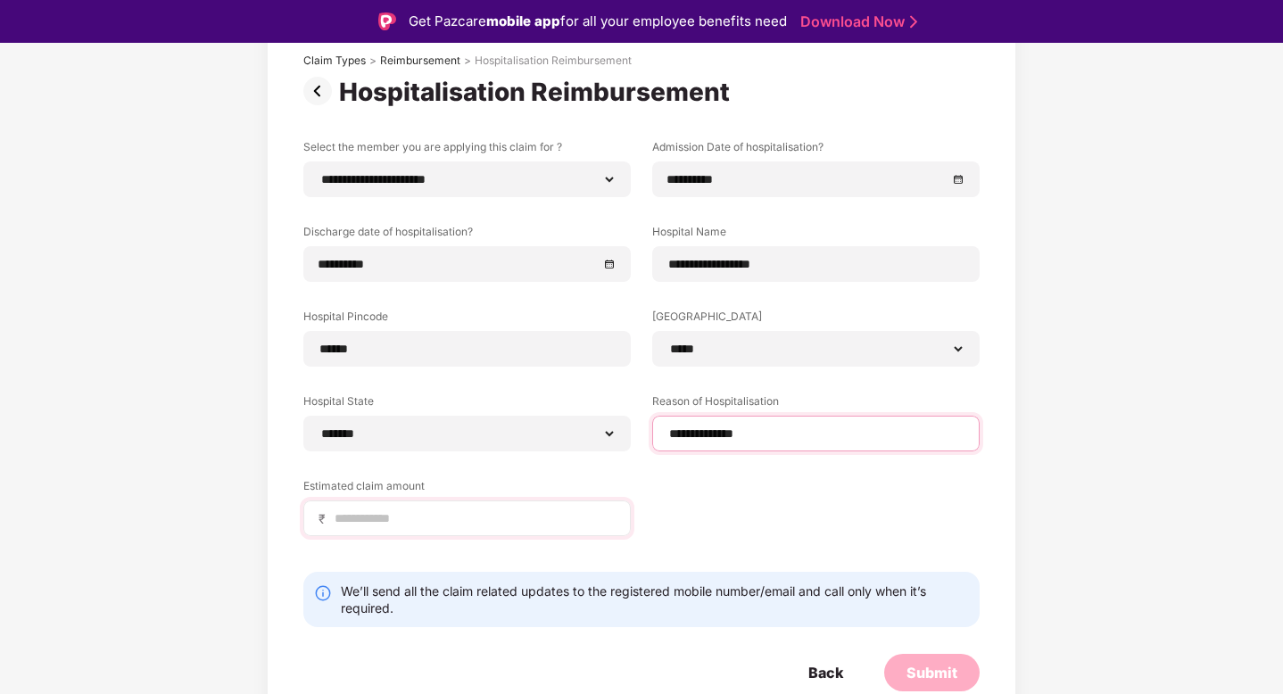
type input "**********"
click at [478, 522] on input at bounding box center [474, 518] width 283 height 19
type input "*****"
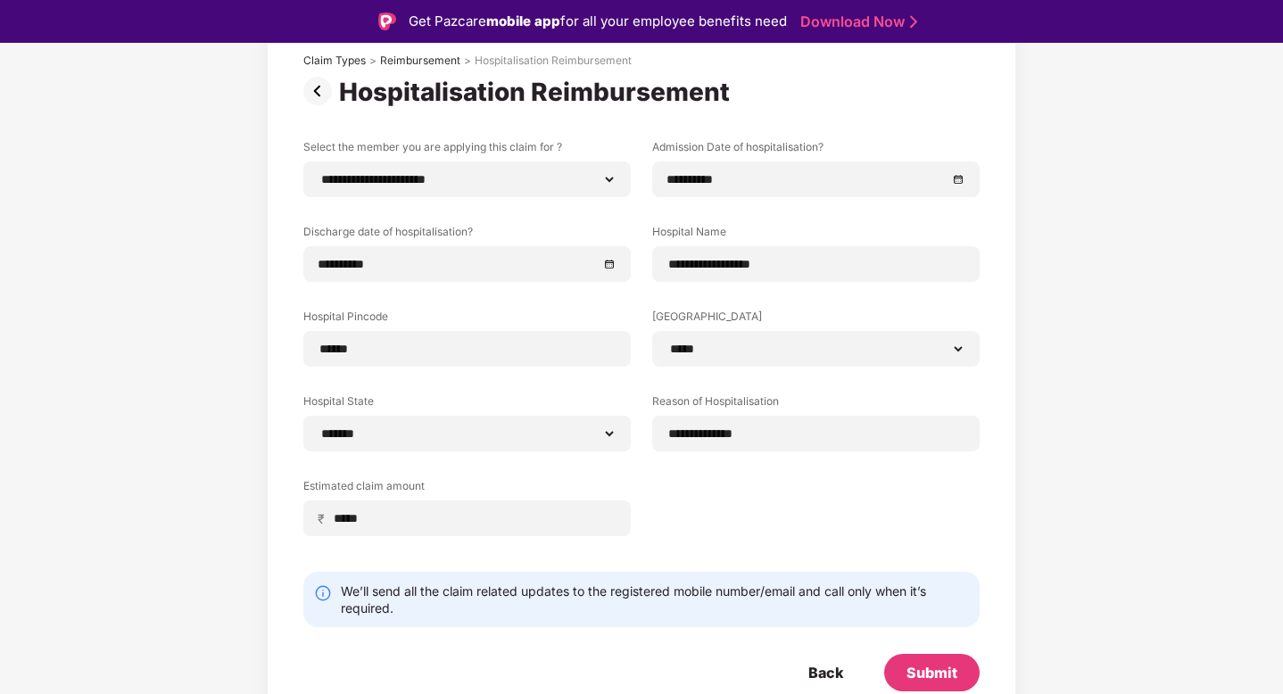
click at [803, 490] on div "**********" at bounding box center [641, 351] width 676 height 424
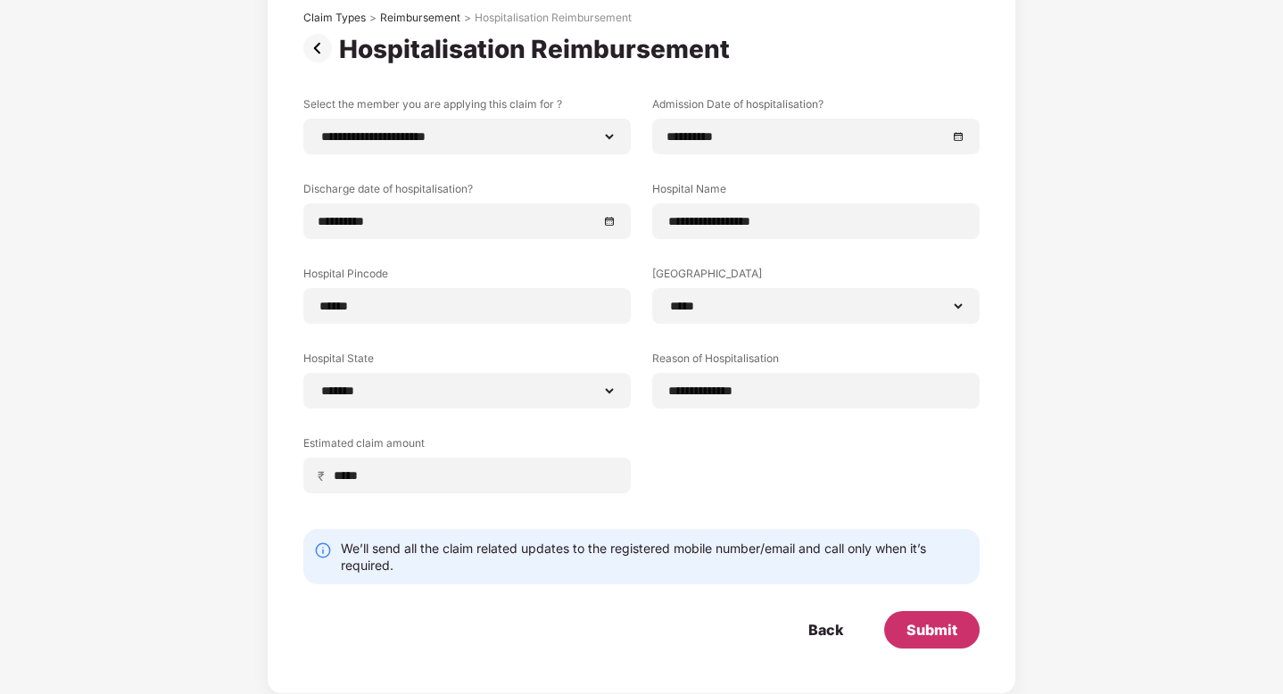
click at [920, 640] on div "Submit" at bounding box center [931, 629] width 95 height 37
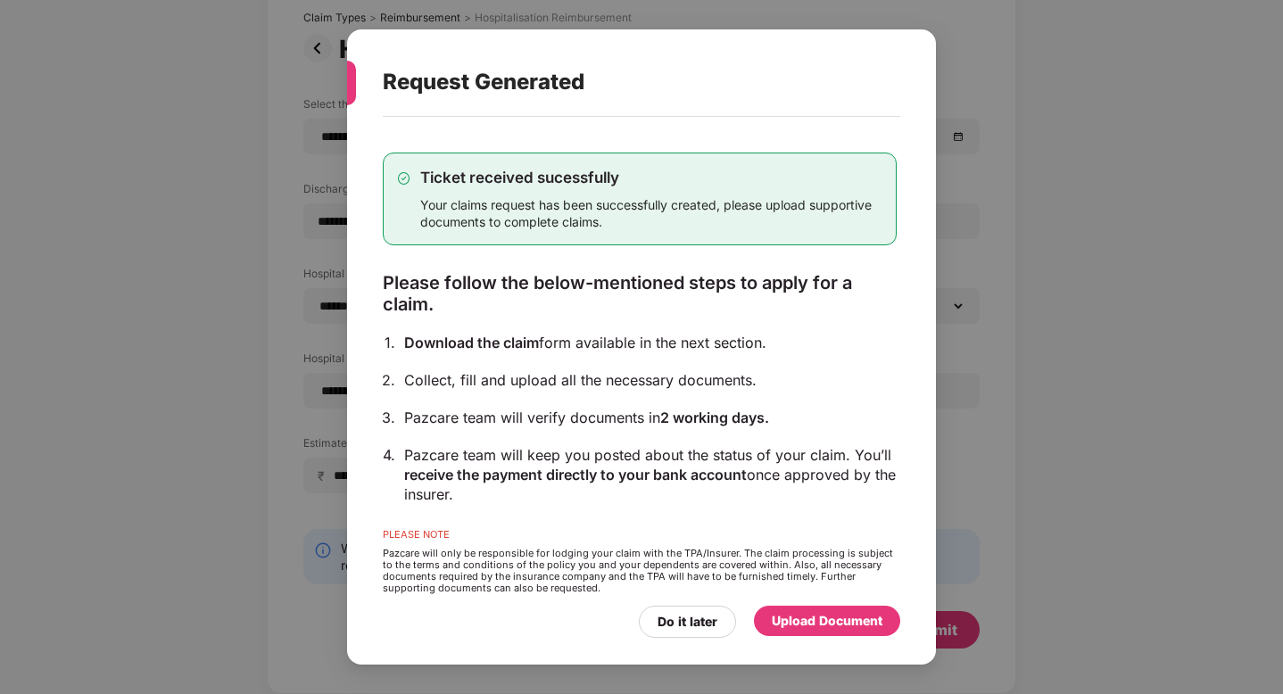
click at [811, 615] on div "Upload Document" at bounding box center [826, 621] width 111 height 20
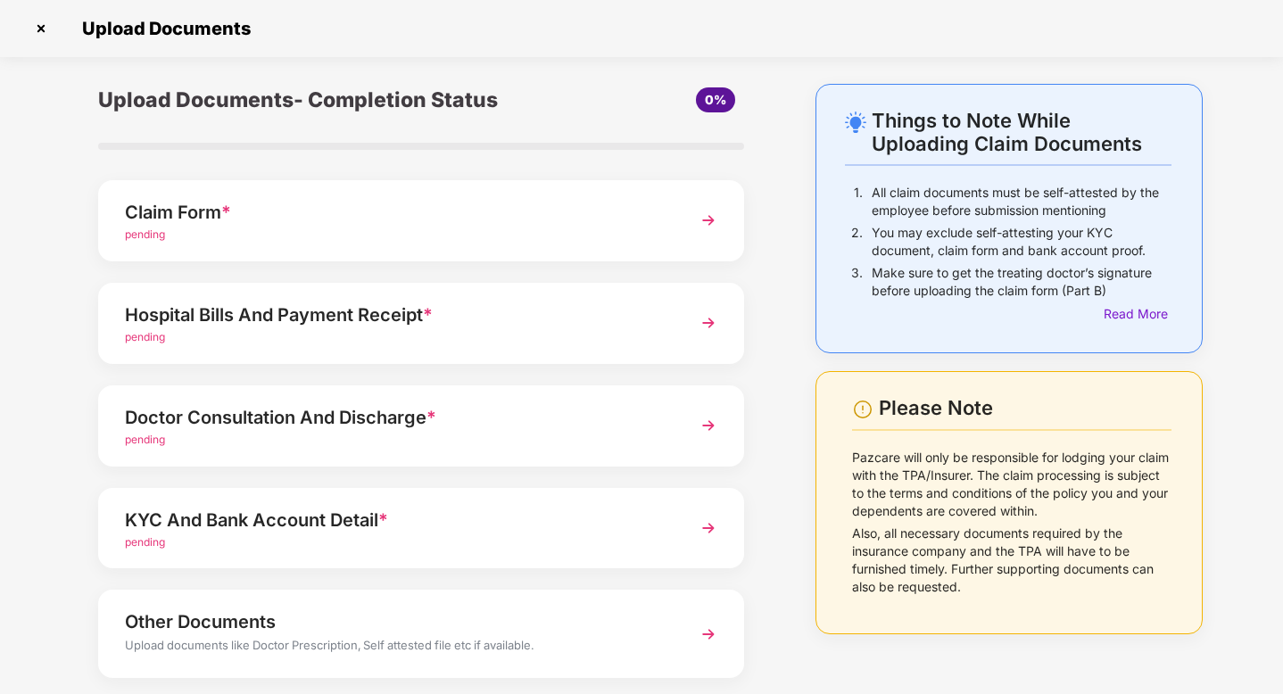
click at [413, 223] on div "Claim Form *" at bounding box center [396, 212] width 542 height 29
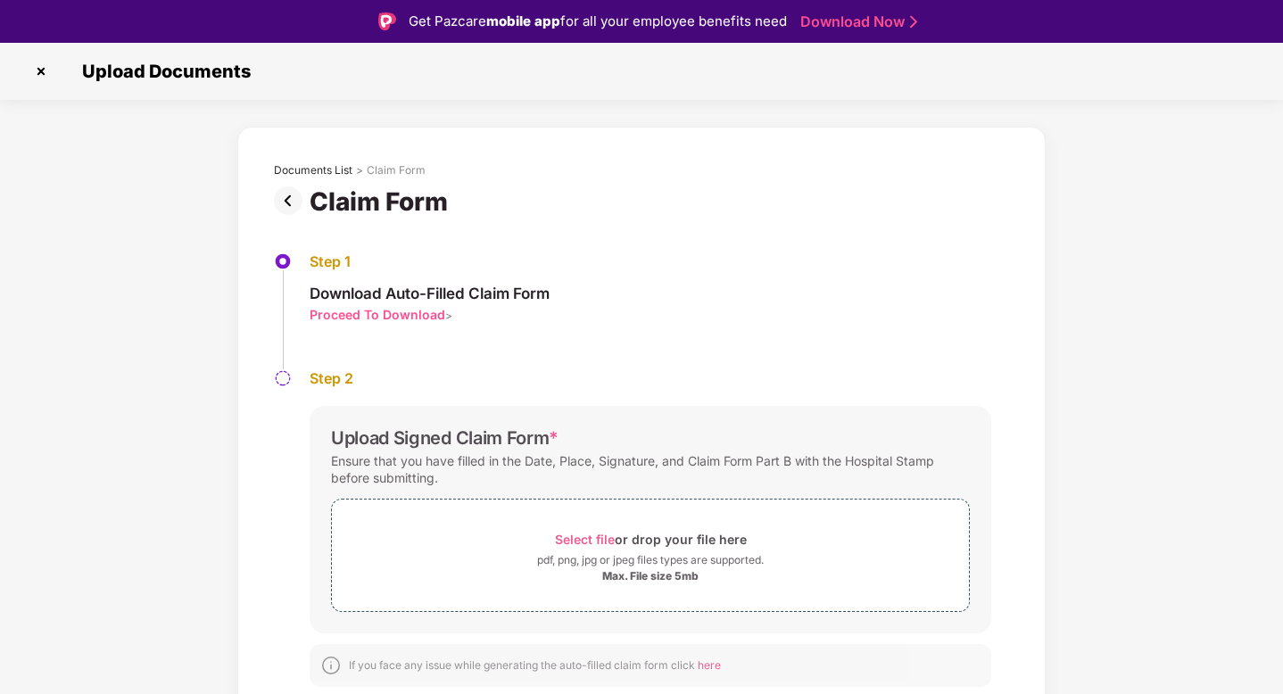
click at [414, 320] on div "Proceed To Download" at bounding box center [377, 314] width 136 height 17
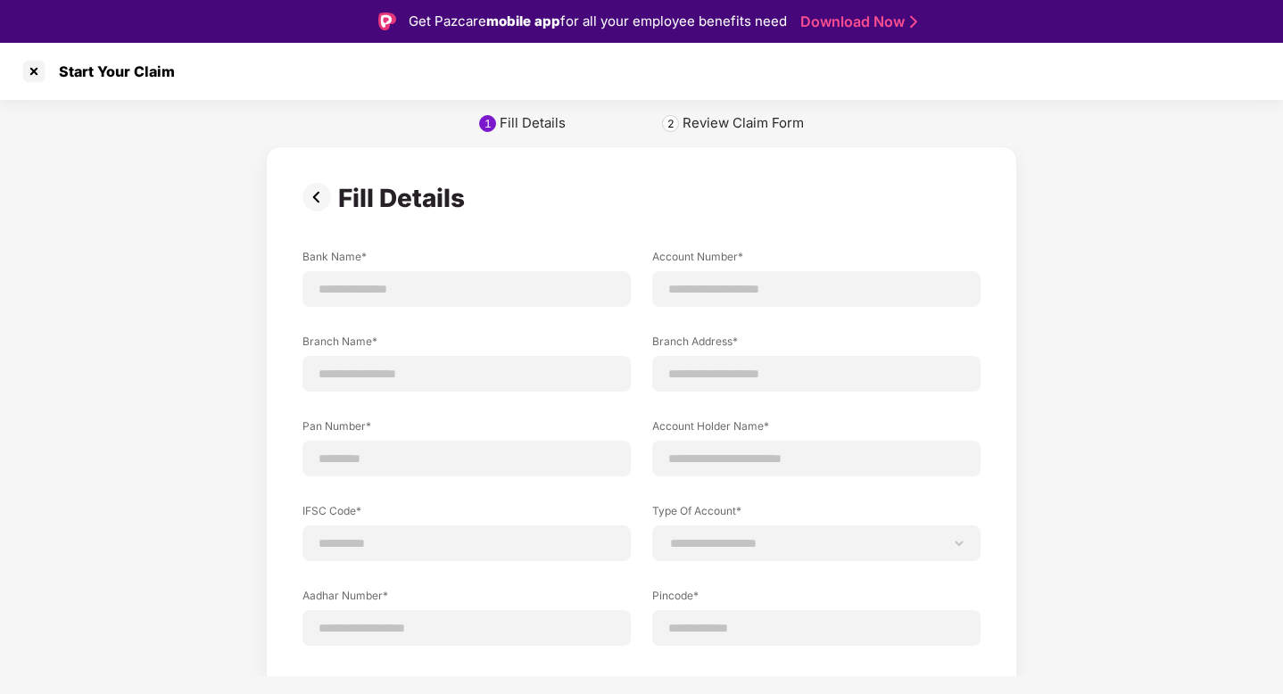
click at [314, 200] on img at bounding box center [320, 197] width 36 height 29
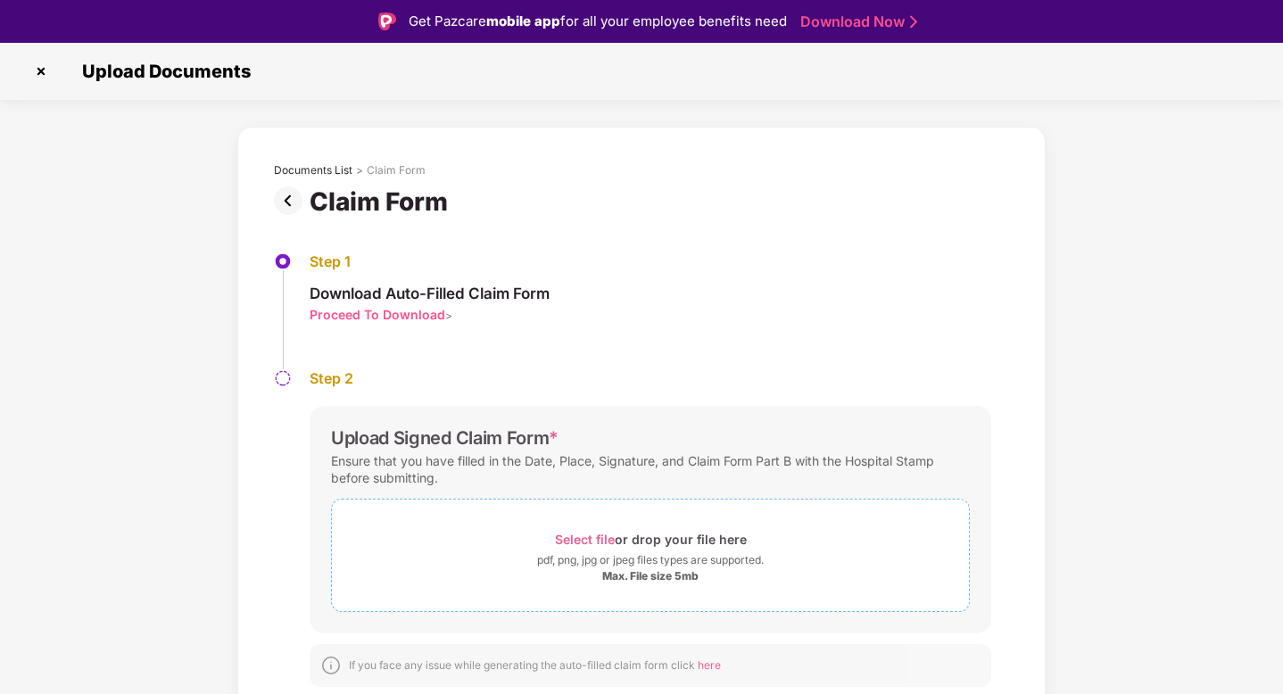
click at [594, 537] on span "Select file" at bounding box center [585, 539] width 60 height 15
click at [570, 529] on div "Select file or drop your file here" at bounding box center [651, 539] width 192 height 24
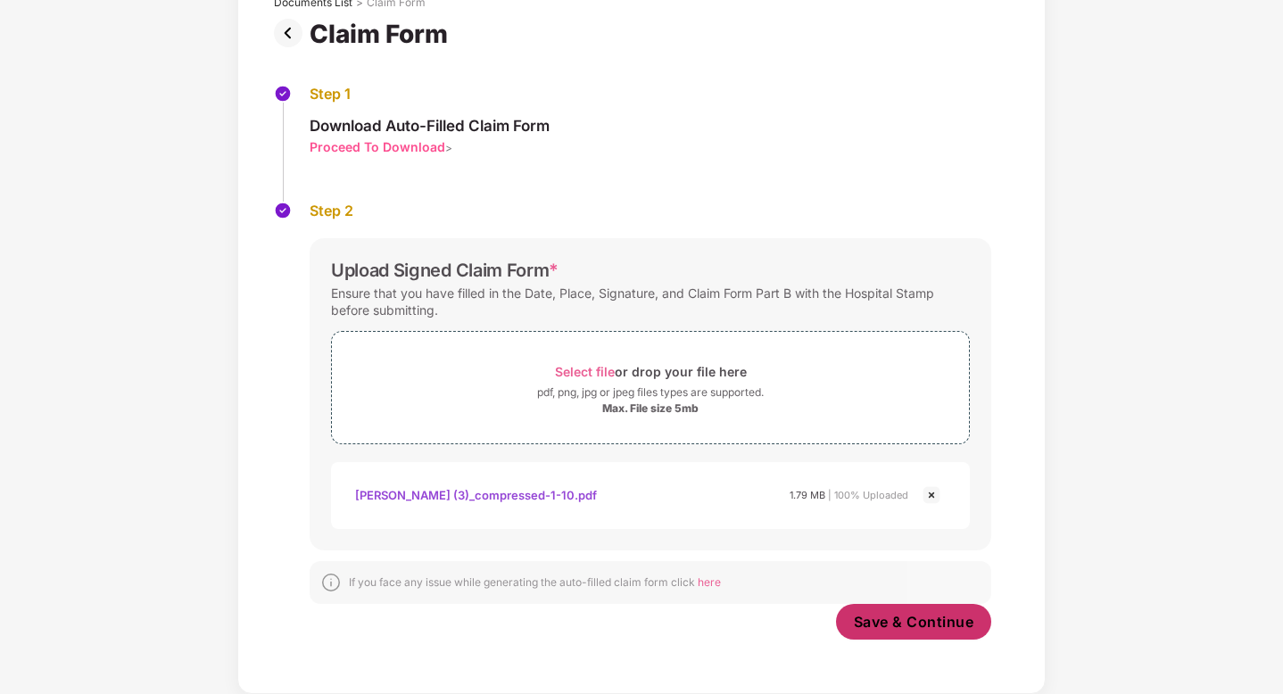
scroll to position [125, 0]
click at [879, 631] on span "Save & Continue" at bounding box center [914, 622] width 120 height 20
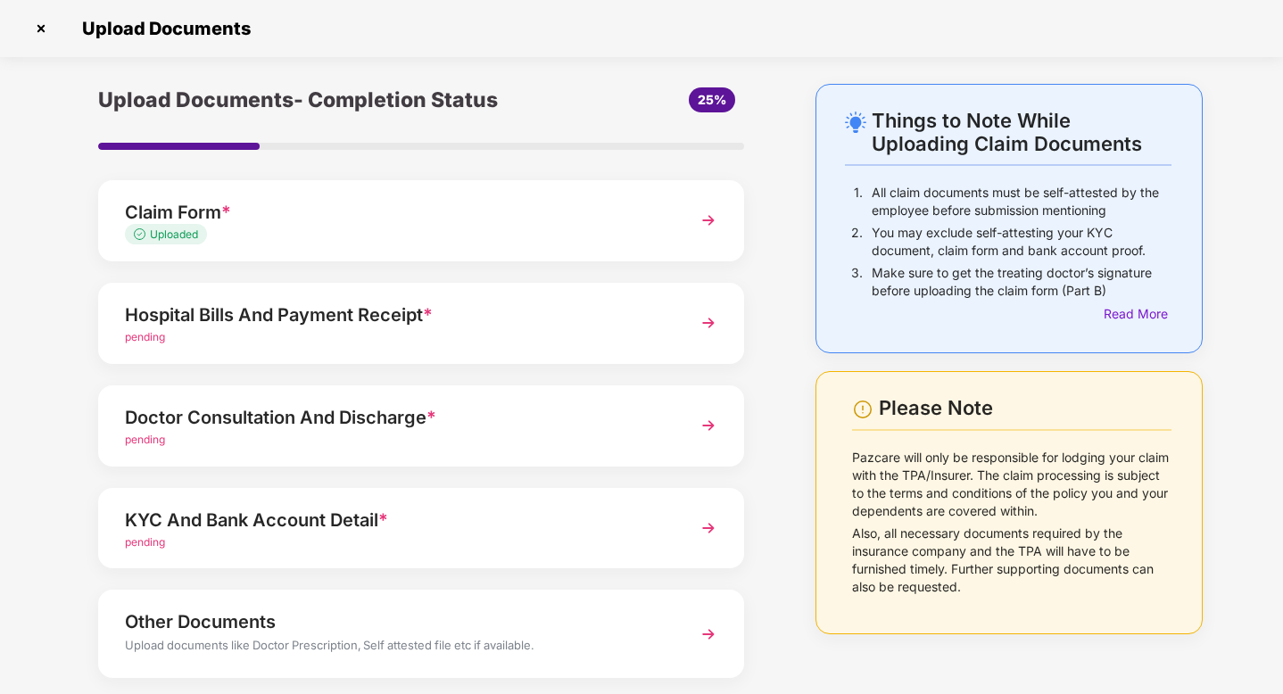
click at [367, 325] on div "Hospital Bills And Payment Receipt *" at bounding box center [396, 315] width 542 height 29
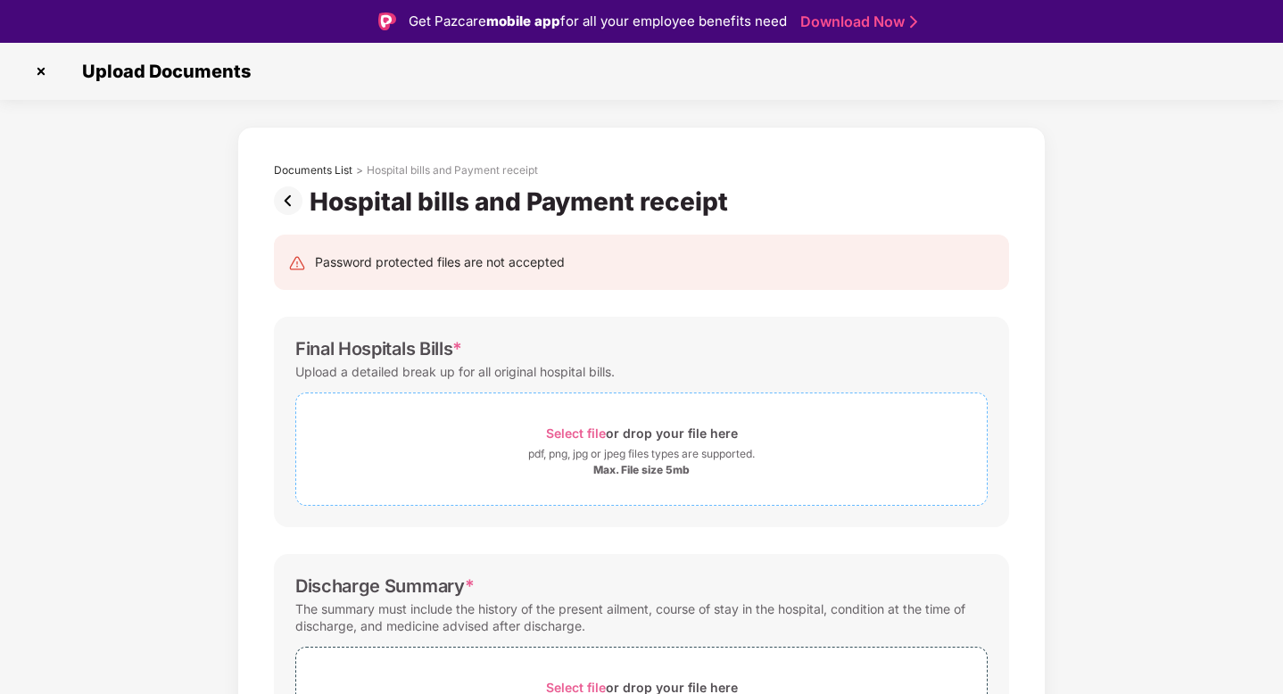
click at [557, 428] on span "Select file" at bounding box center [576, 432] width 60 height 15
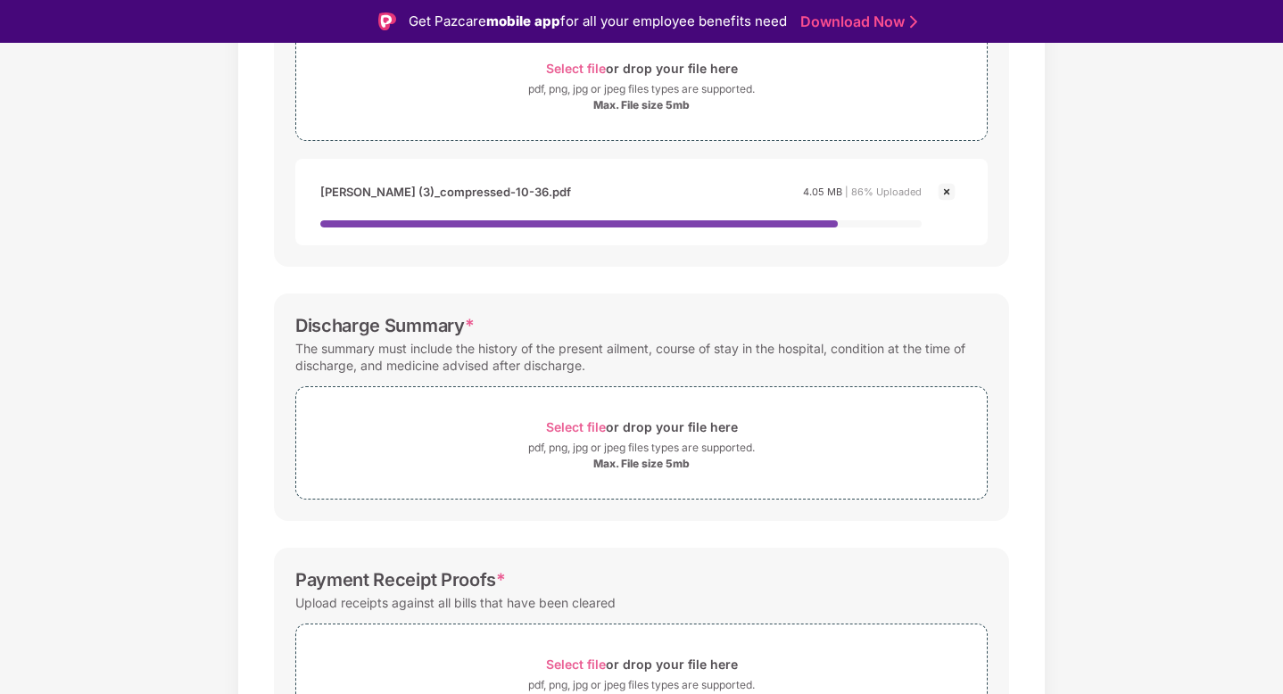
scroll to position [387, 0]
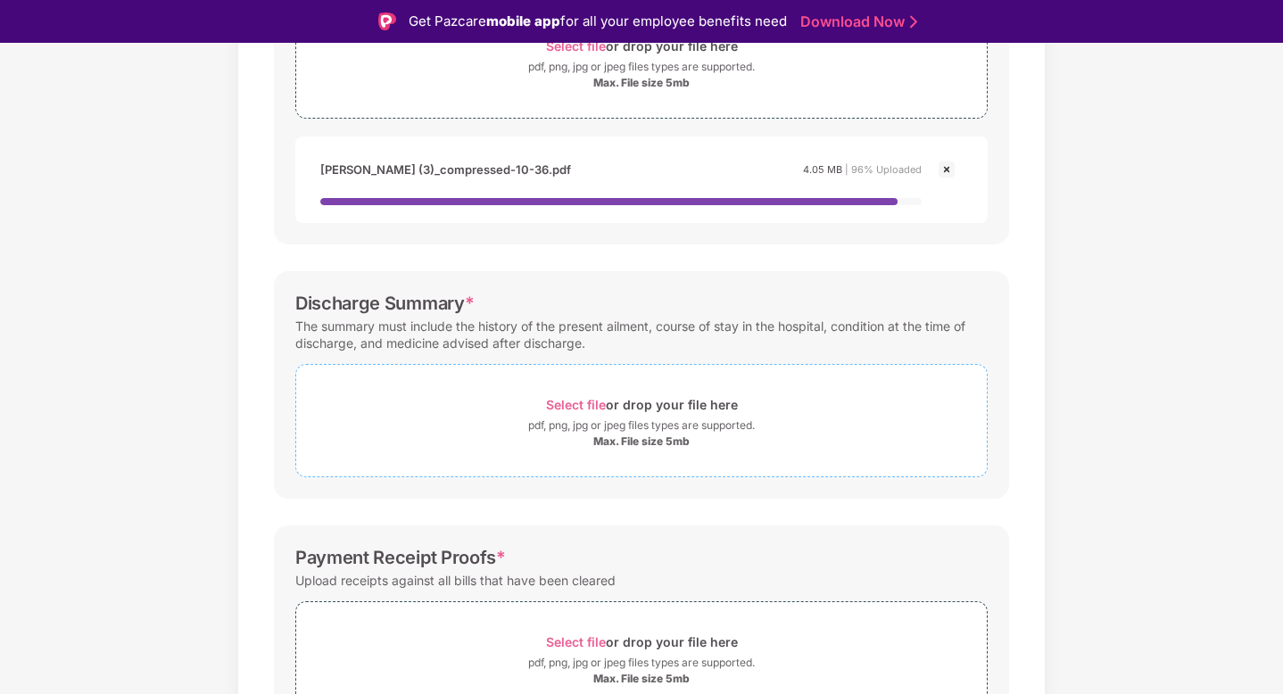
click at [586, 399] on span "Select file" at bounding box center [576, 404] width 60 height 15
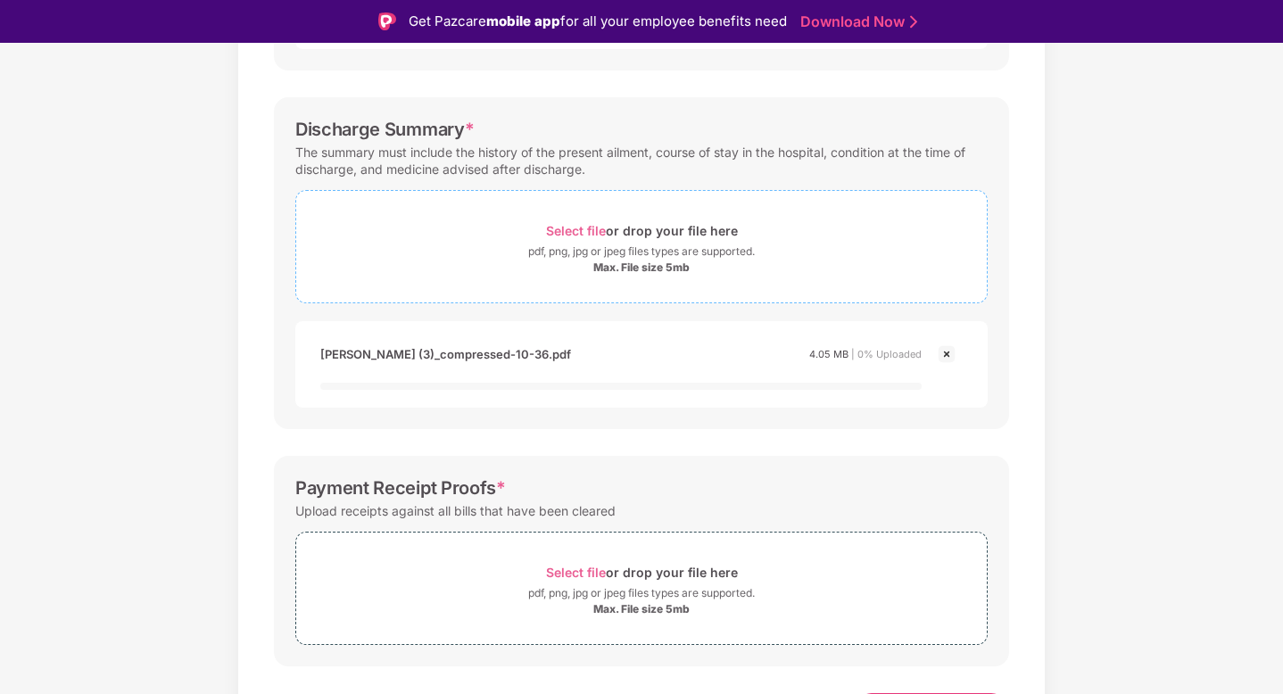
scroll to position [579, 0]
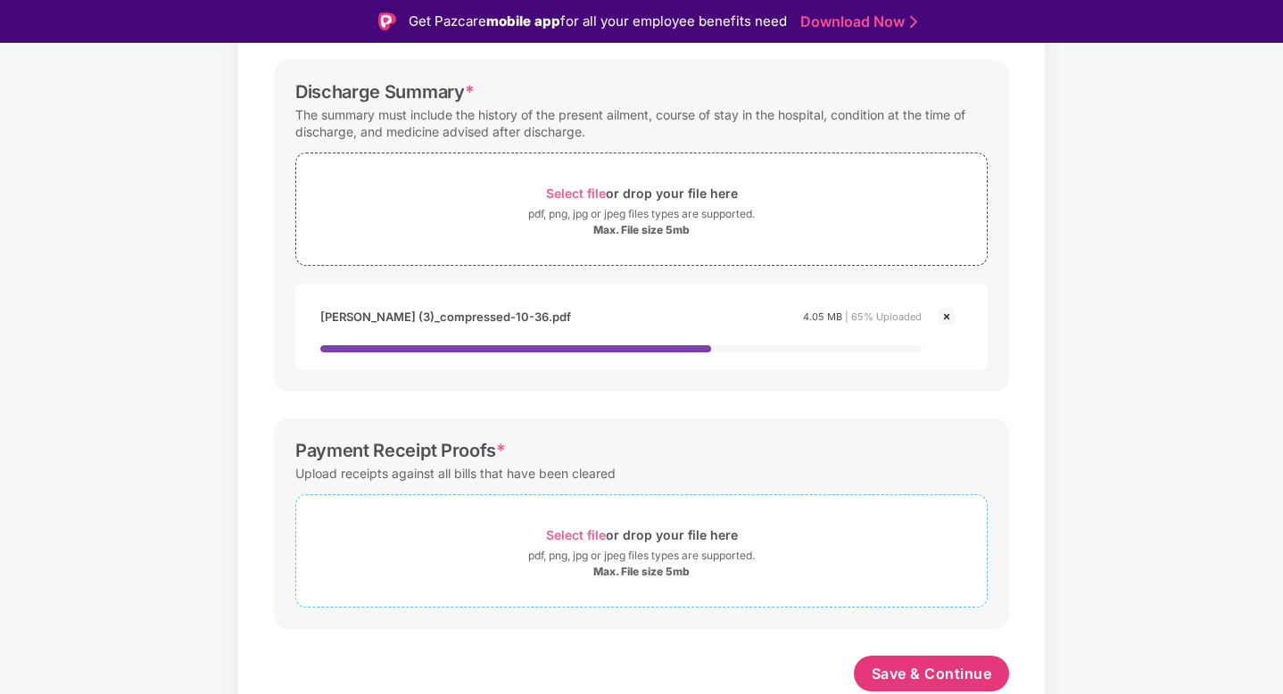
click at [598, 532] on span "Select file" at bounding box center [576, 534] width 60 height 15
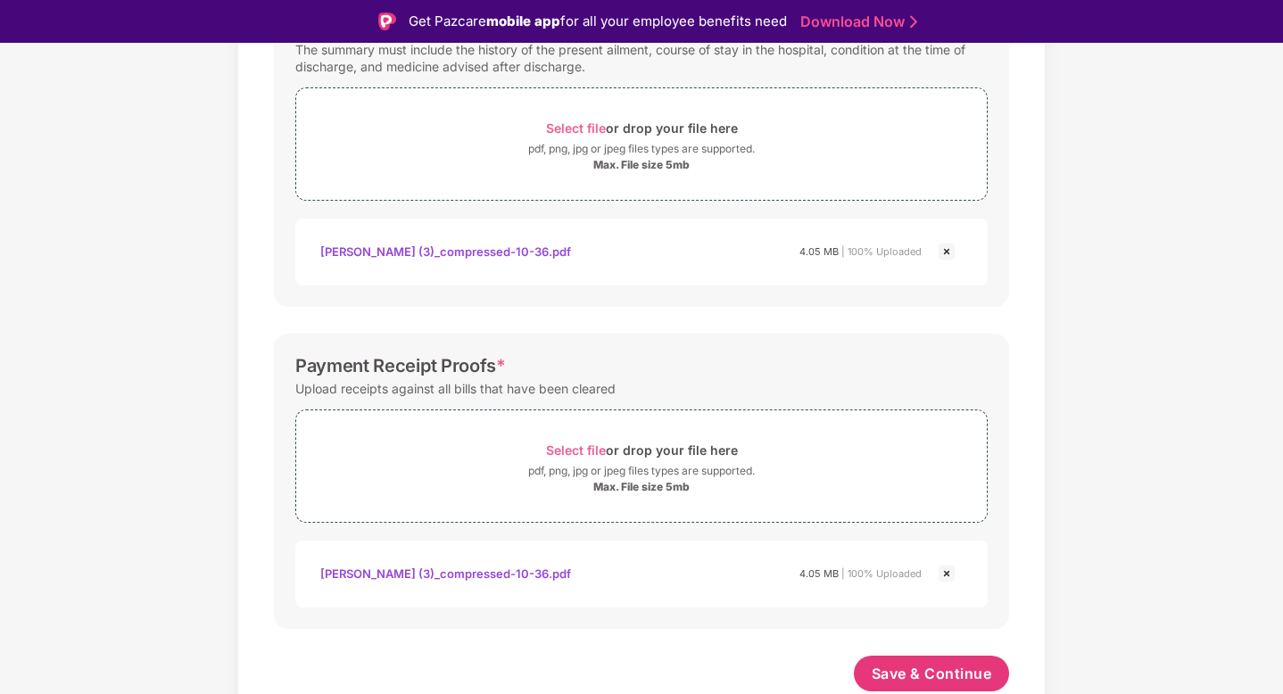
scroll to position [644, 0]
click at [953, 673] on span "Save & Continue" at bounding box center [931, 674] width 120 height 20
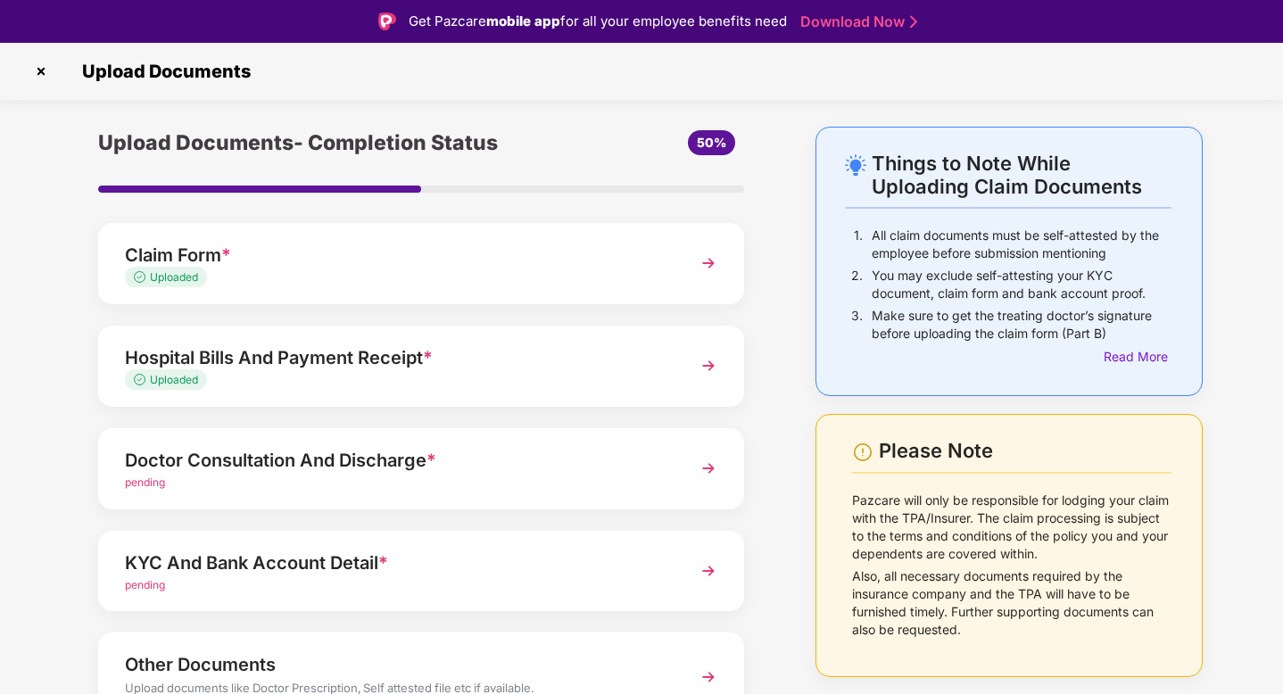
scroll to position [95, 0]
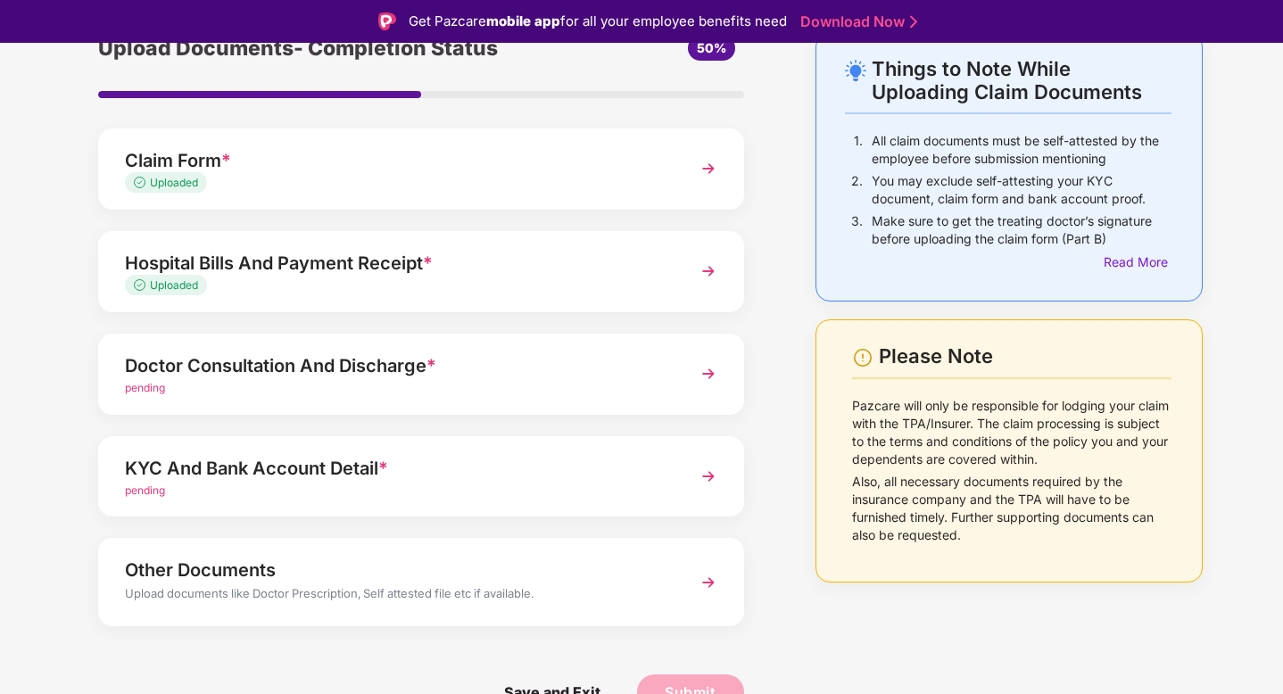
click at [469, 392] on div "pending" at bounding box center [396, 388] width 542 height 17
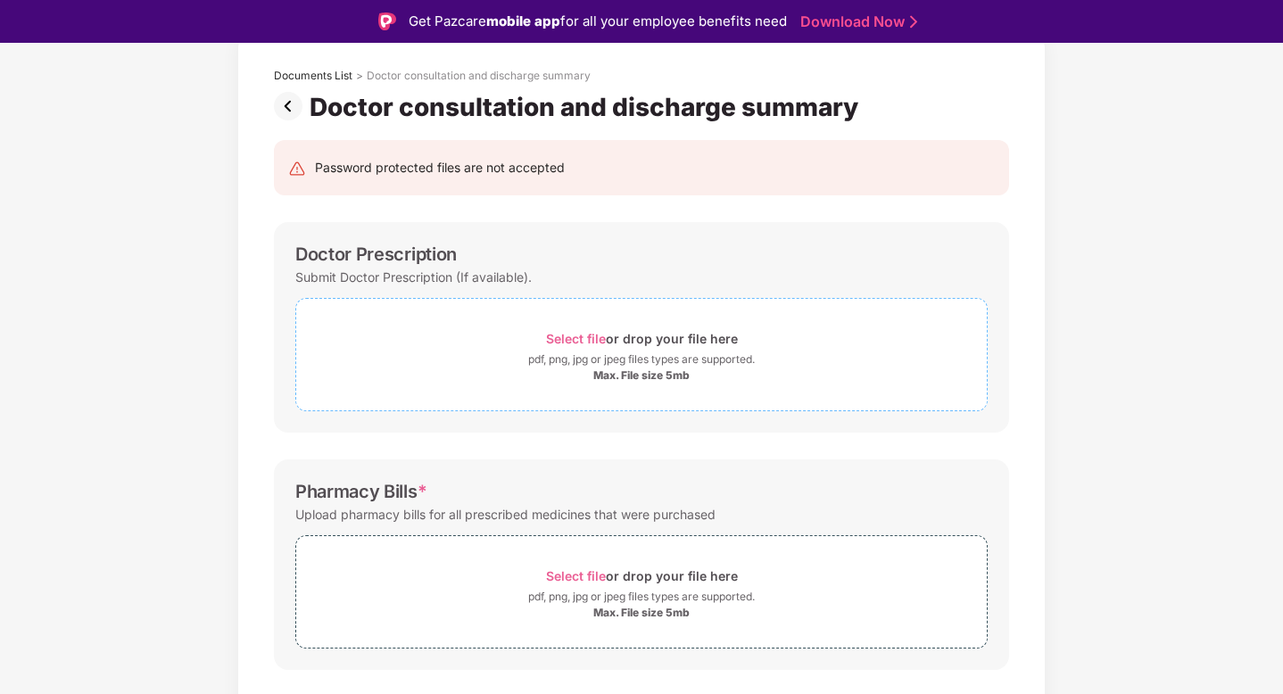
click at [579, 341] on span "Select file" at bounding box center [576, 338] width 60 height 15
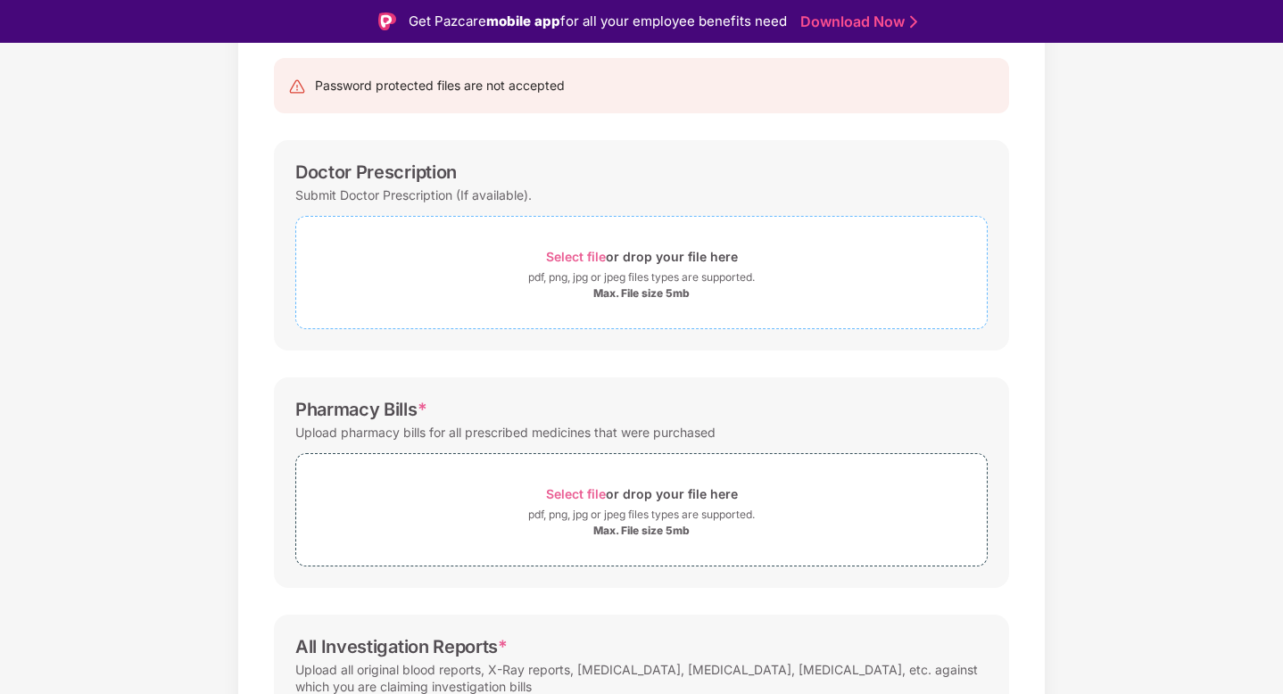
scroll to position [216, 0]
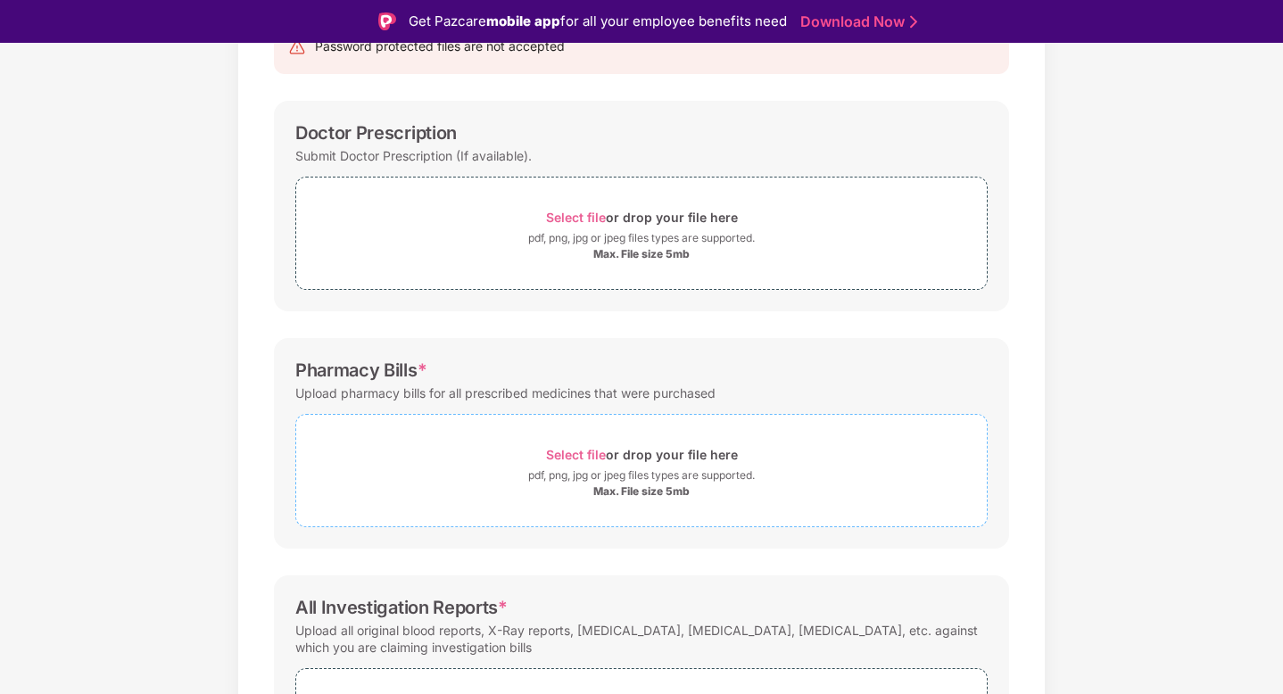
click at [591, 451] on span "Select file" at bounding box center [576, 454] width 60 height 15
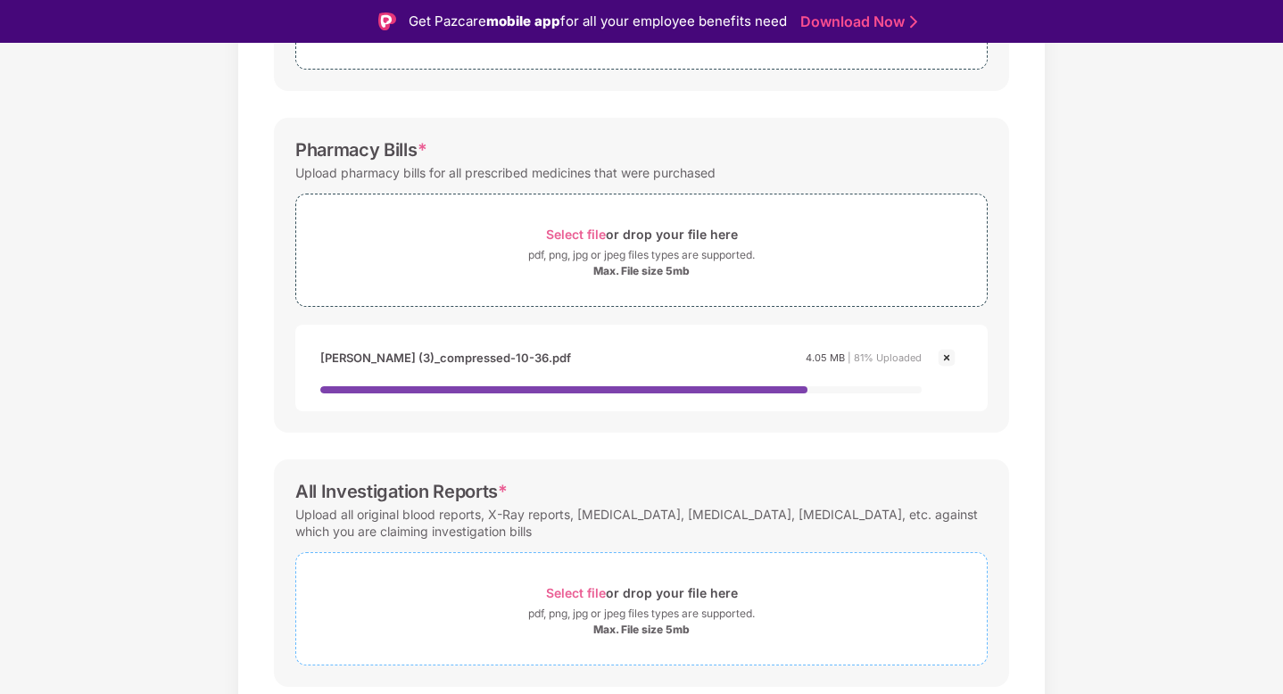
scroll to position [494, 0]
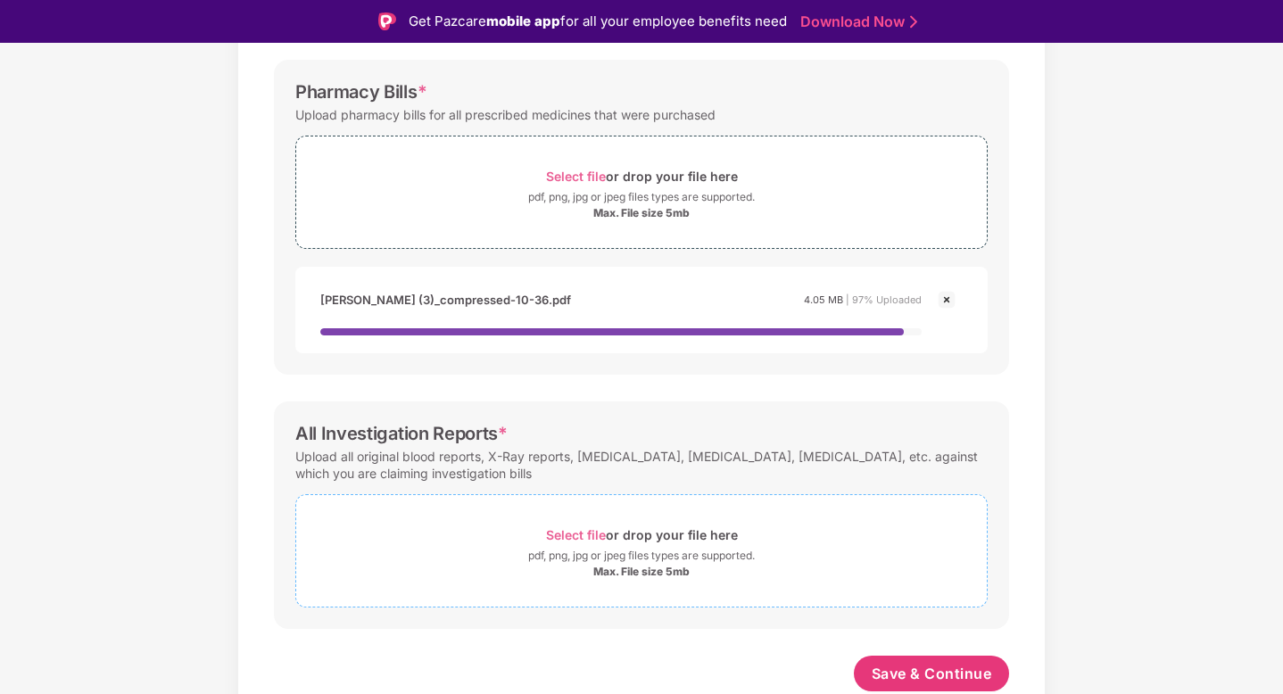
click at [570, 537] on span "Select file" at bounding box center [576, 534] width 60 height 15
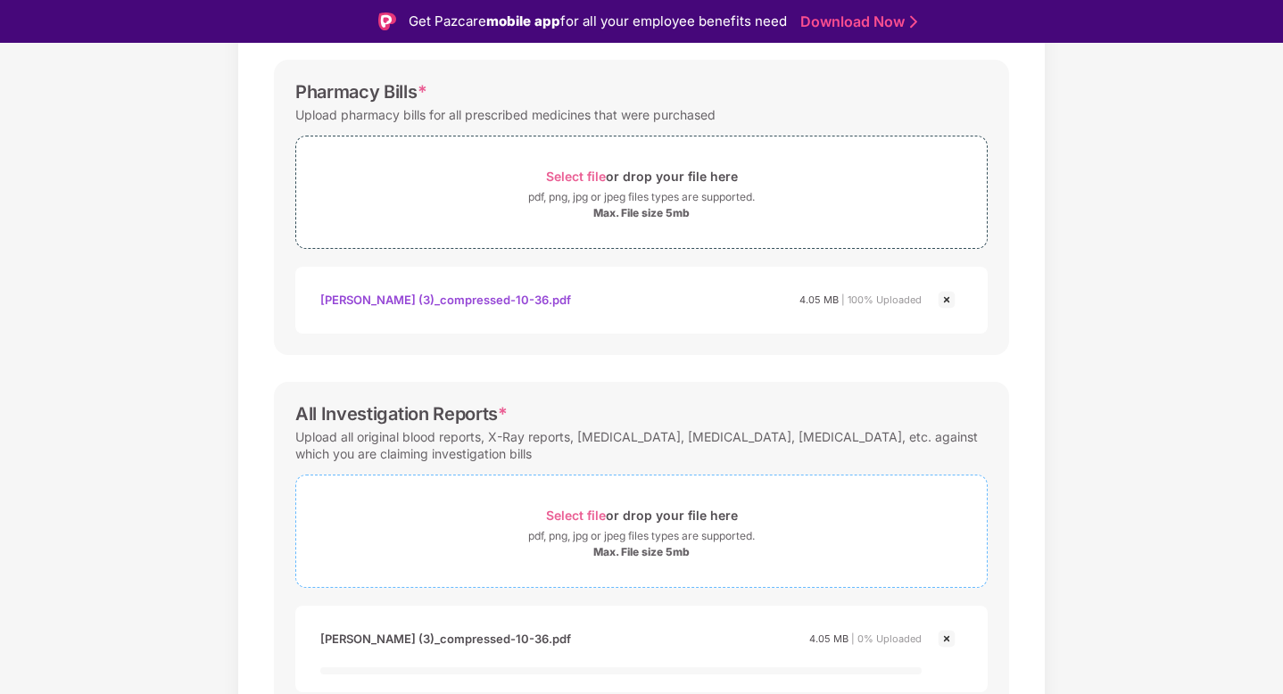
scroll to position [579, 0]
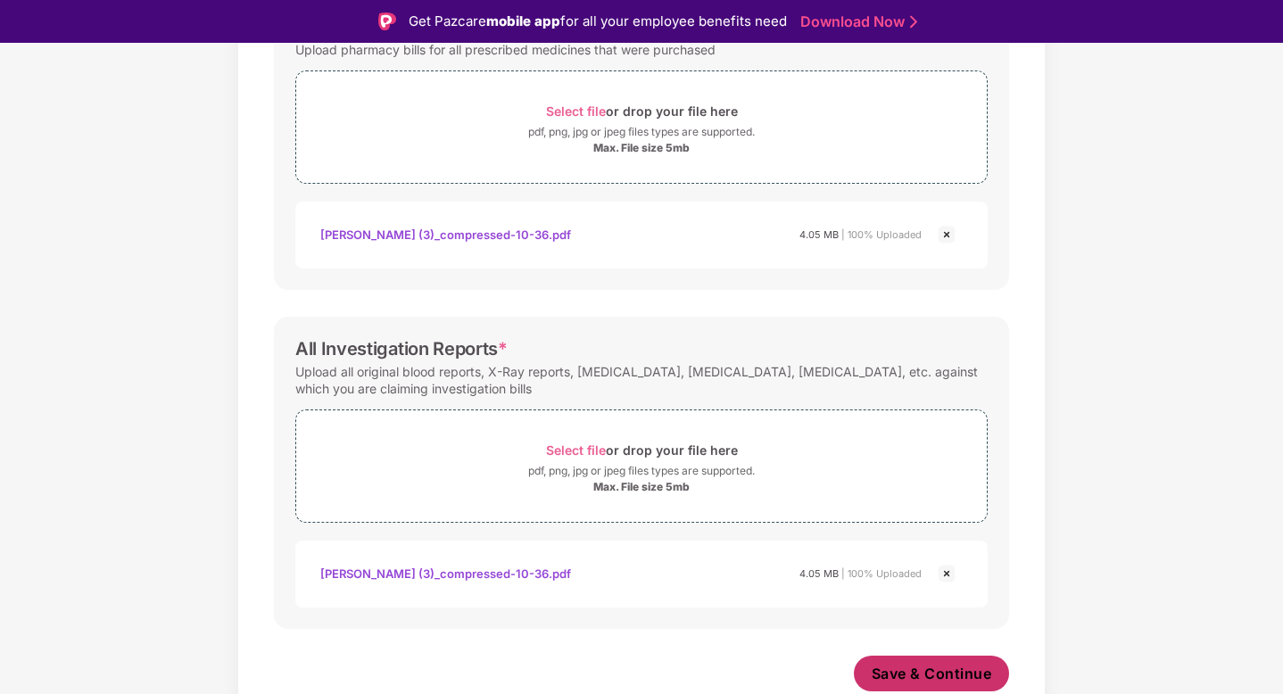
click at [940, 675] on span "Save & Continue" at bounding box center [931, 674] width 120 height 20
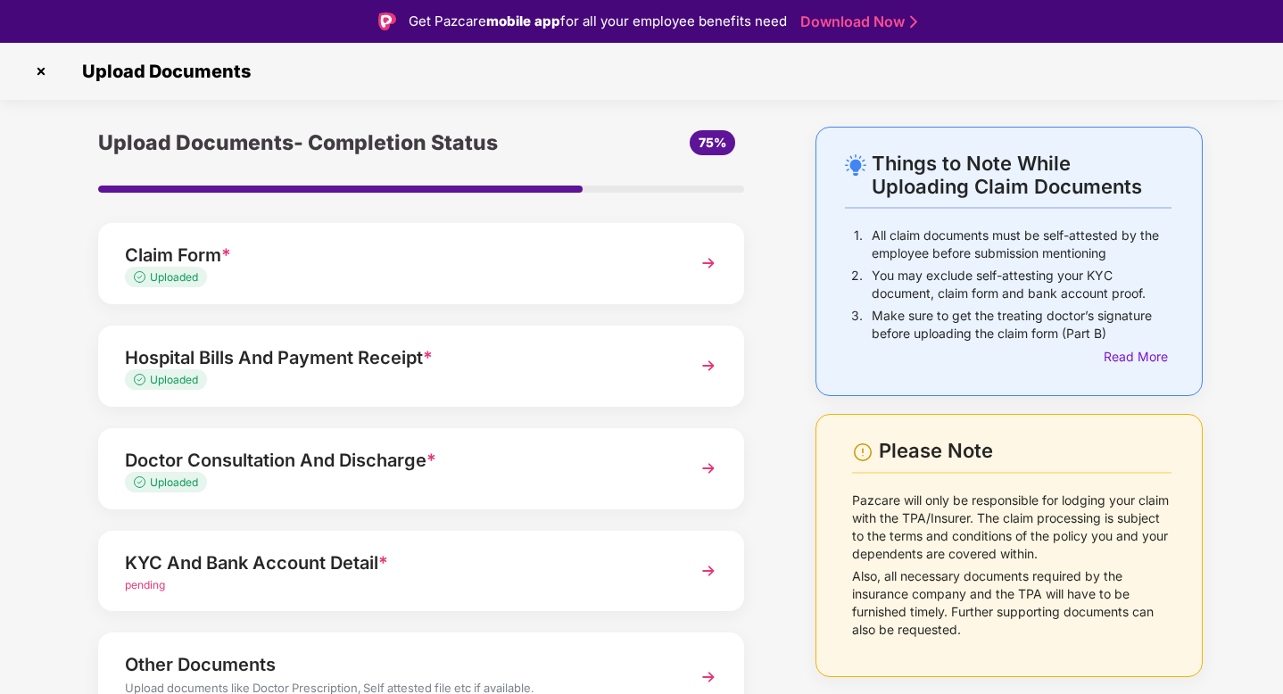
scroll to position [95, 0]
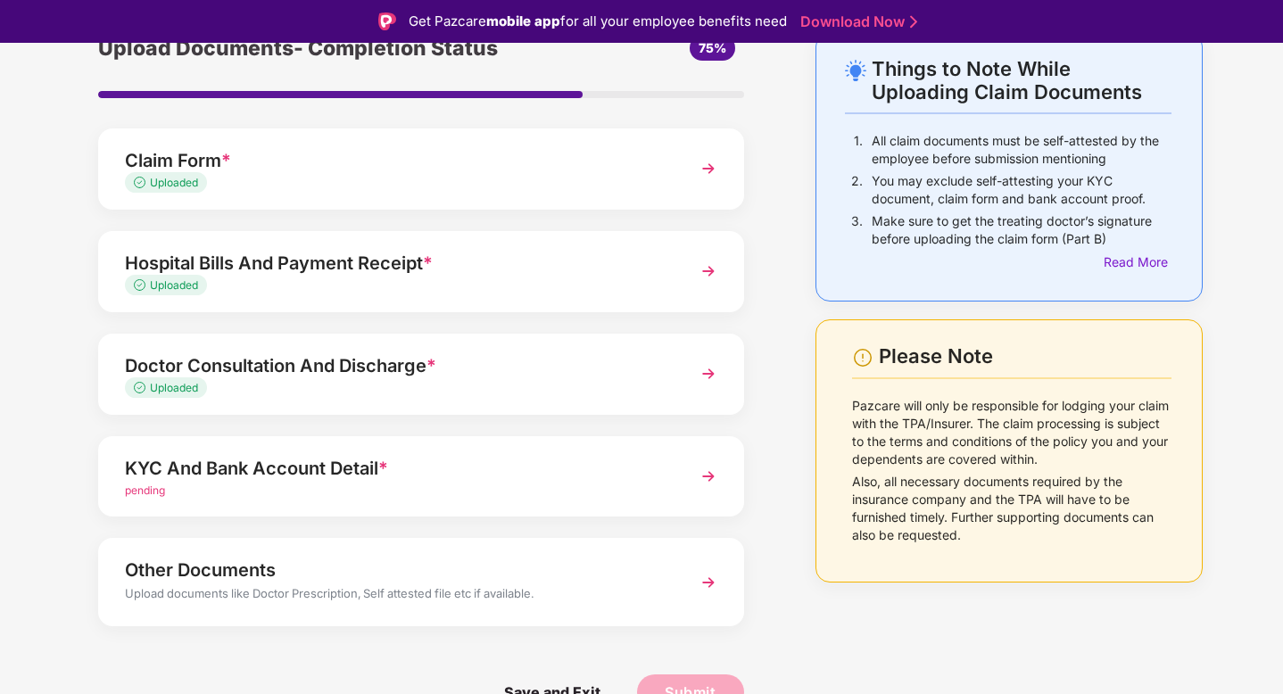
click at [513, 501] on div "KYC And Bank Account Detail * pending" at bounding box center [421, 476] width 646 height 81
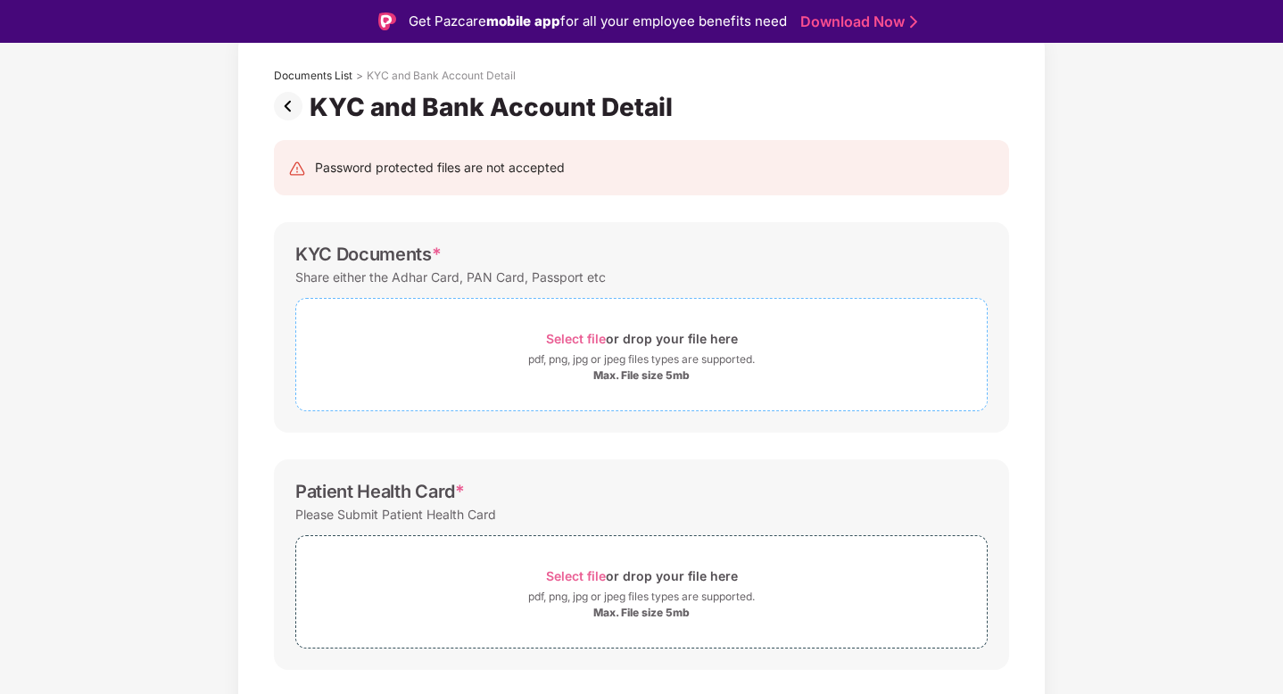
click at [573, 334] on span "Select file" at bounding box center [576, 338] width 60 height 15
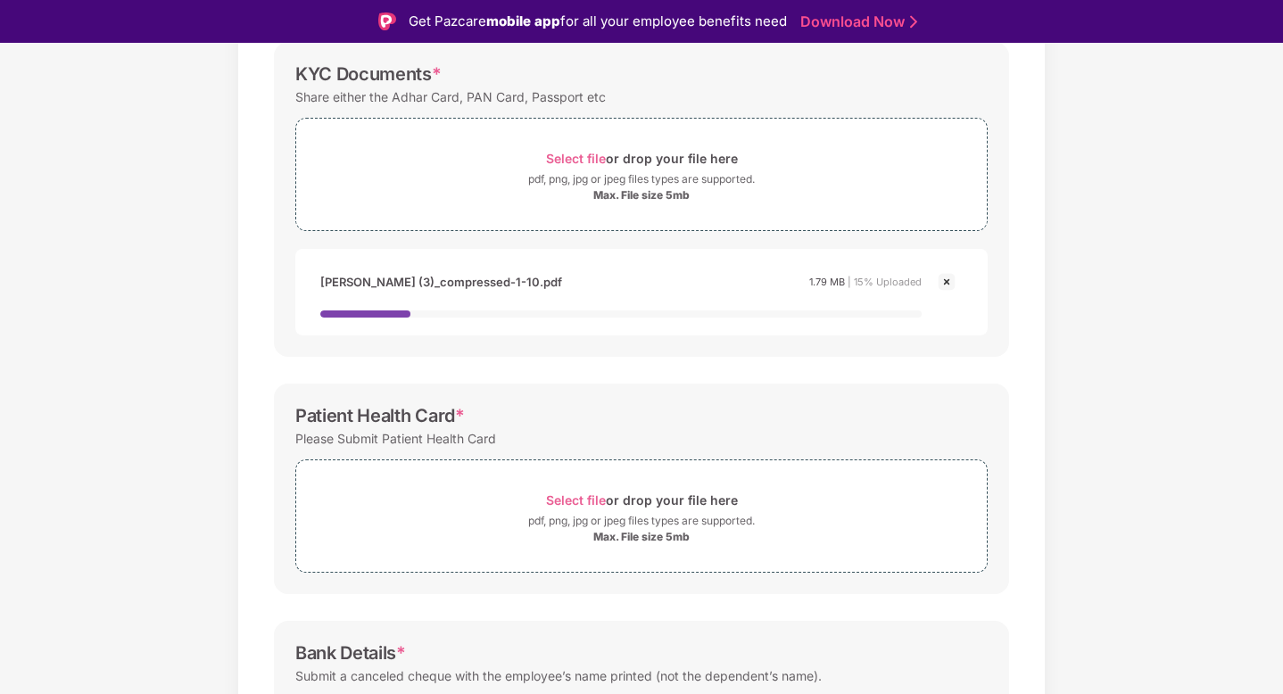
scroll to position [281, 0]
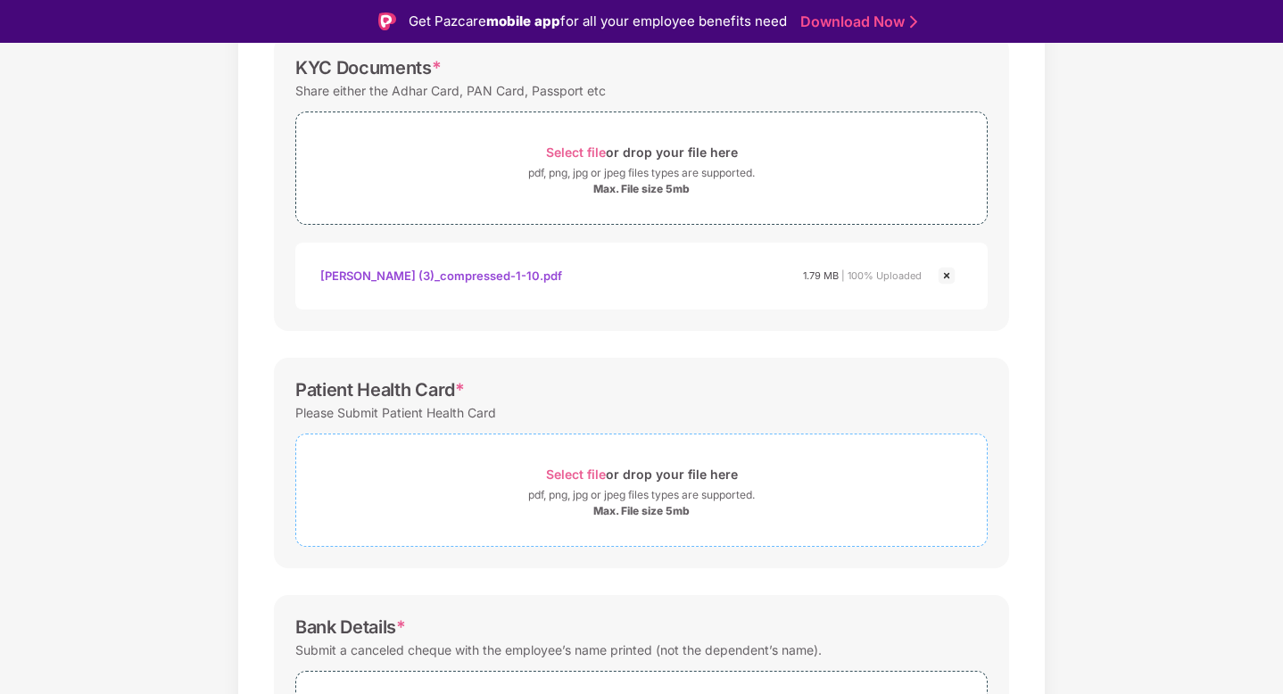
click at [590, 488] on div "pdf, png, jpg or jpeg files types are supported." at bounding box center [641, 495] width 227 height 18
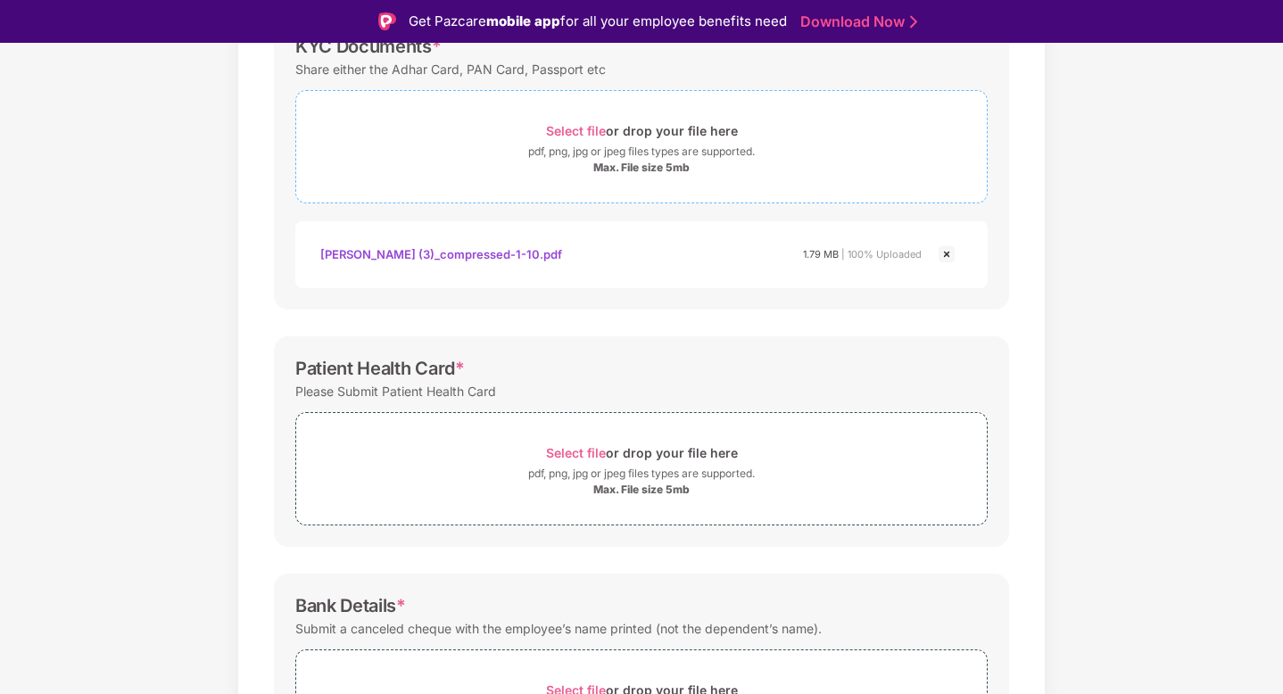
scroll to position [312, 0]
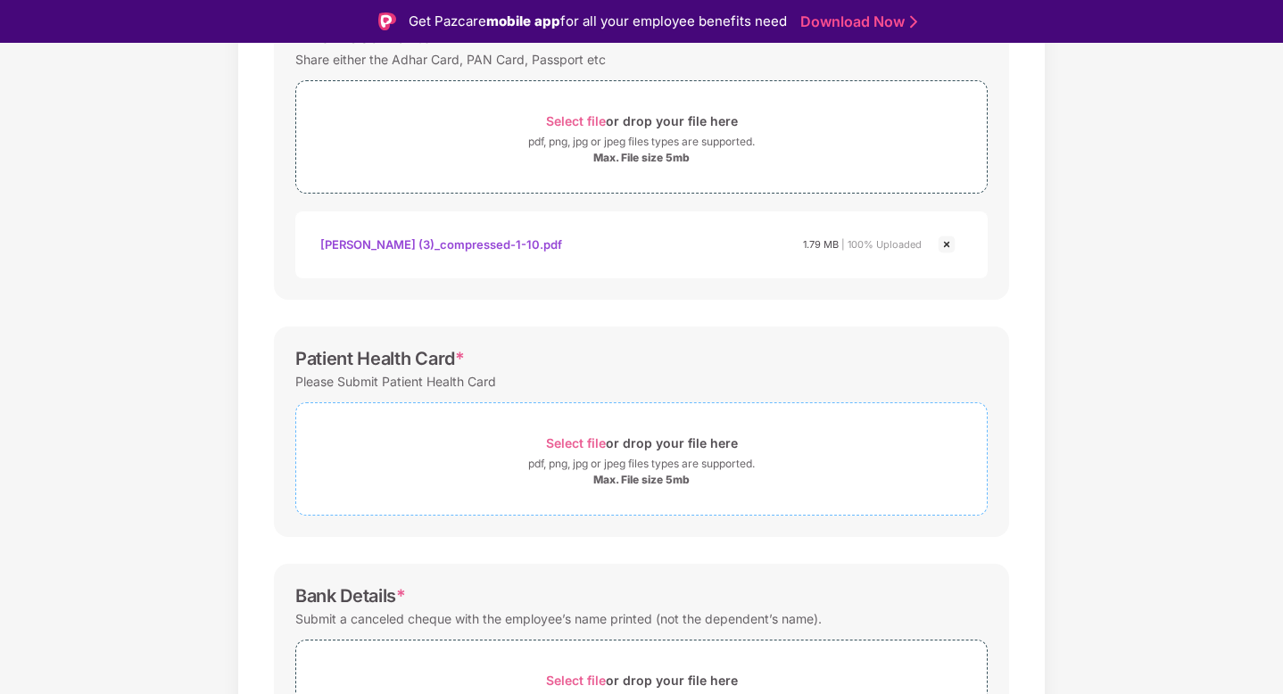
click at [588, 448] on span "Select file" at bounding box center [576, 442] width 60 height 15
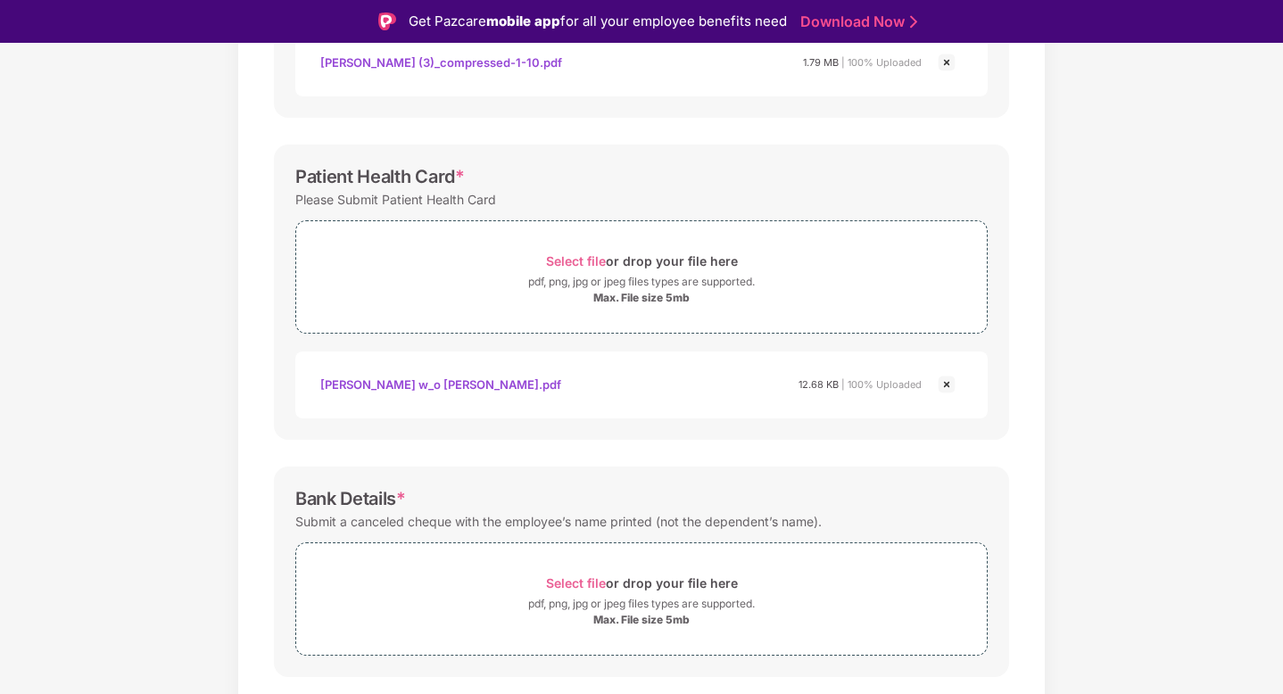
scroll to position [542, 0]
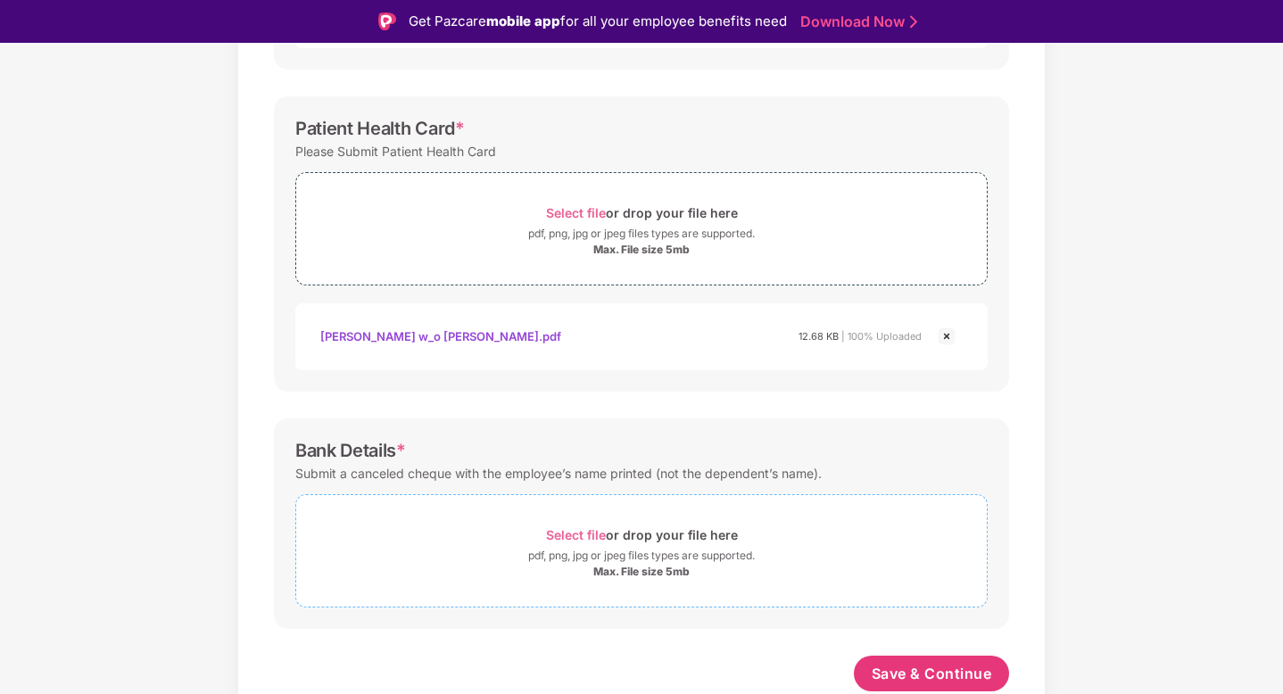
click at [591, 541] on span "Select file" at bounding box center [576, 534] width 60 height 15
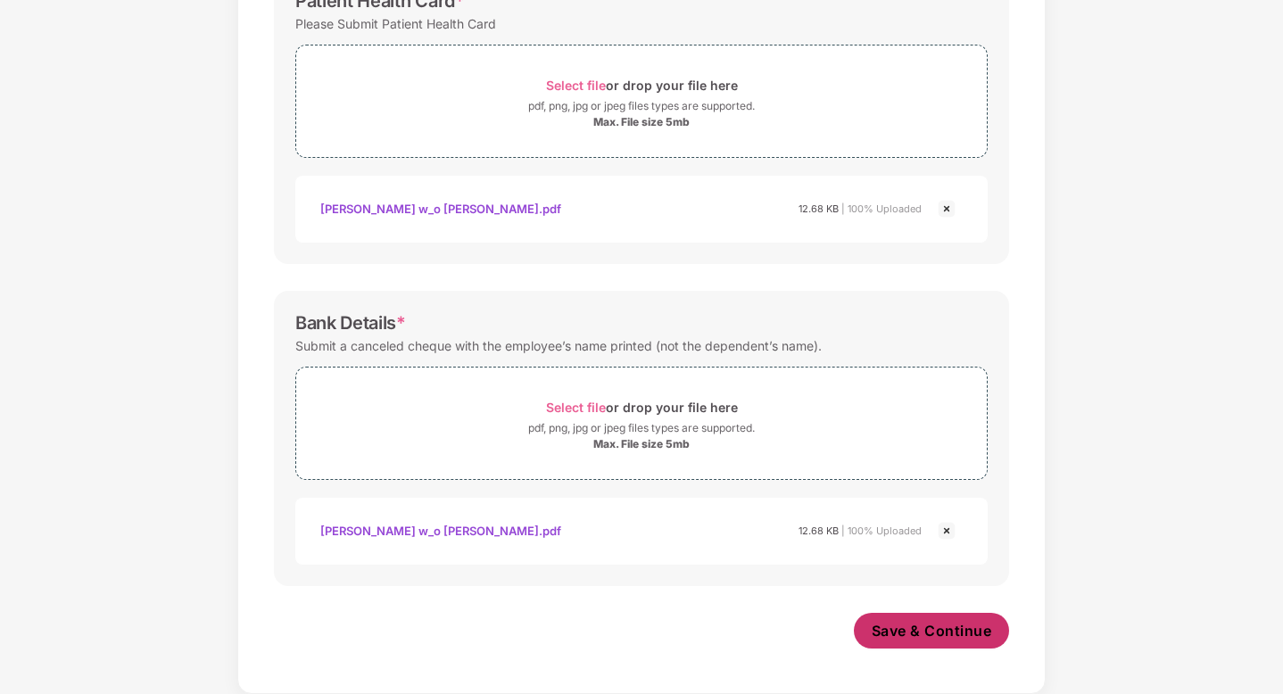
scroll to position [627, 0]
click at [942, 627] on span "Save & Continue" at bounding box center [931, 631] width 120 height 20
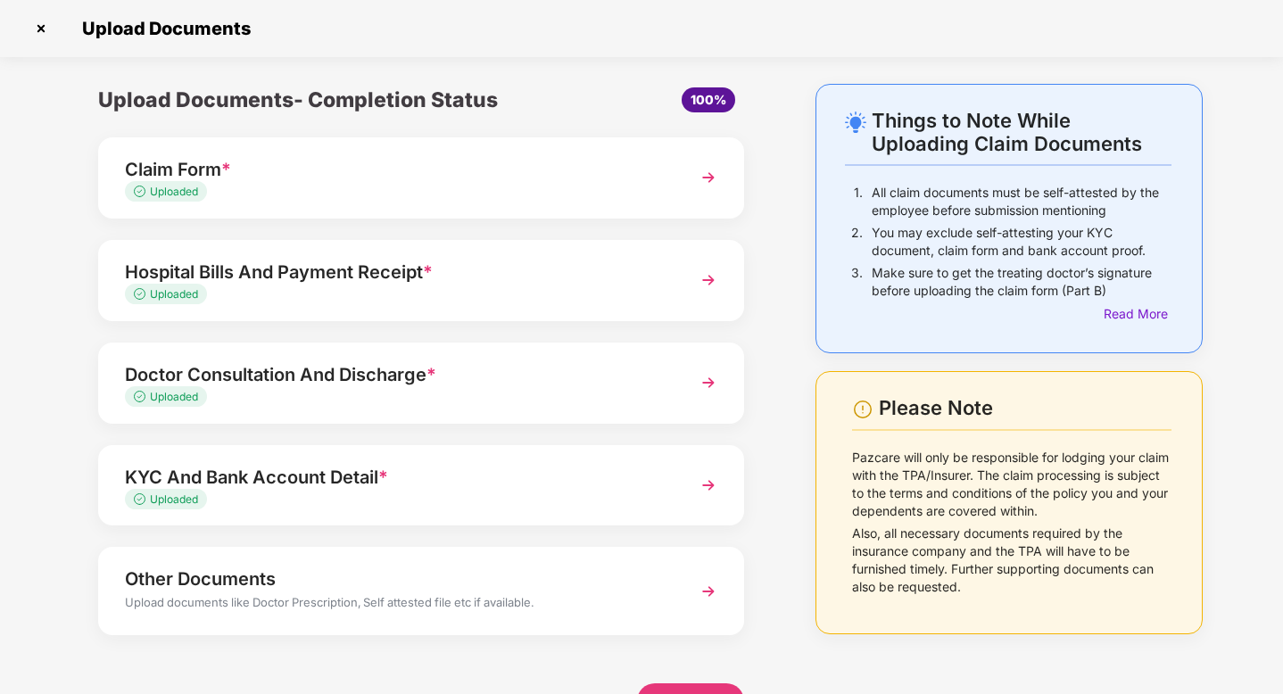
scroll to position [52, 0]
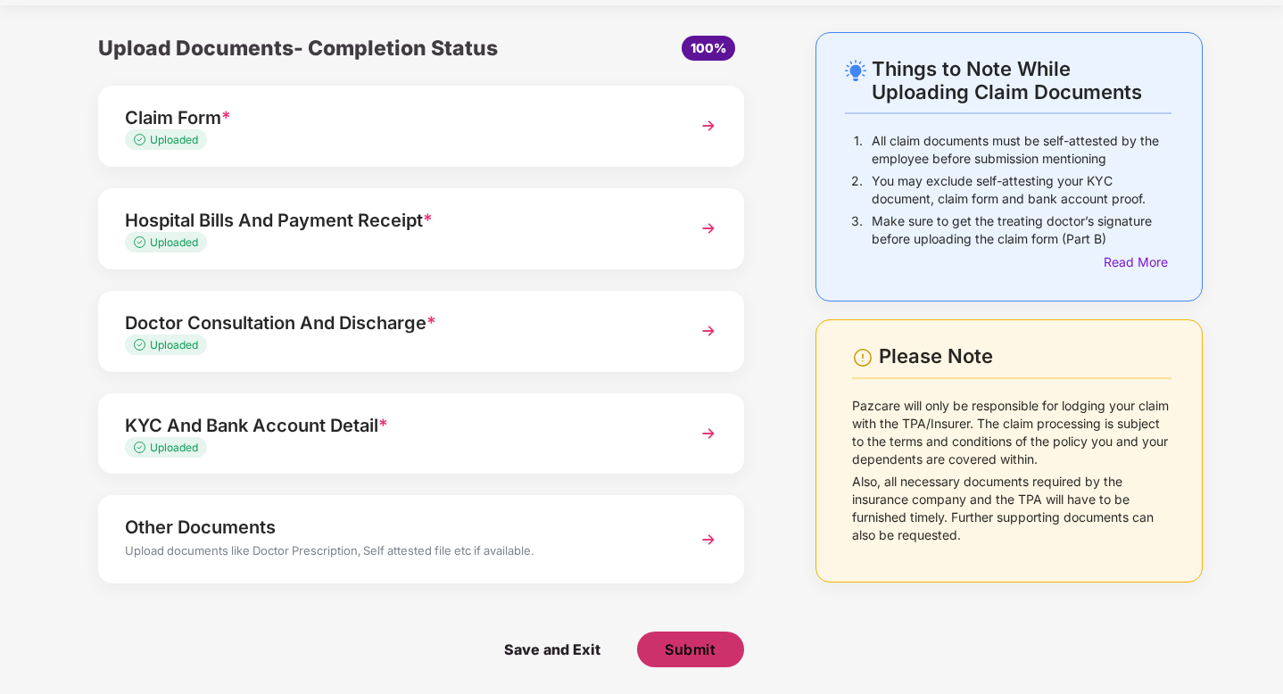
click at [721, 655] on button "Submit" at bounding box center [690, 649] width 107 height 36
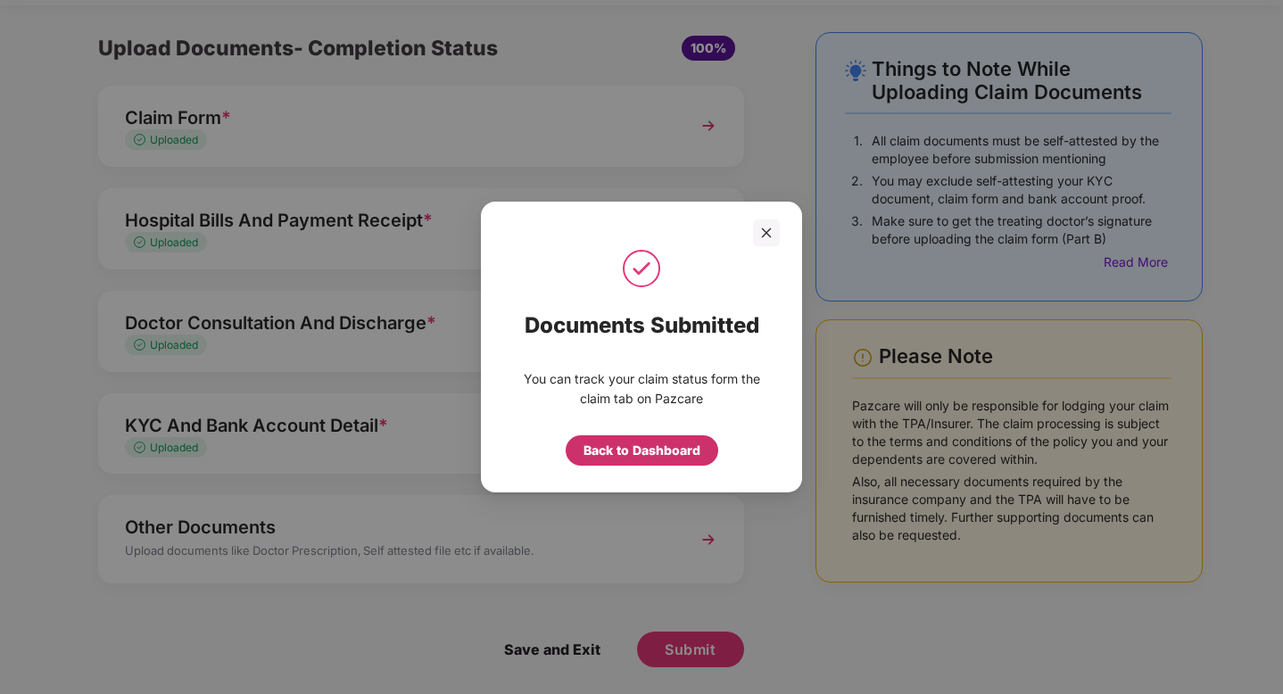
click at [639, 453] on div "Back to Dashboard" at bounding box center [641, 451] width 117 height 20
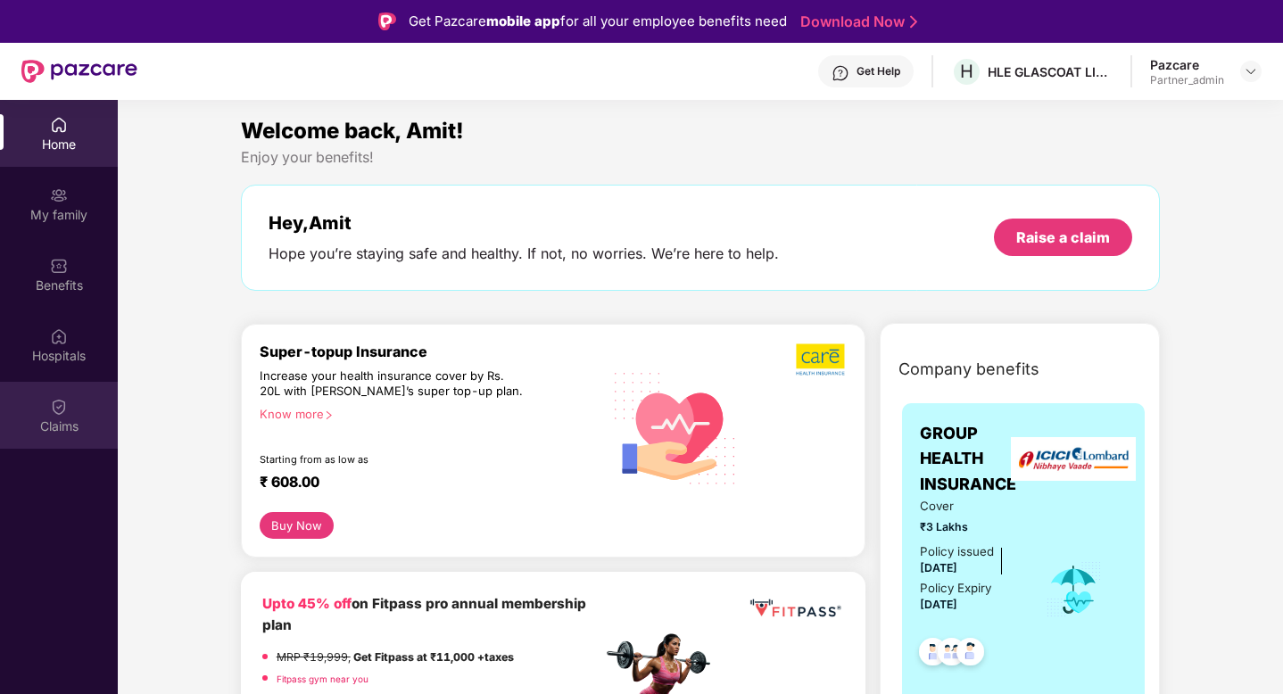
click at [63, 394] on div "Claims" at bounding box center [59, 415] width 118 height 67
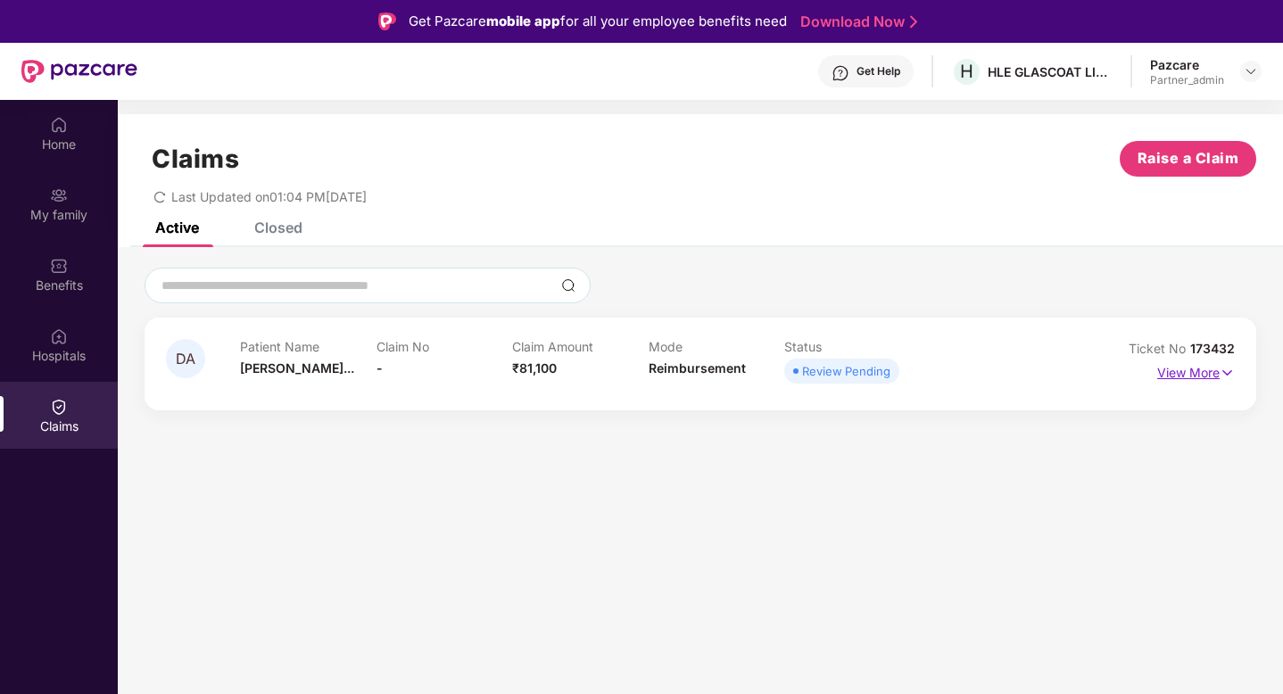
click at [1229, 368] on img at bounding box center [1226, 373] width 15 height 20
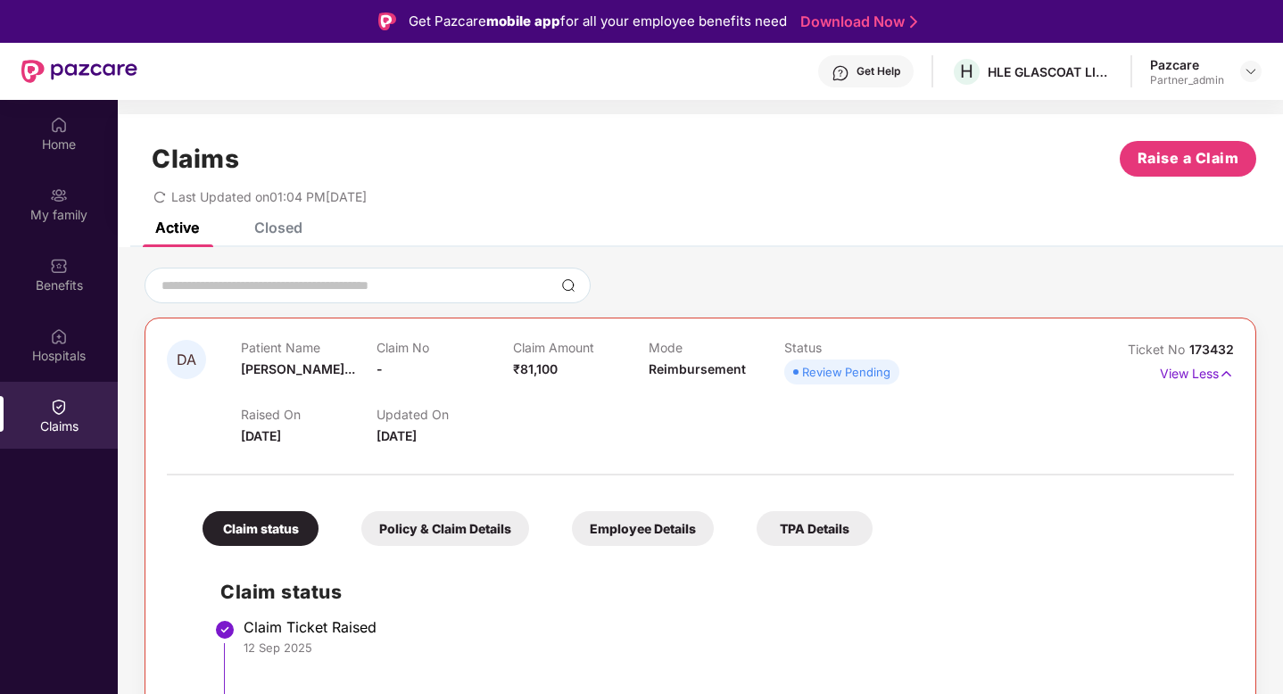
click at [1193, 348] on span "173432" at bounding box center [1211, 349] width 45 height 15
click at [1241, 350] on div "DA Patient Name Divya Amit Ka... Claim No - Claim Amount ₹81,100 Mode Reimburse…" at bounding box center [699, 586] width 1111 height 536
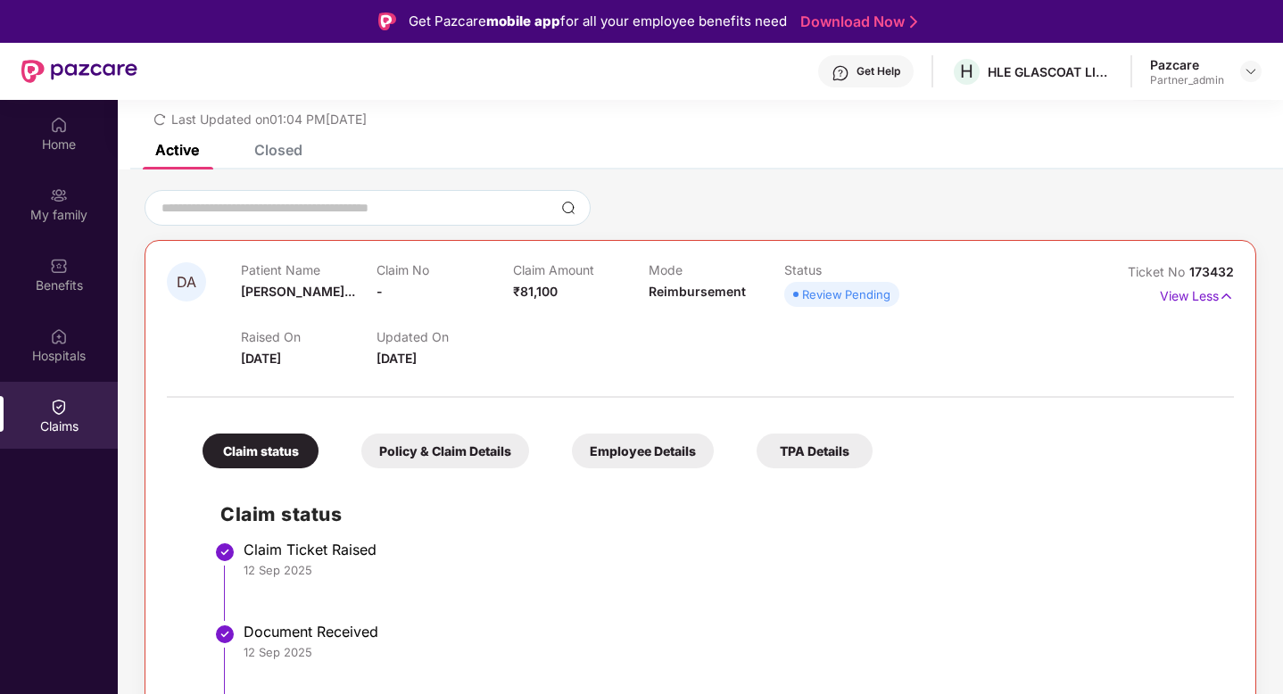
scroll to position [100, 0]
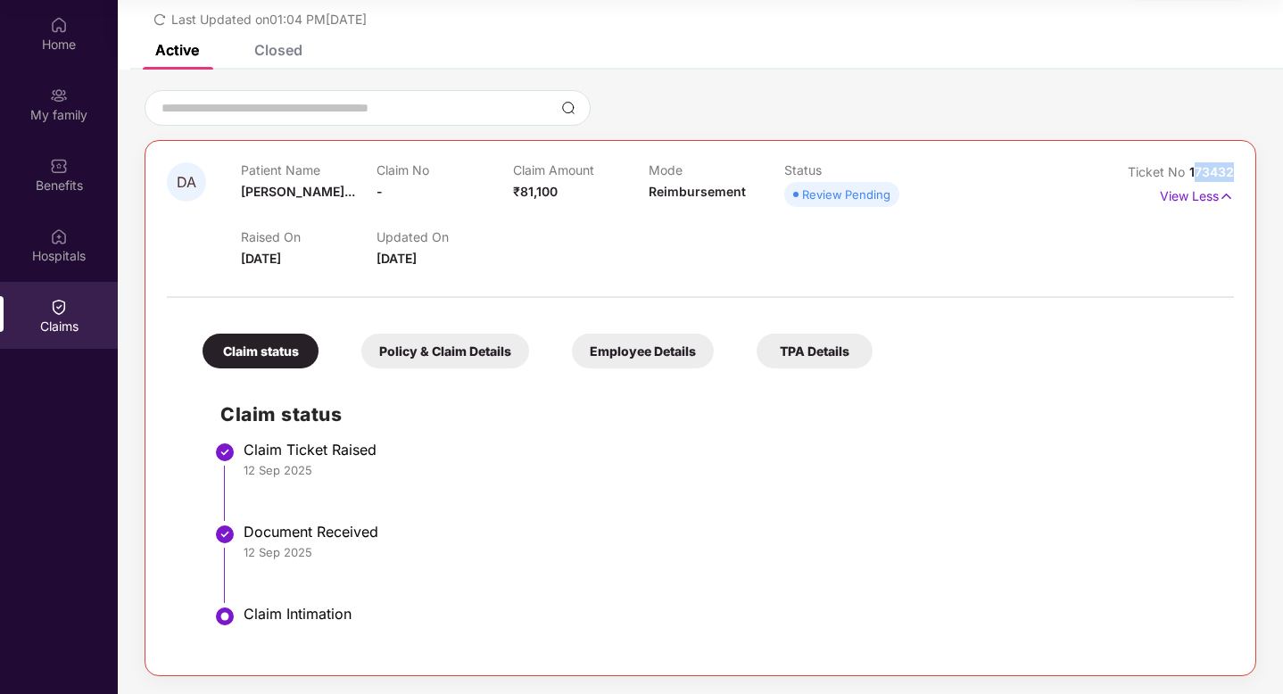
drag, startPoint x: 1191, startPoint y: 168, endPoint x: 1245, endPoint y: 168, distance: 54.4
click at [1245, 168] on div "DA Patient Name Divya Amit Ka... Claim No - Claim Amount ₹81,100 Mode Reimburse…" at bounding box center [699, 408] width 1111 height 536
click at [1190, 260] on div "Ticket No 173432 View Less" at bounding box center [1168, 215] width 134 height 106
drag, startPoint x: 1189, startPoint y: 165, endPoint x: 1236, endPoint y: 165, distance: 47.3
click at [1236, 165] on div "DA Patient Name Divya Amit Ka... Claim No - Claim Amount ₹81,100 Mode Reimburse…" at bounding box center [699, 408] width 1111 height 536
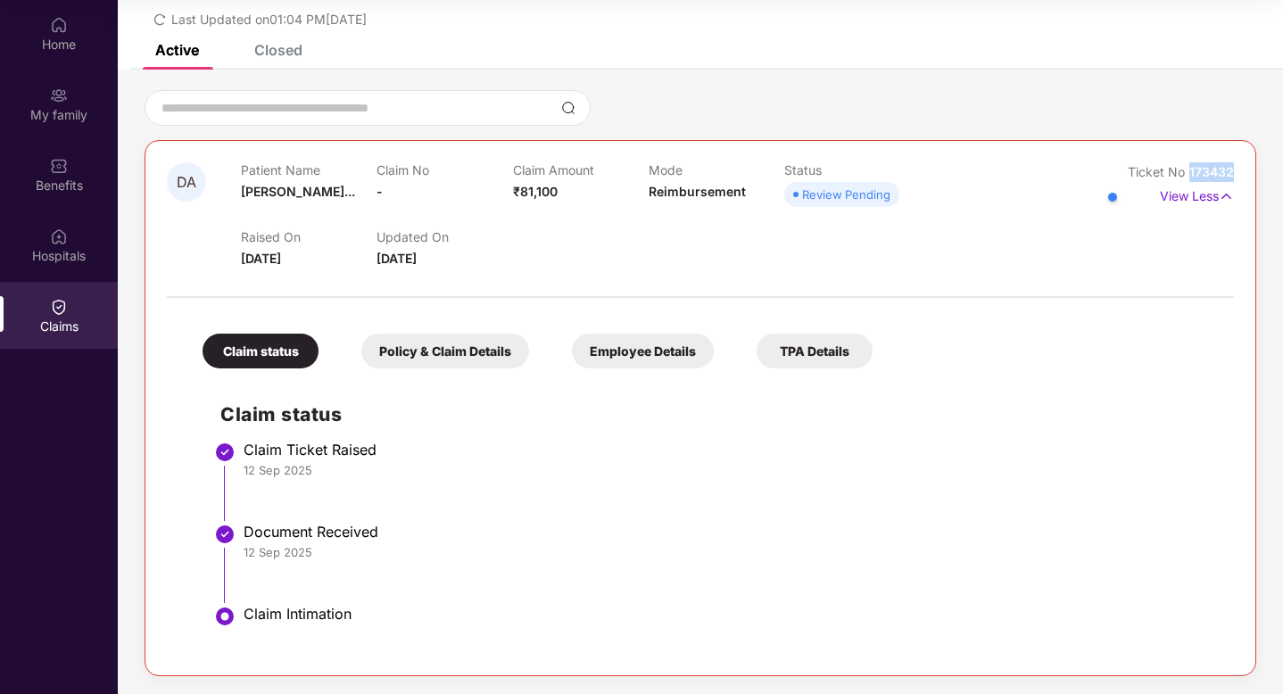
copy span "173432"
